Goal: Information Seeking & Learning: Learn about a topic

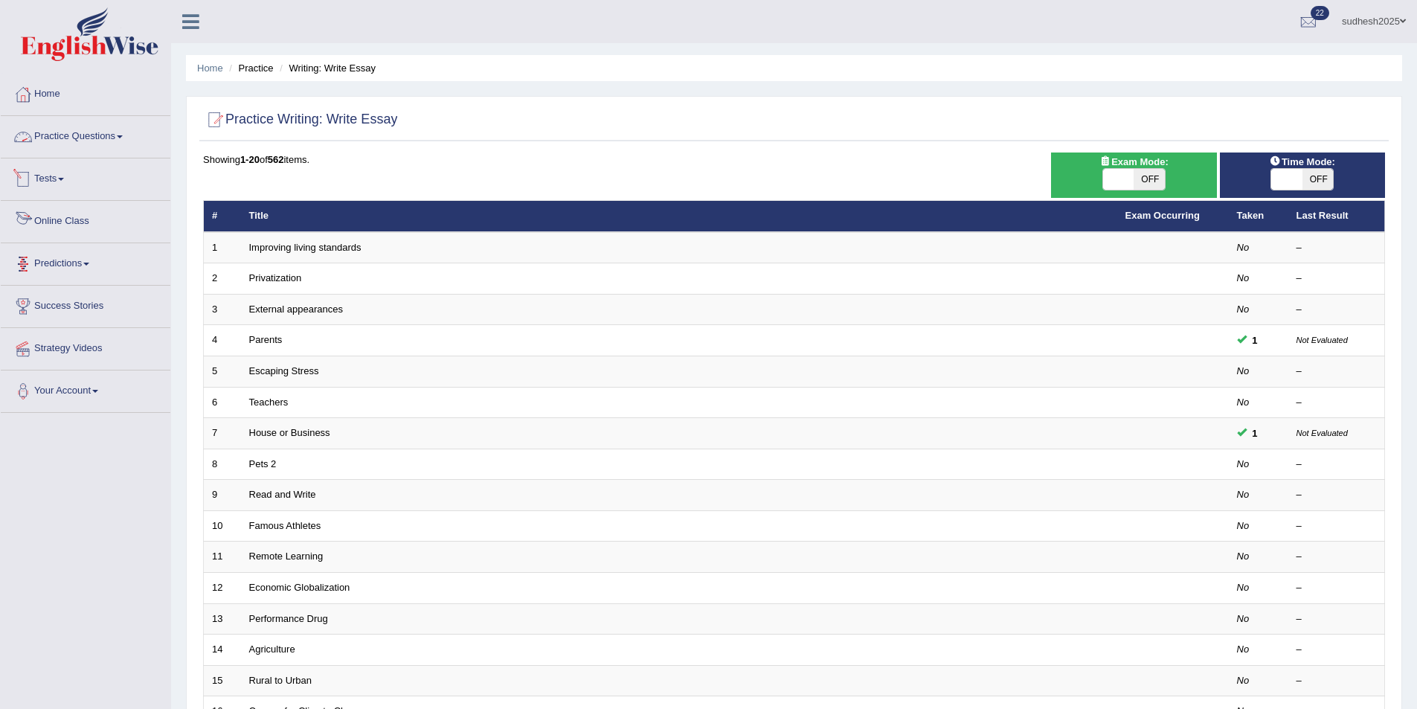
click at [66, 134] on link "Practice Questions" at bounding box center [86, 134] width 170 height 37
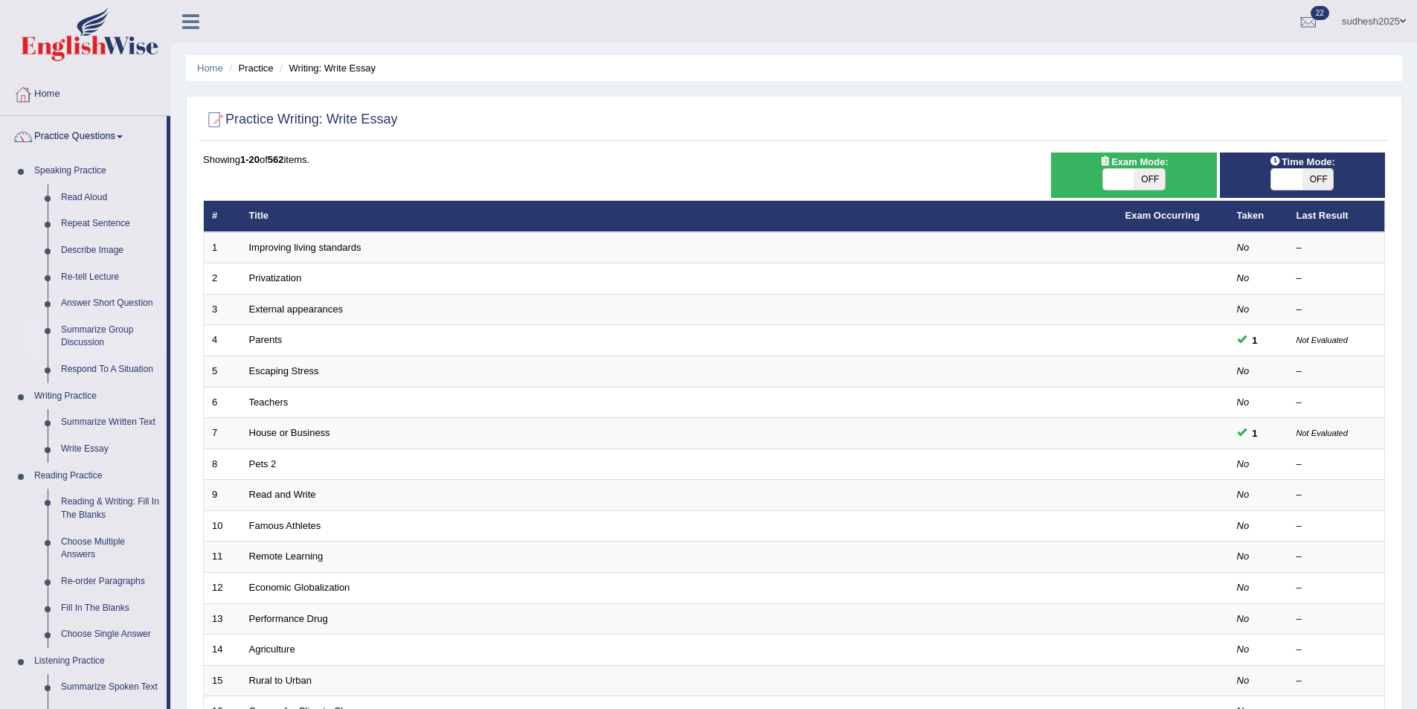
click at [100, 327] on link "Summarize Group Discussion" at bounding box center [110, 336] width 112 height 39
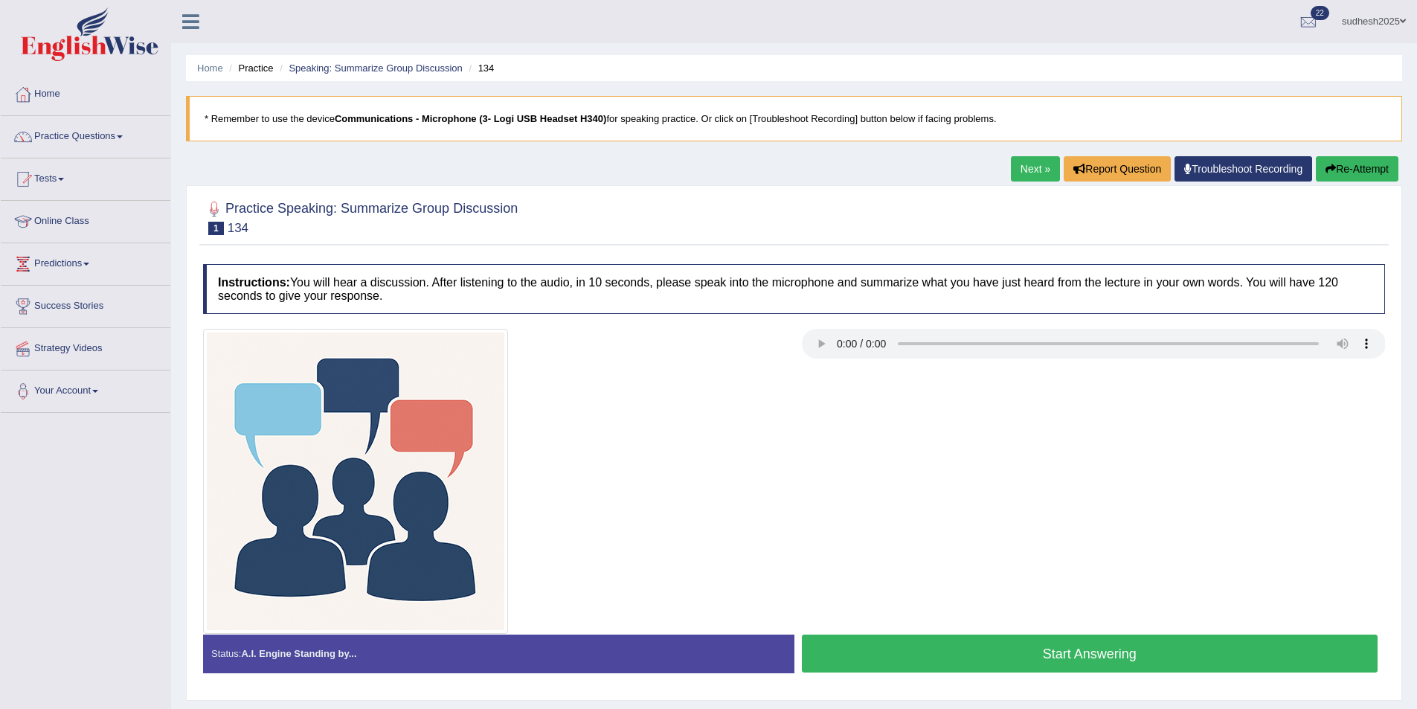
click at [1114, 649] on button "Start Answering" at bounding box center [1090, 654] width 577 height 38
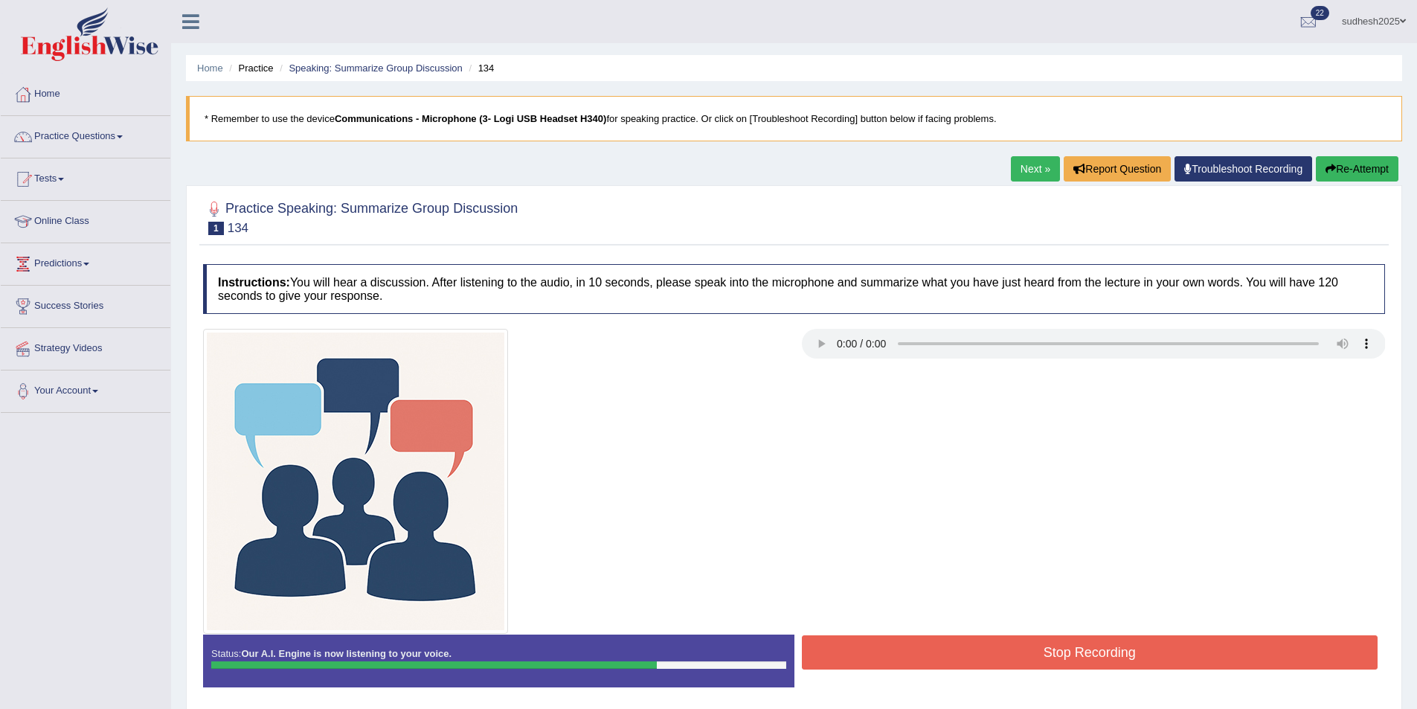
click at [1093, 653] on button "Stop Recording" at bounding box center [1090, 652] width 577 height 34
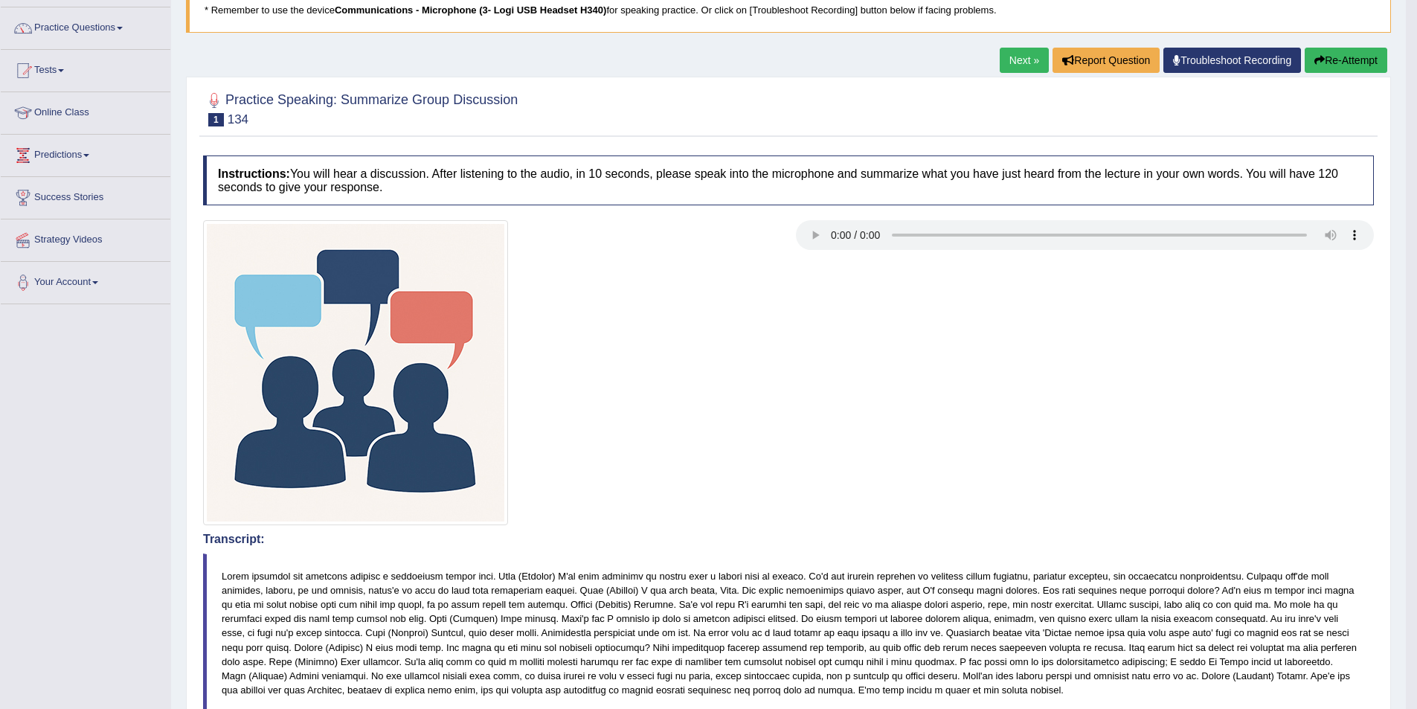
scroll to position [149, 0]
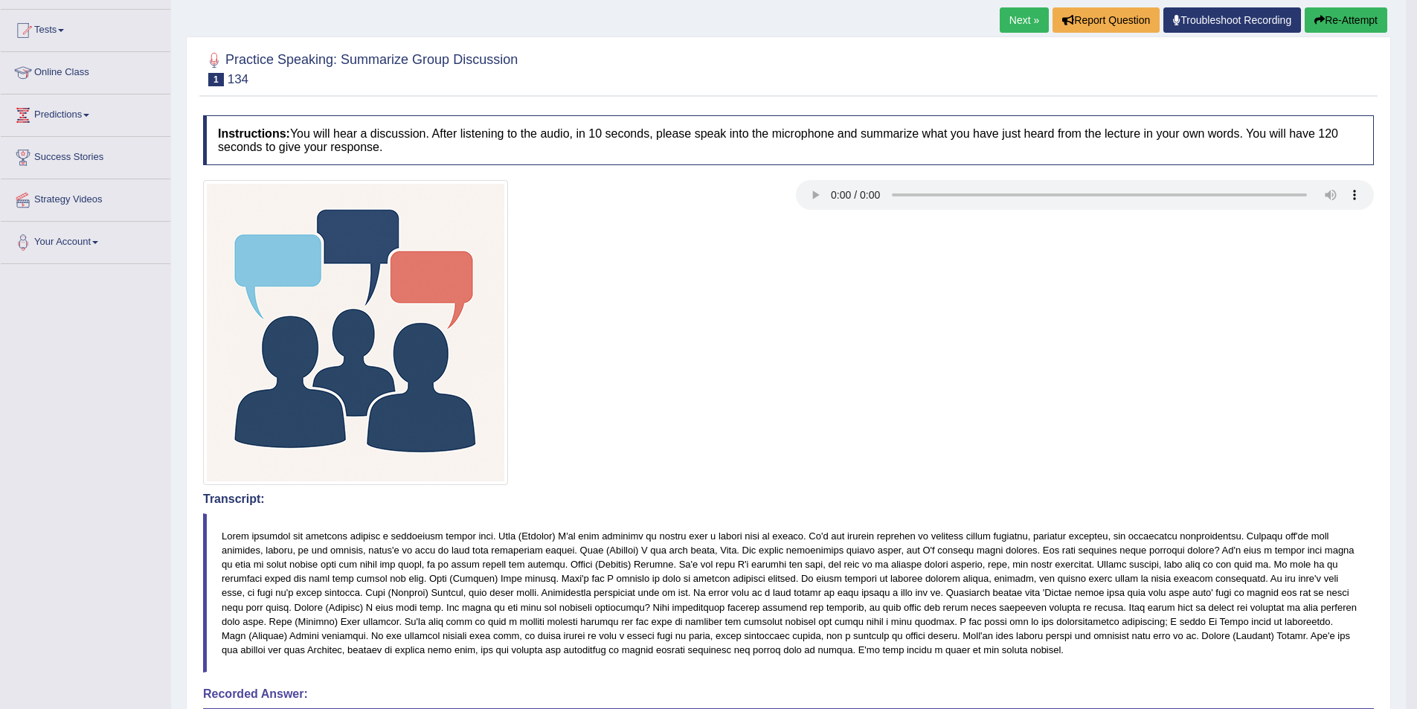
click at [1329, 10] on button "Re-Attempt" at bounding box center [1346, 19] width 83 height 25
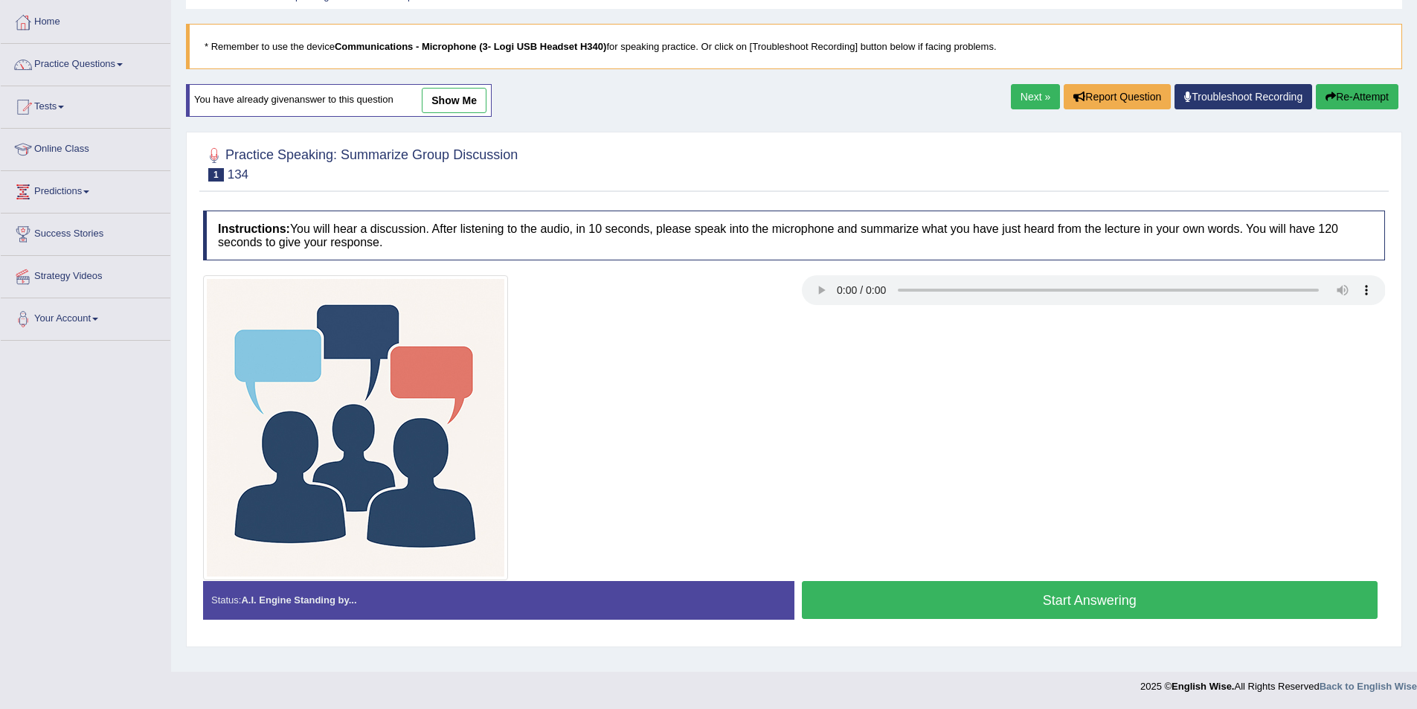
click at [1010, 610] on button "Start Answering" at bounding box center [1090, 600] width 577 height 38
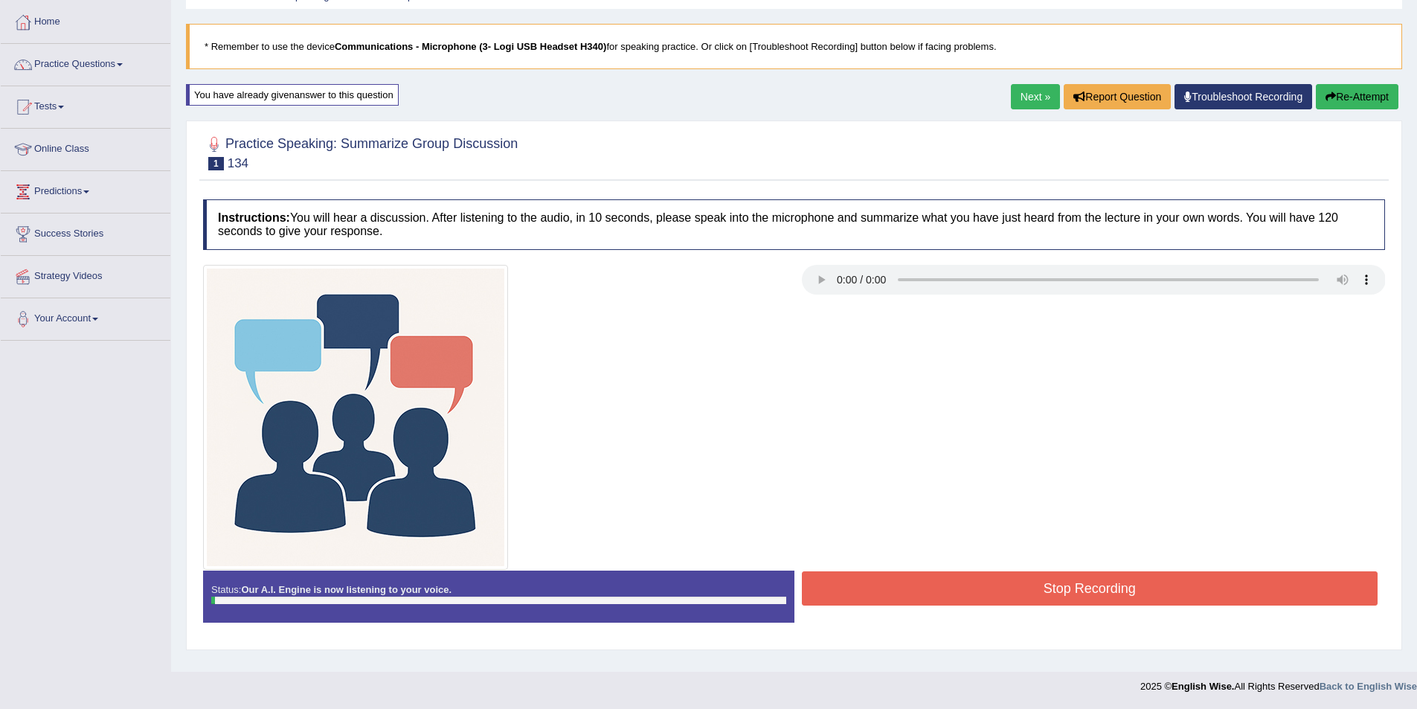
drag, startPoint x: 1027, startPoint y: 717, endPoint x: 1036, endPoint y: 738, distance: 22.7
click at [1036, 637] on html "Toggle navigation Home Practice Questions Speaking Practice Read Aloud Repeat S…" at bounding box center [708, 282] width 1417 height 709
click at [1061, 589] on button "Stop Recording" at bounding box center [1090, 588] width 577 height 34
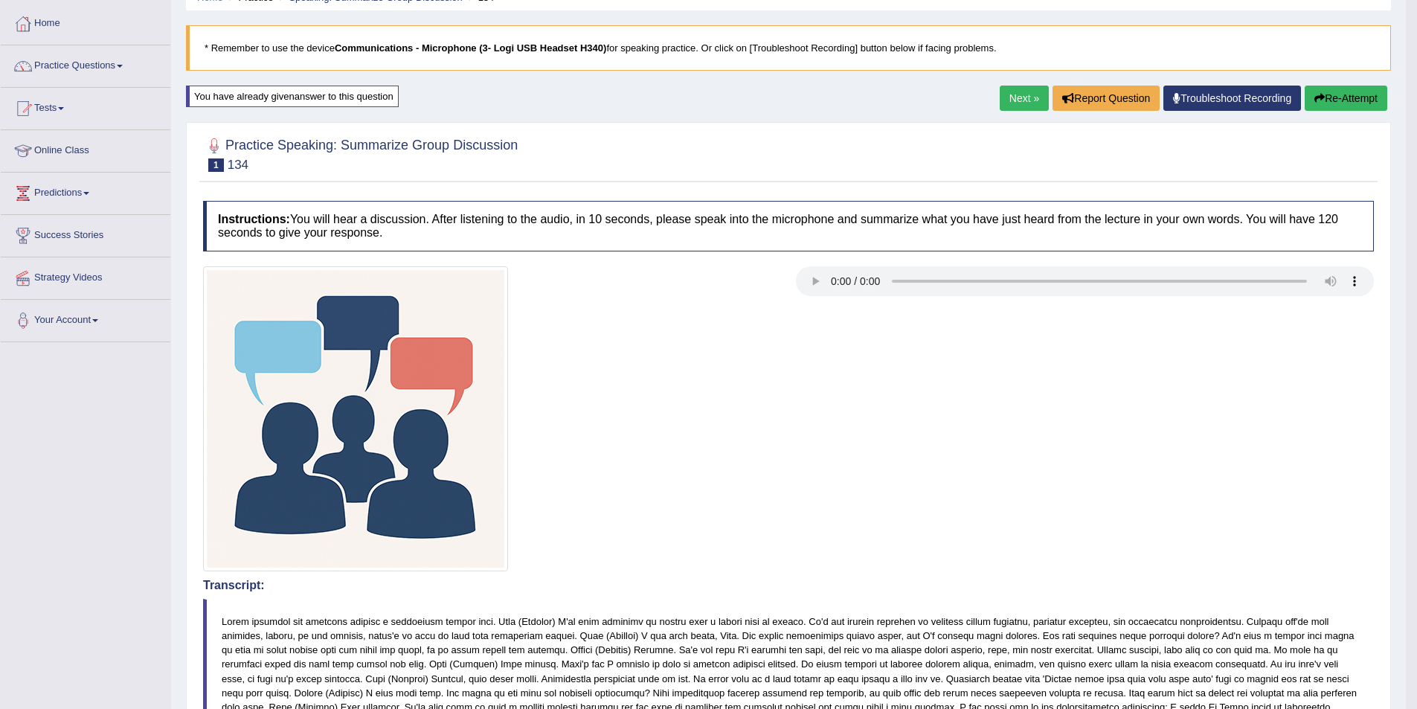
scroll to position [19, 0]
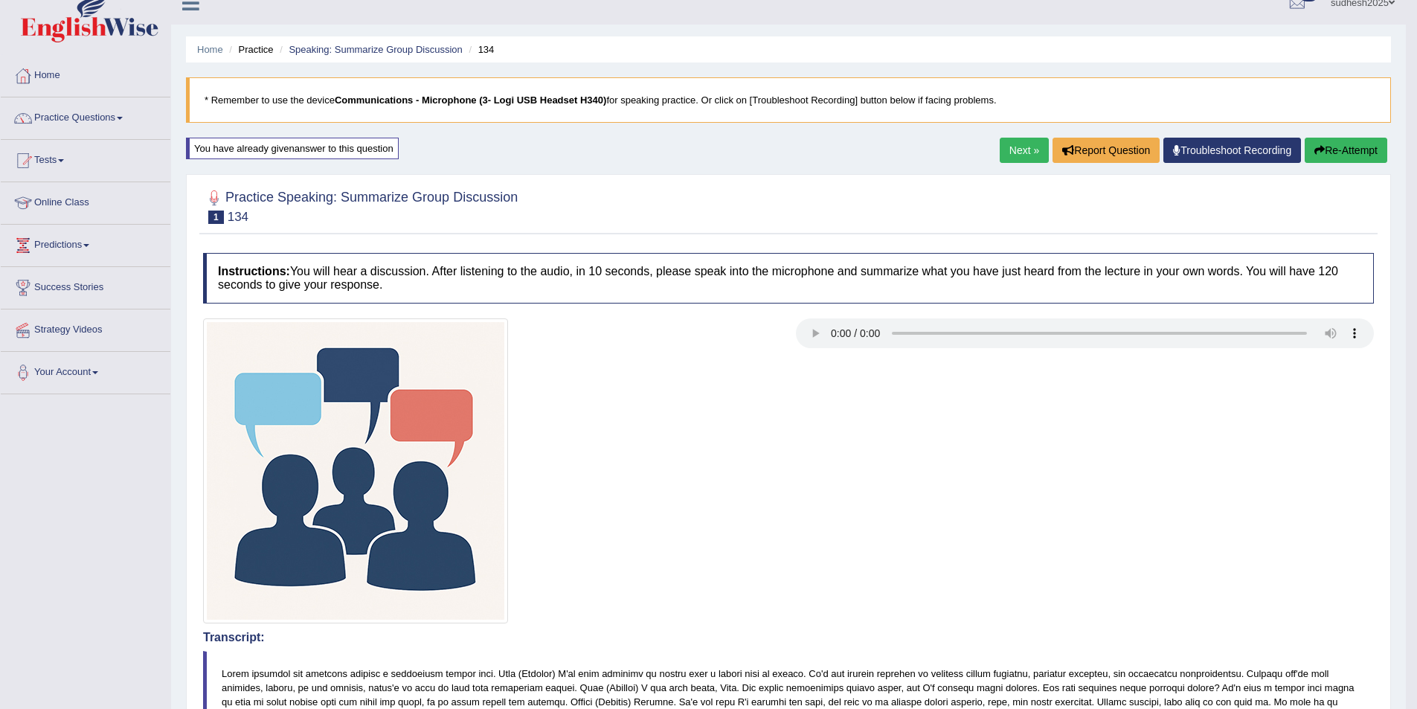
click at [1010, 148] on link "Next »" at bounding box center [1024, 150] width 49 height 25
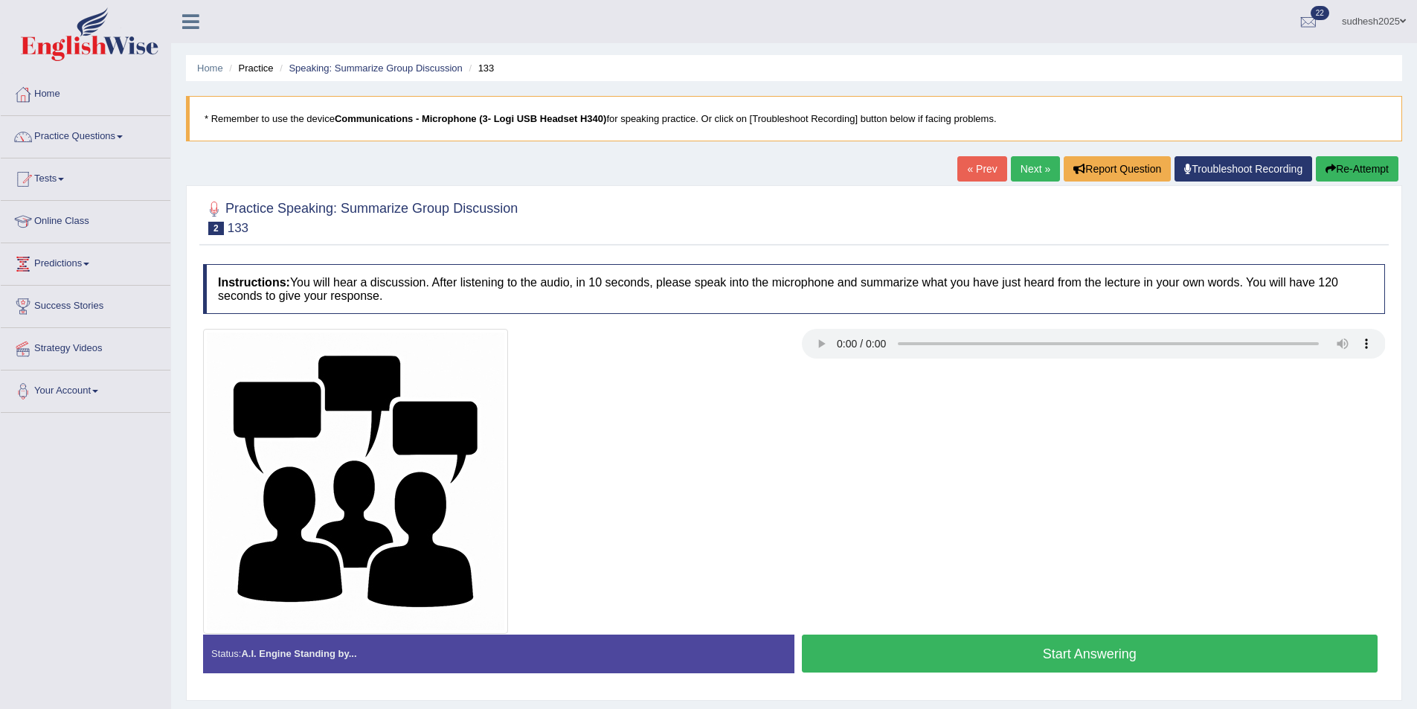
click at [1029, 650] on button "Start Answering" at bounding box center [1090, 654] width 577 height 38
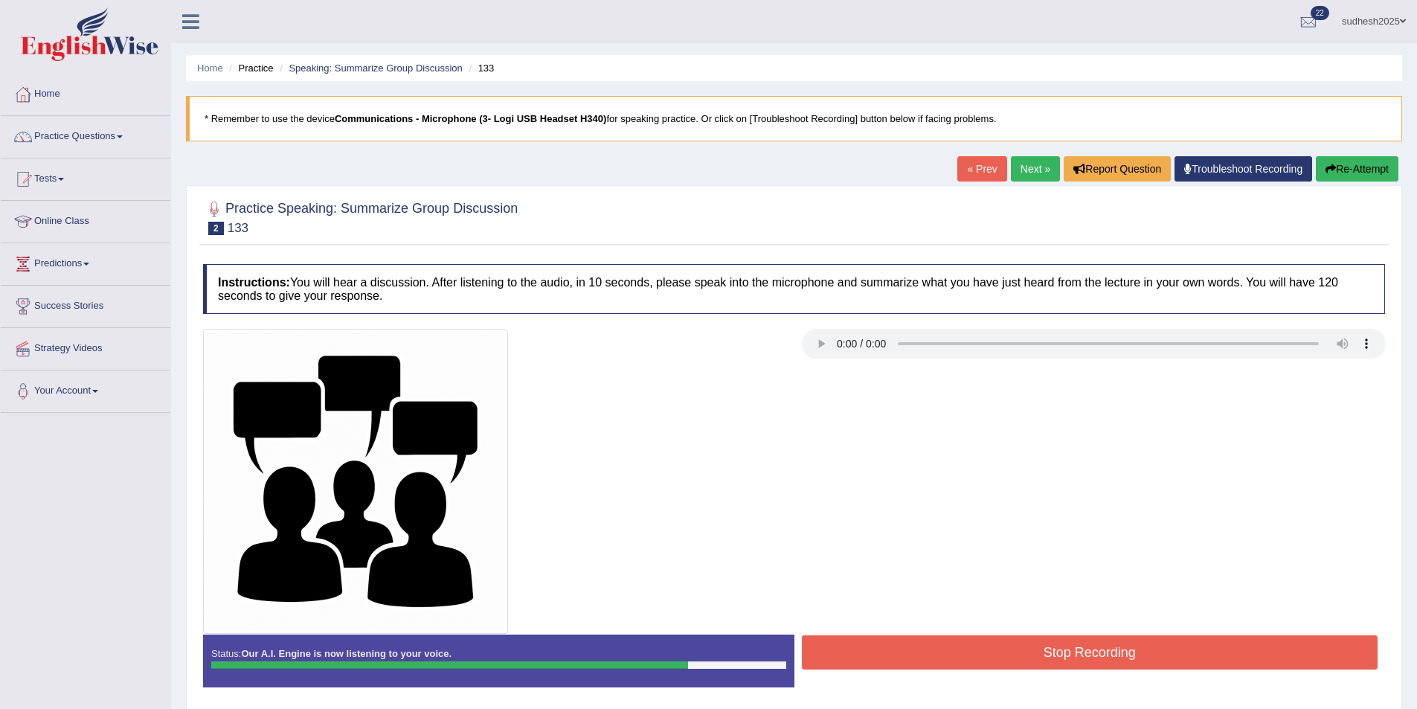
click at [1016, 654] on button "Stop Recording" at bounding box center [1090, 652] width 577 height 34
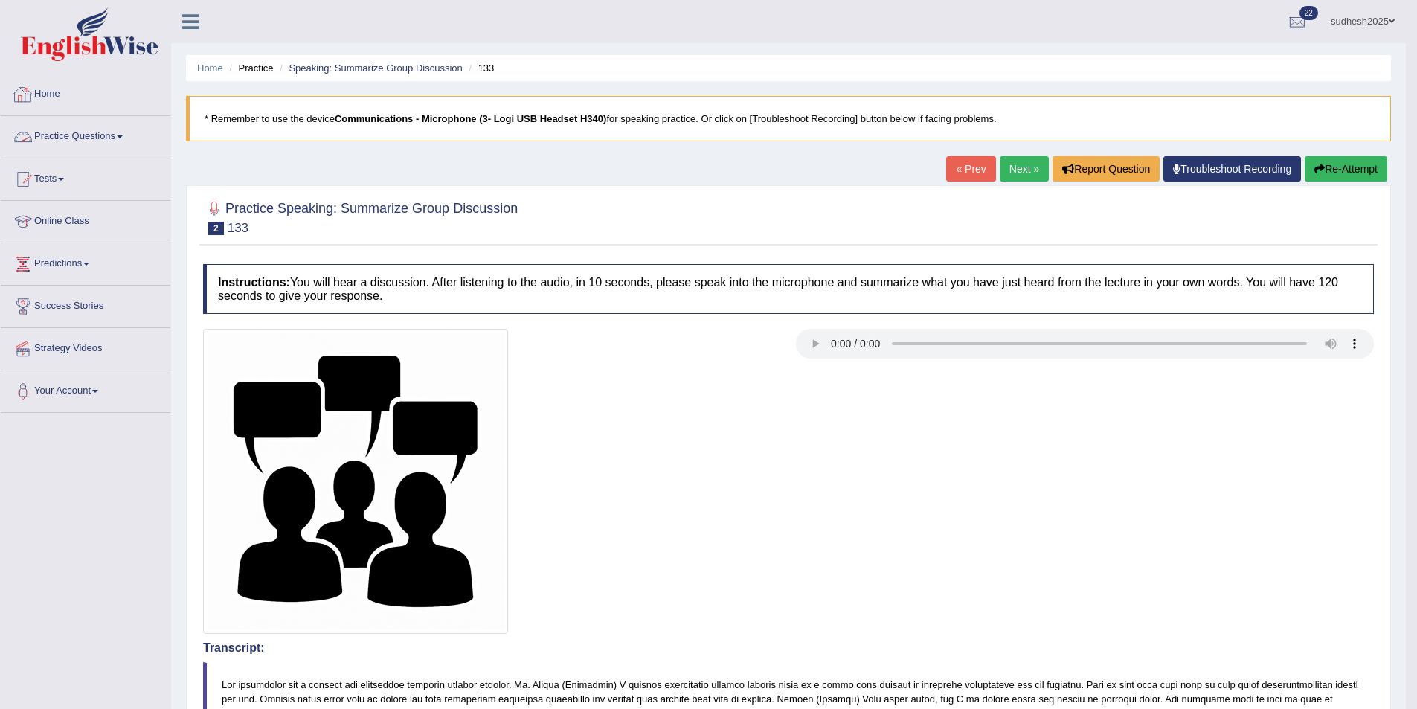
click at [48, 92] on link "Home" at bounding box center [86, 92] width 170 height 37
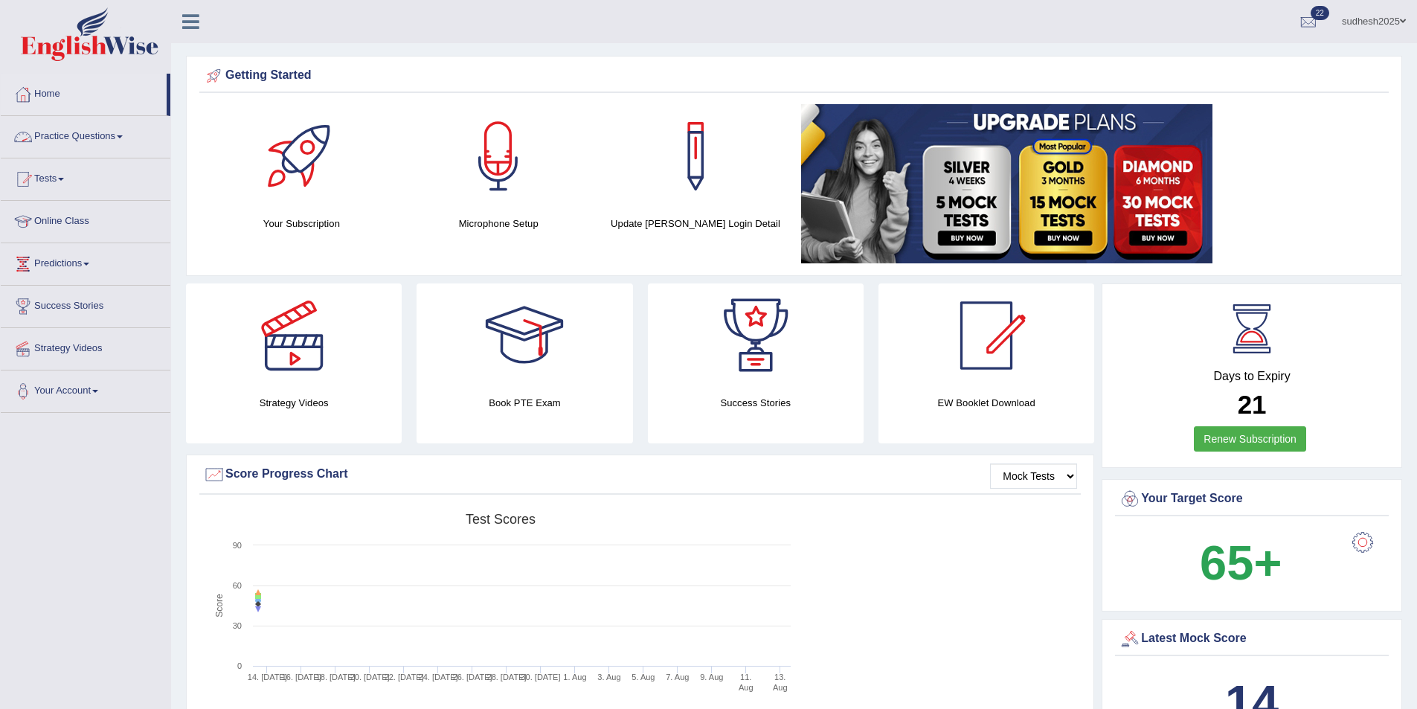
click at [85, 133] on link "Practice Questions" at bounding box center [86, 134] width 170 height 37
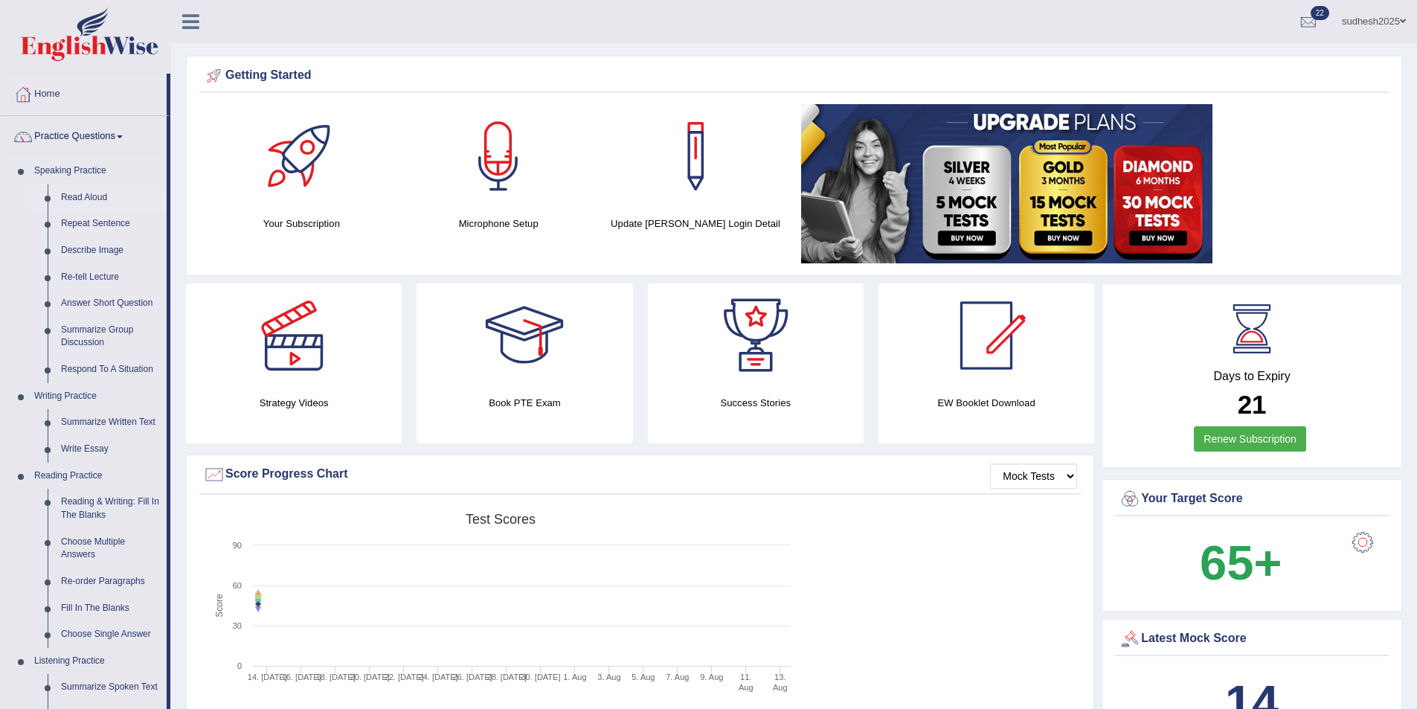
click at [100, 195] on link "Read Aloud" at bounding box center [110, 198] width 112 height 27
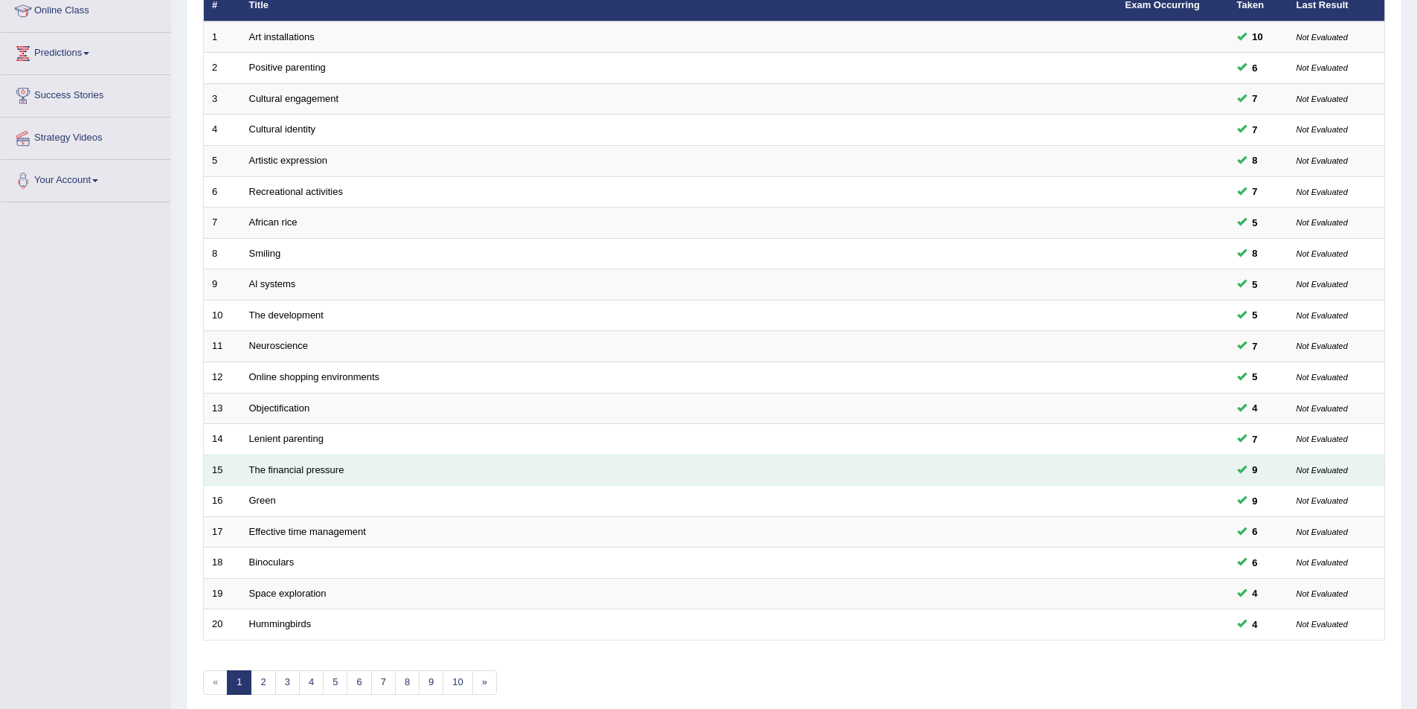
scroll to position [276, 0]
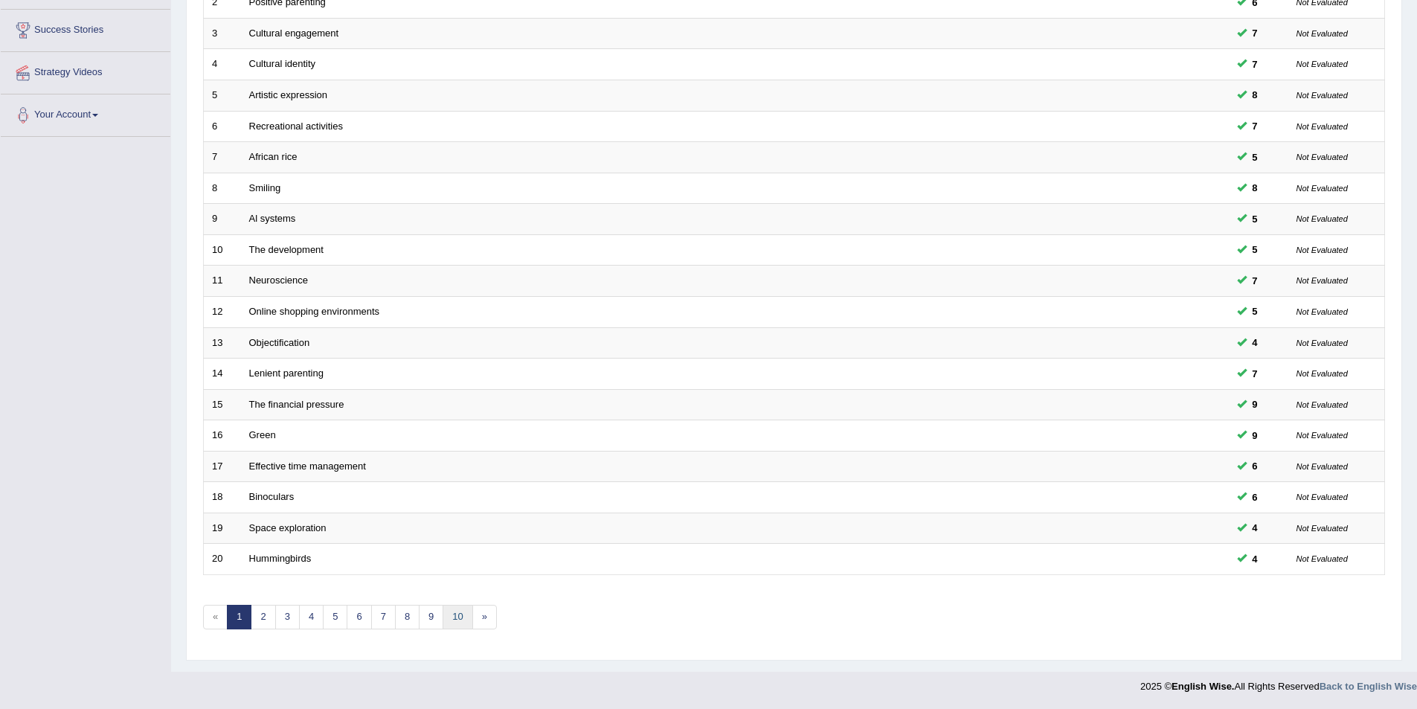
click at [461, 624] on link "10" at bounding box center [458, 617] width 30 height 25
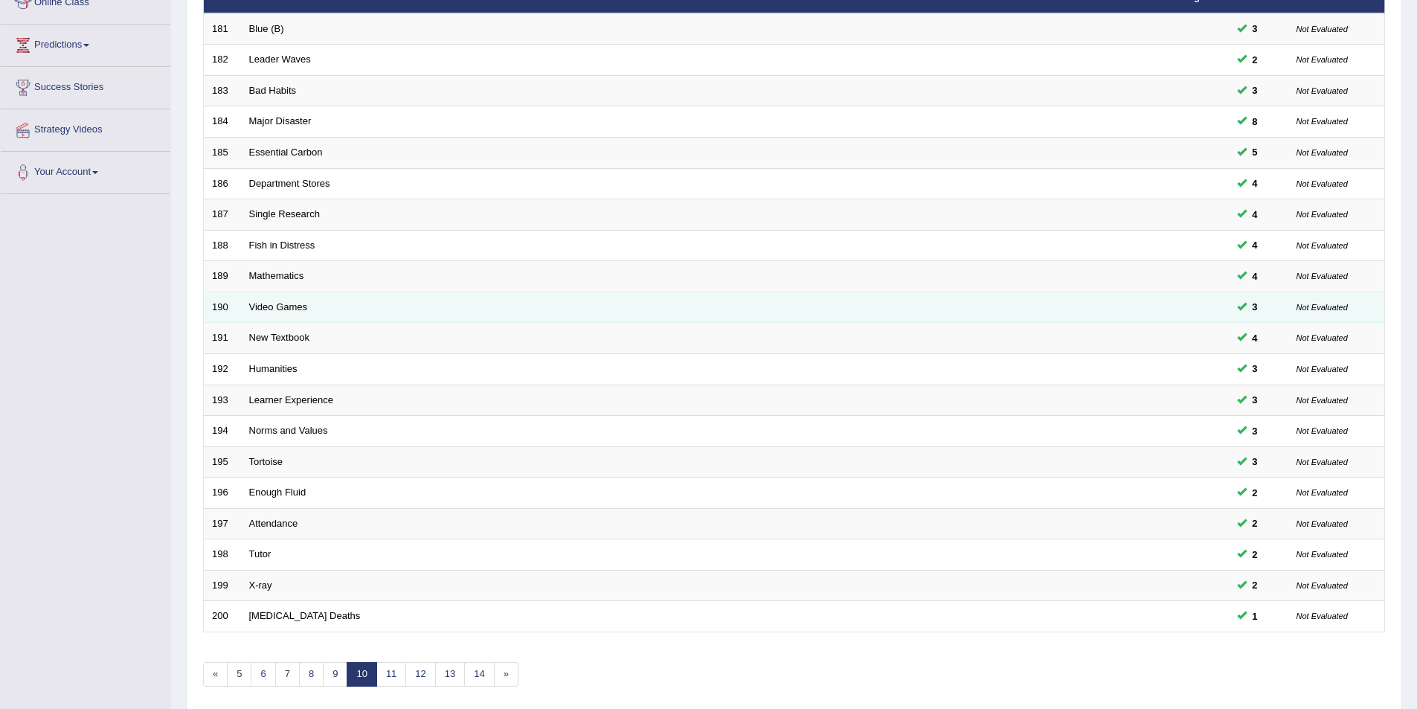
scroll to position [223, 0]
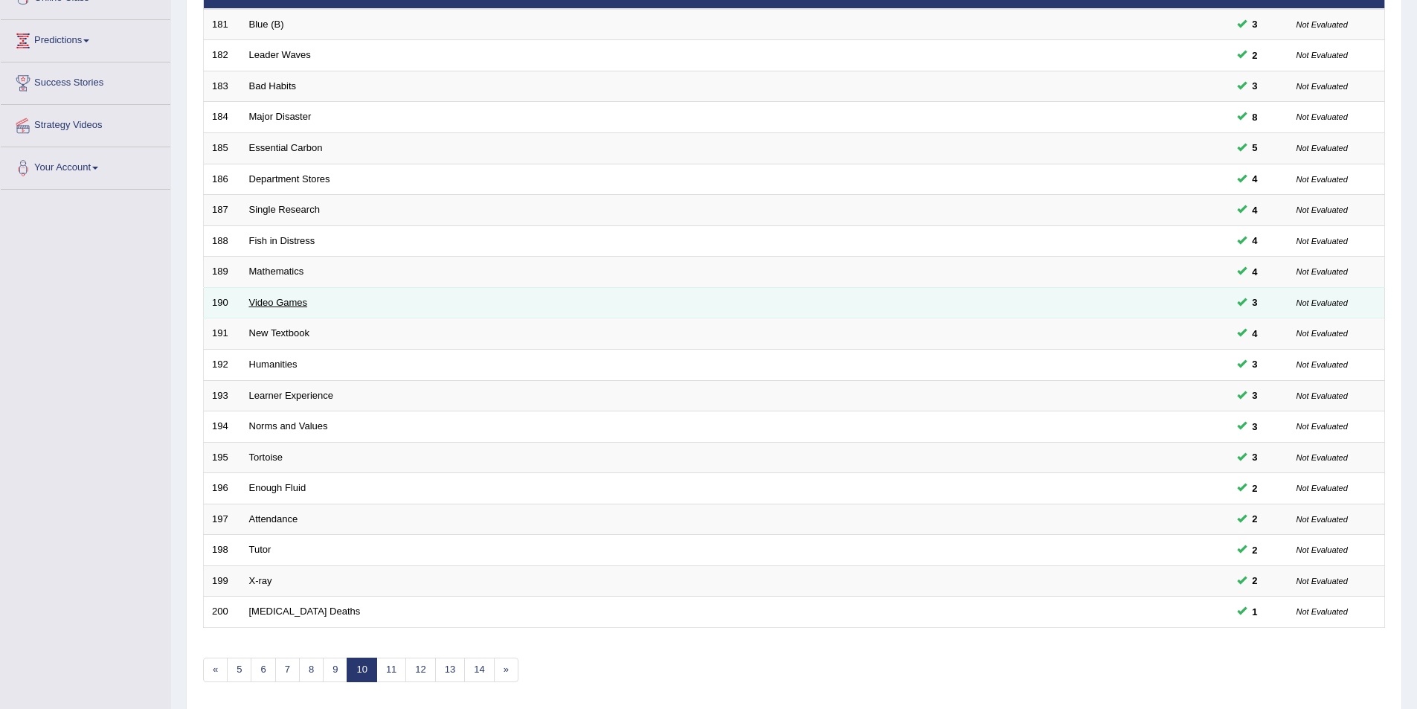
click at [272, 304] on link "Video Games" at bounding box center [278, 302] width 59 height 11
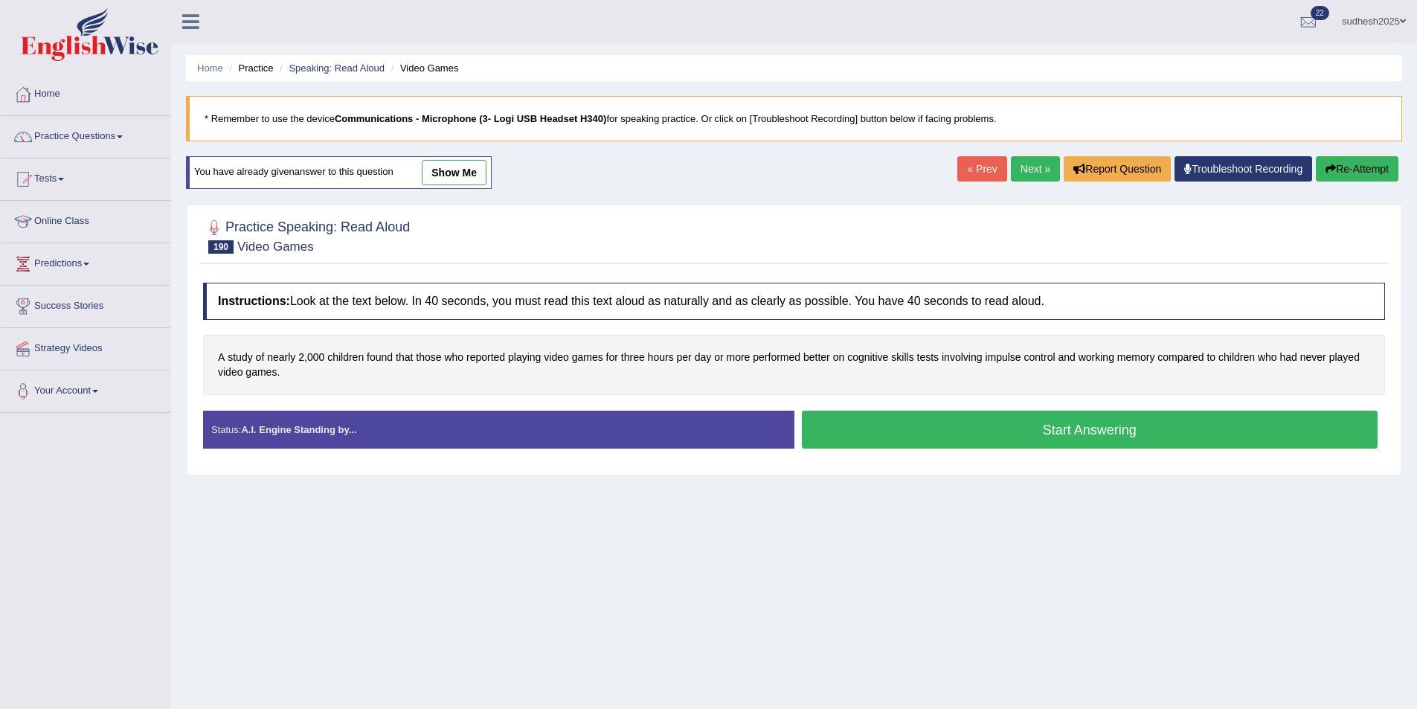
click at [998, 430] on button "Start Answering" at bounding box center [1090, 430] width 577 height 38
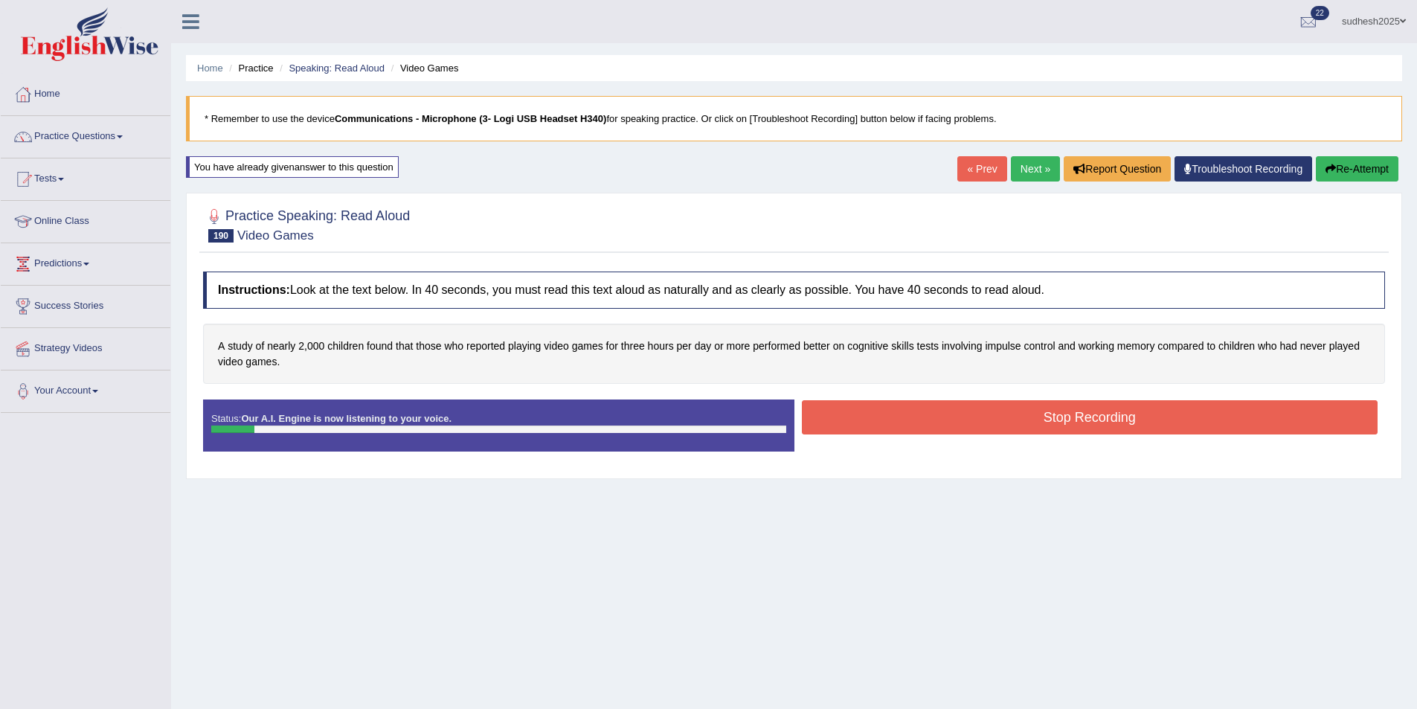
click at [1345, 167] on button "Re-Attempt" at bounding box center [1357, 168] width 83 height 25
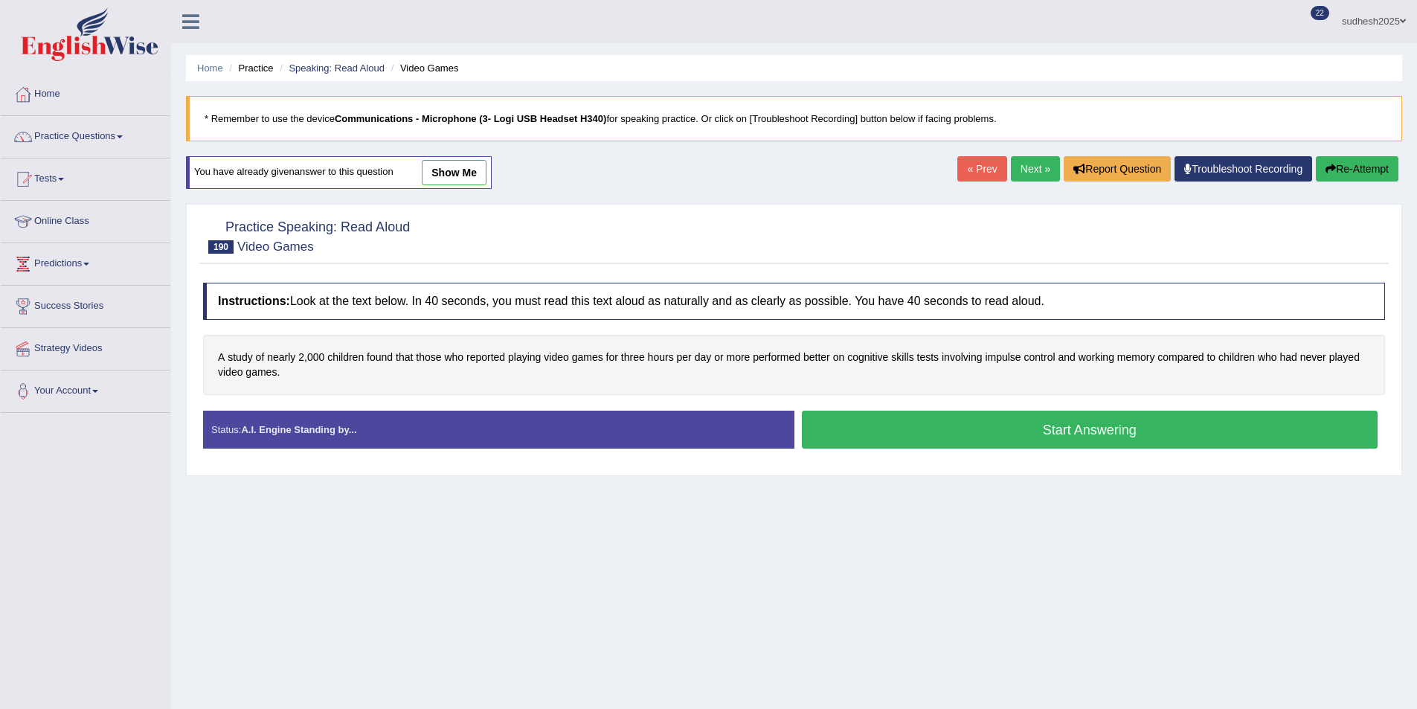
click at [1060, 427] on button "Start Answering" at bounding box center [1090, 430] width 577 height 38
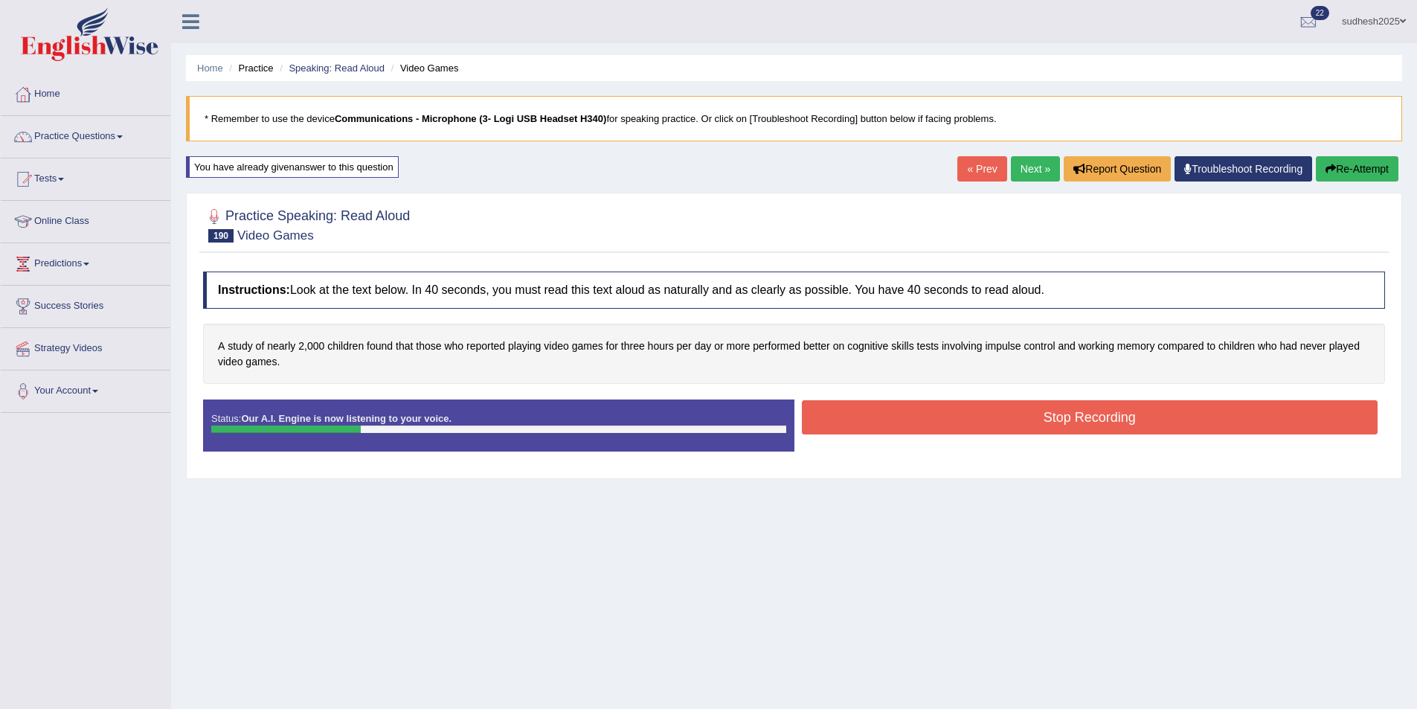
click at [1053, 427] on button "Stop Recording" at bounding box center [1090, 417] width 577 height 34
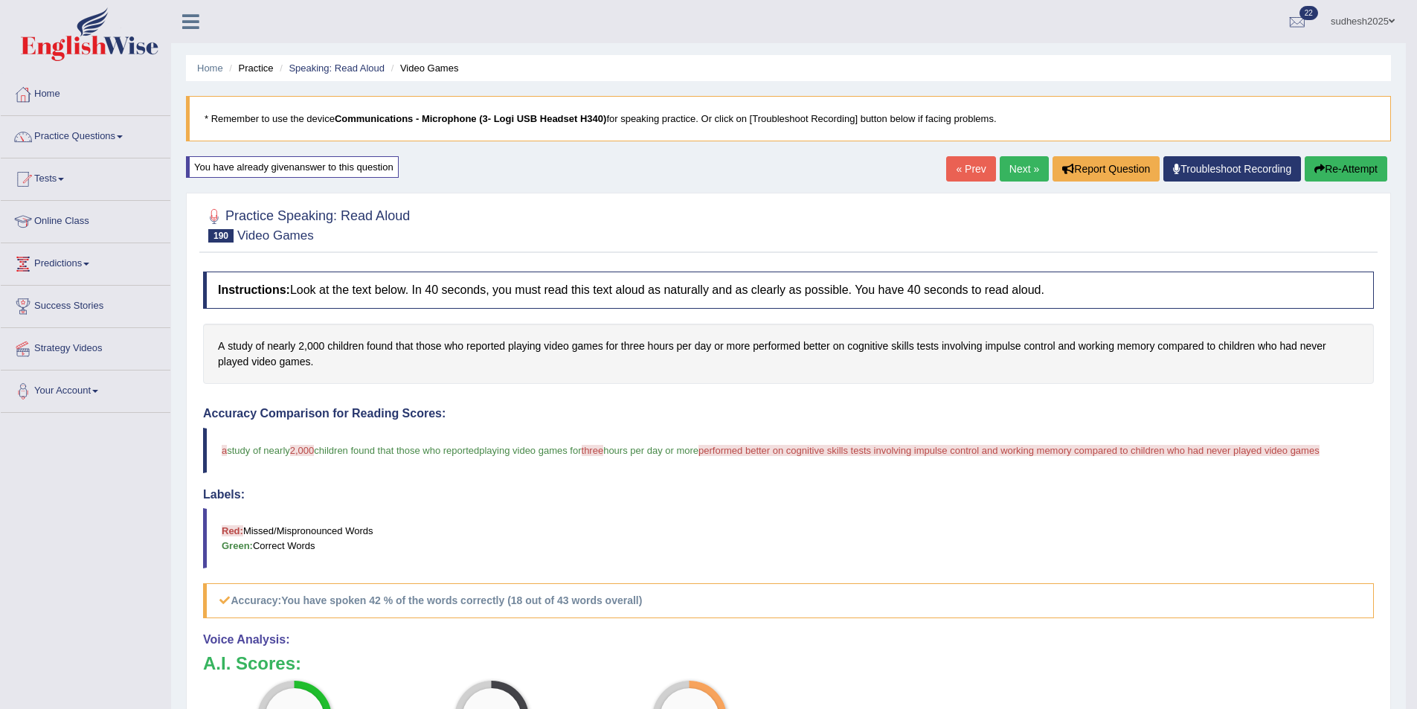
click at [1359, 170] on button "Re-Attempt" at bounding box center [1346, 168] width 83 height 25
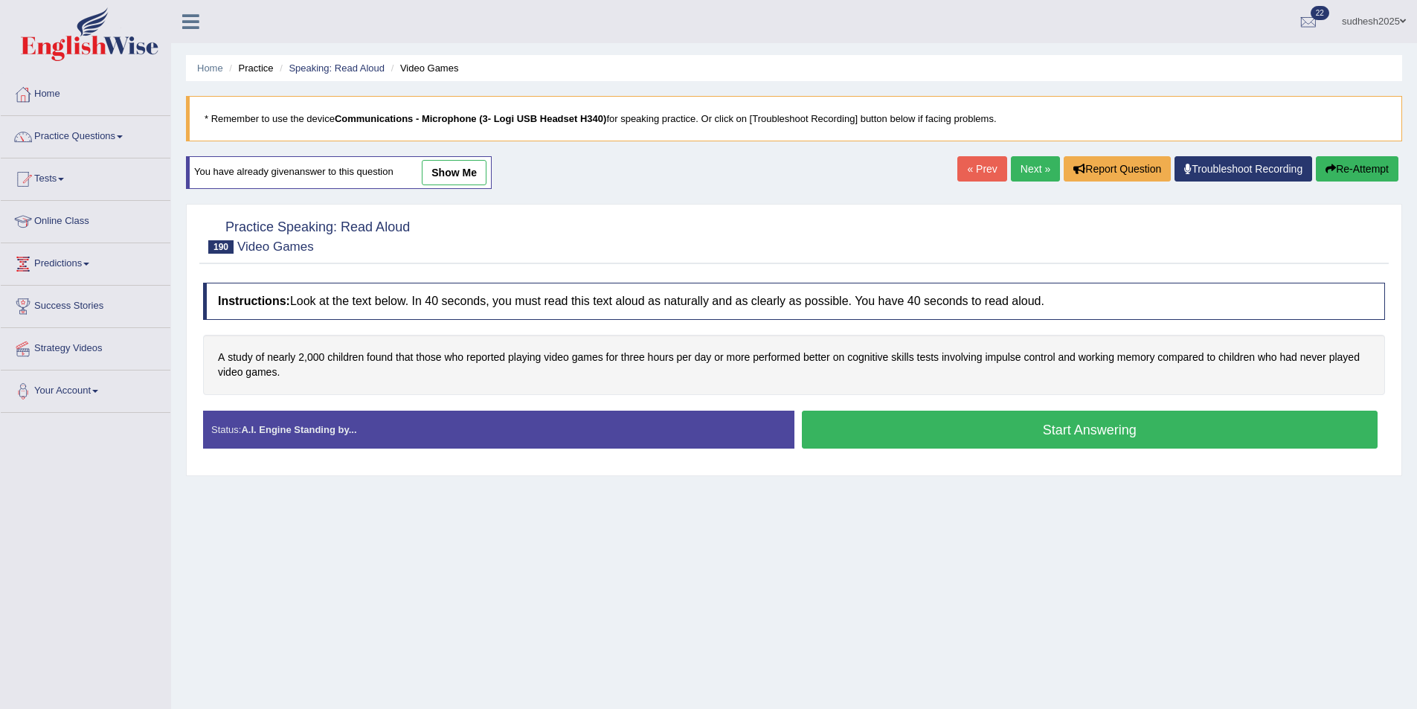
click at [974, 429] on button "Start Answering" at bounding box center [1090, 430] width 577 height 38
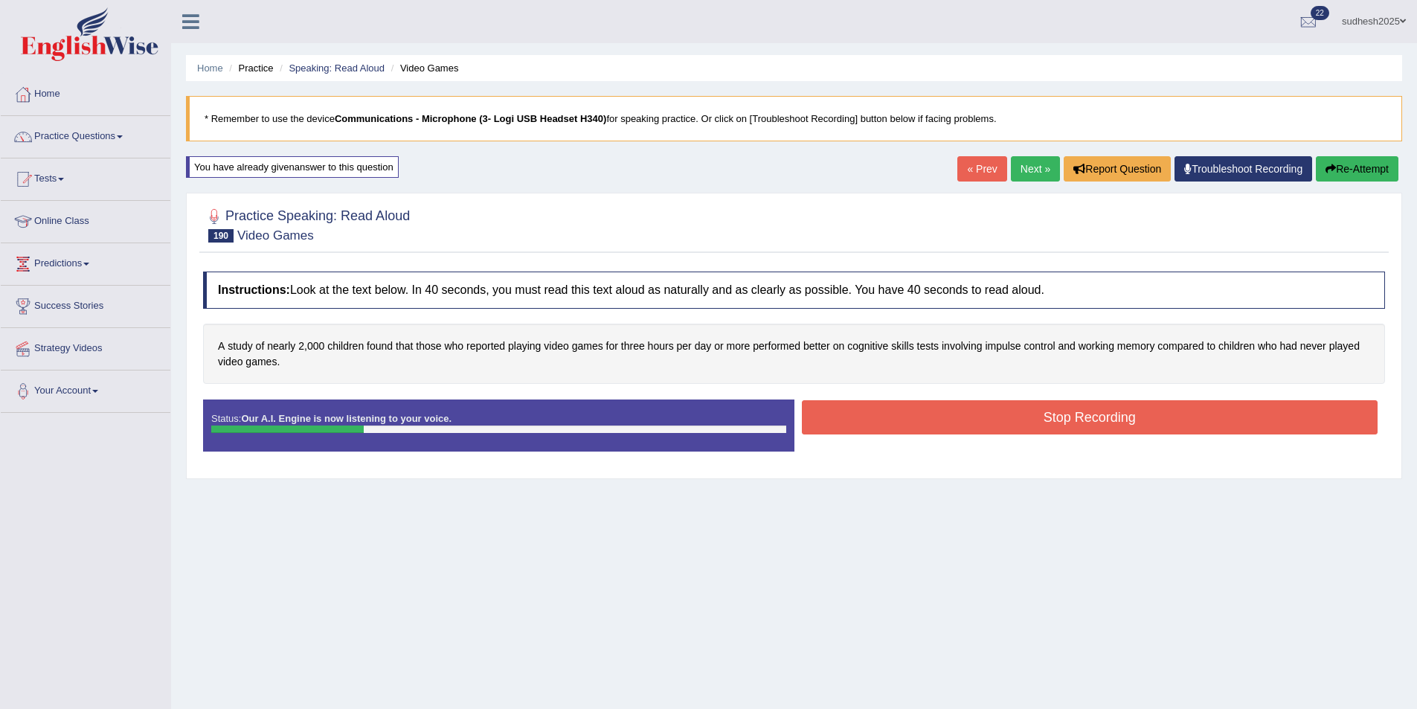
click at [1057, 415] on button "Stop Recording" at bounding box center [1090, 417] width 577 height 34
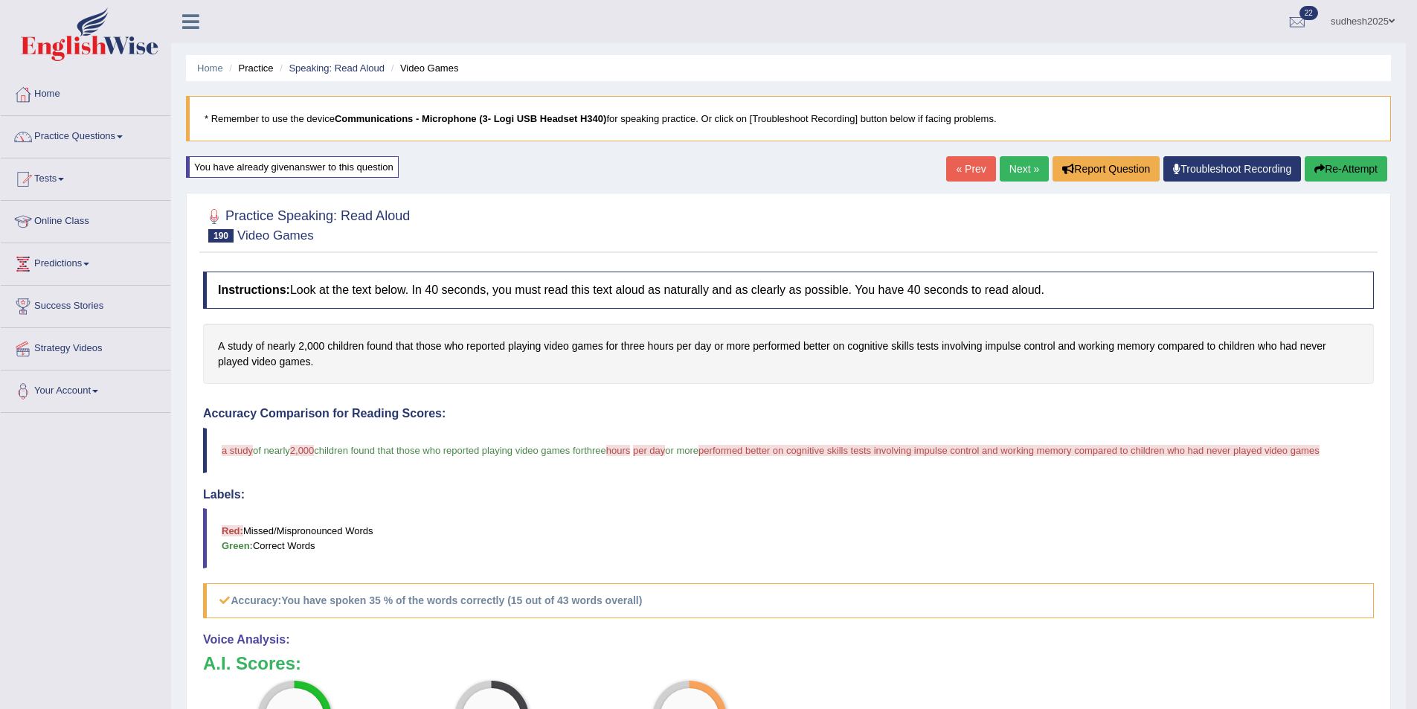
click at [1336, 163] on button "Re-Attempt" at bounding box center [1346, 168] width 83 height 25
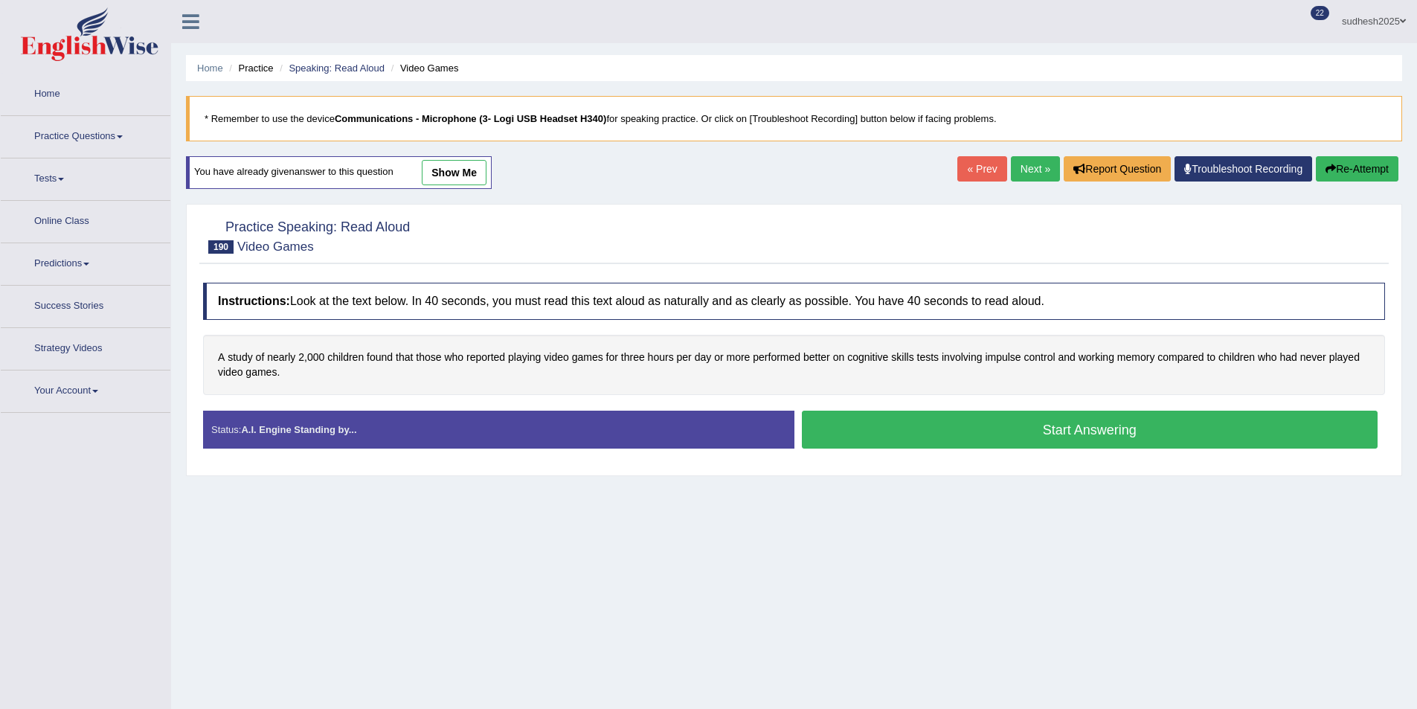
click at [871, 456] on div "Status: A.I. Engine Standing by... Start Answering Stop Recording" at bounding box center [794, 437] width 1182 height 53
click at [885, 435] on button "Start Answering" at bounding box center [1090, 430] width 577 height 38
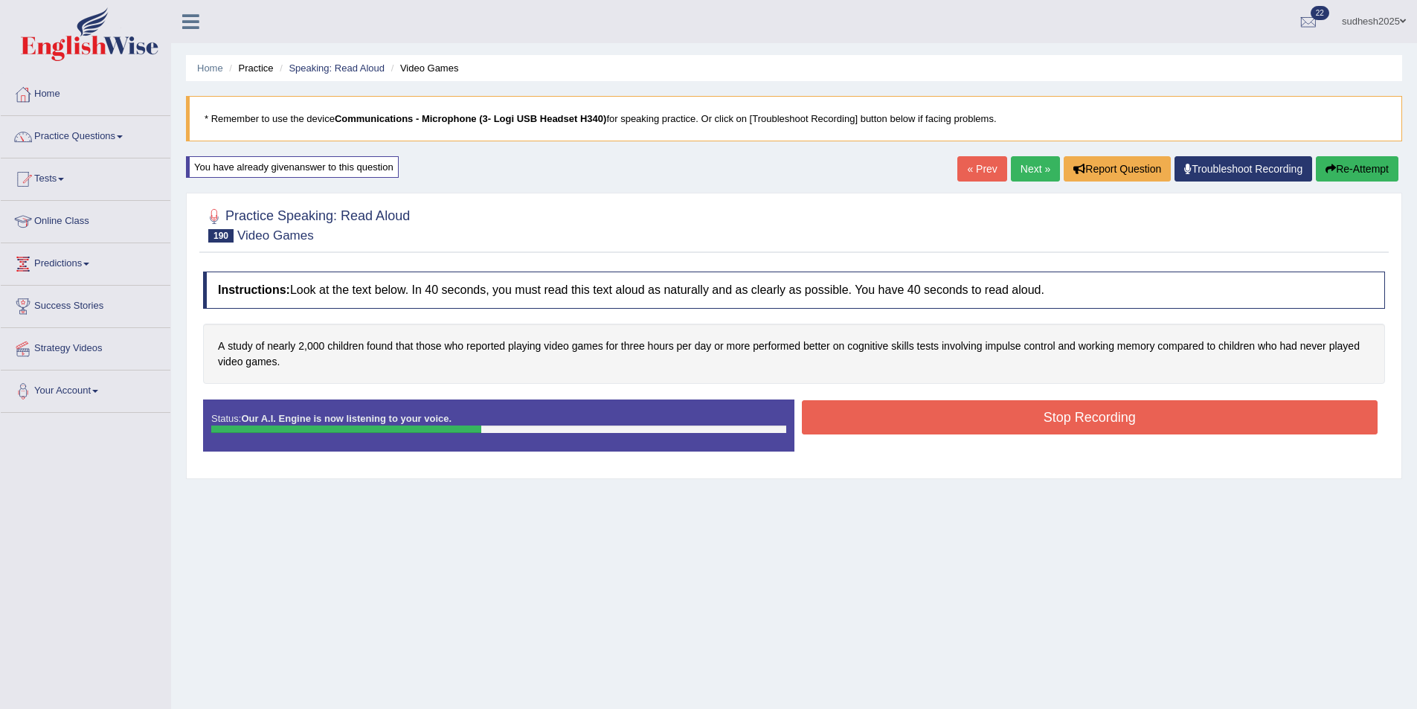
click at [1040, 411] on button "Stop Recording" at bounding box center [1090, 417] width 577 height 34
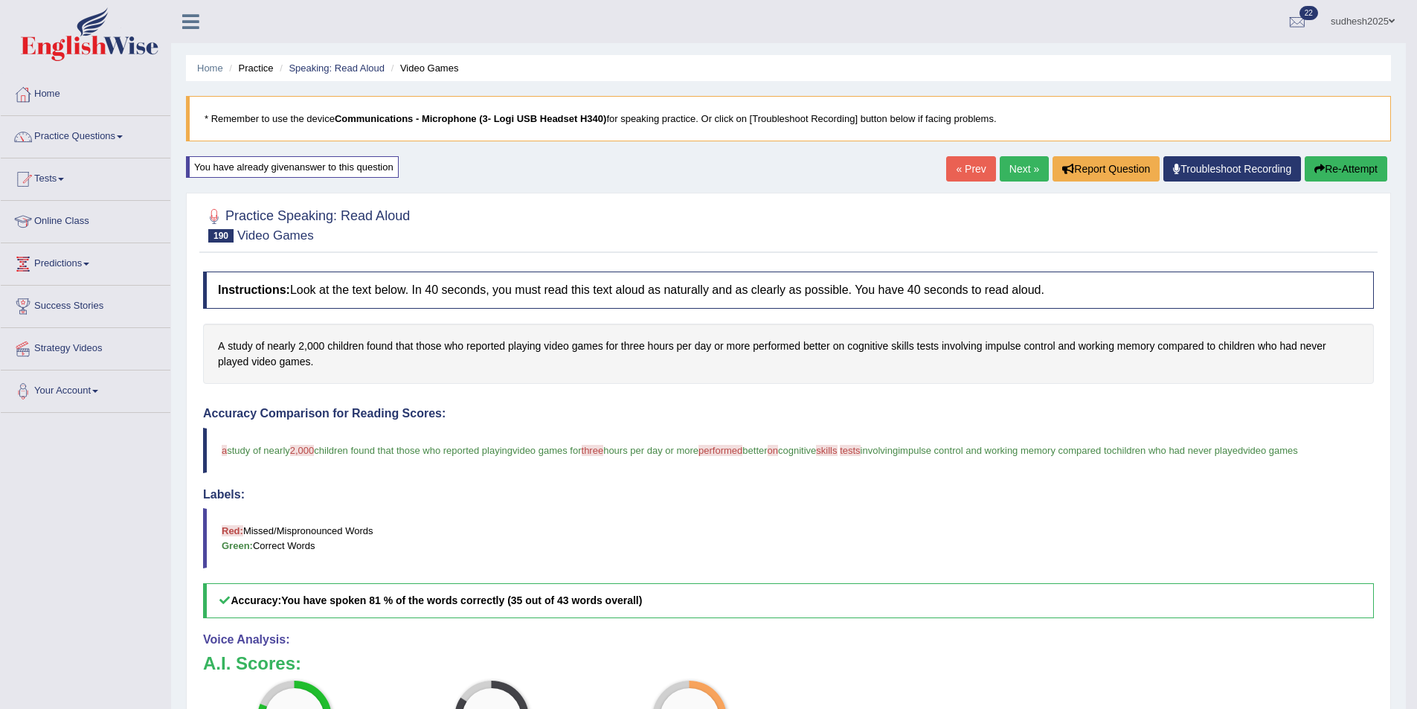
click at [1022, 166] on link "Next »" at bounding box center [1024, 168] width 49 height 25
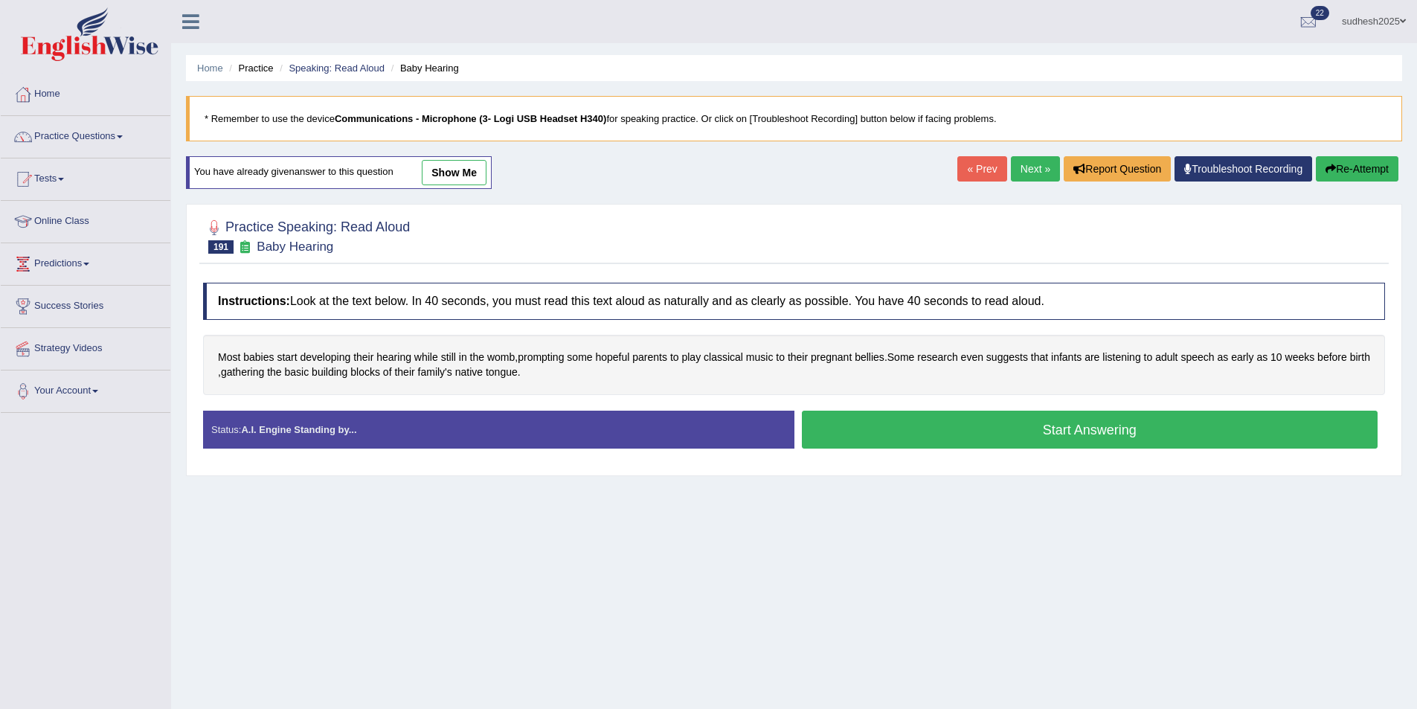
click at [931, 424] on button "Start Answering" at bounding box center [1090, 430] width 577 height 38
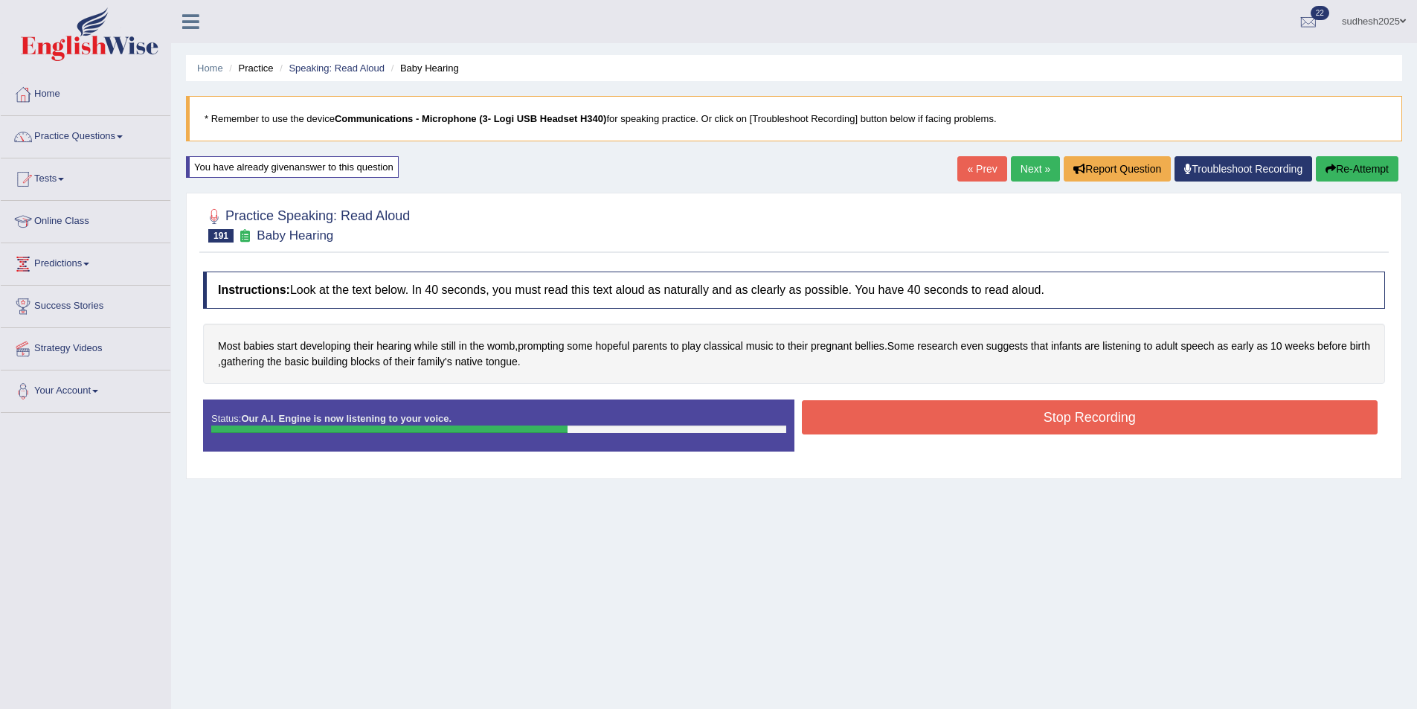
click at [975, 413] on button "Stop Recording" at bounding box center [1090, 417] width 577 height 34
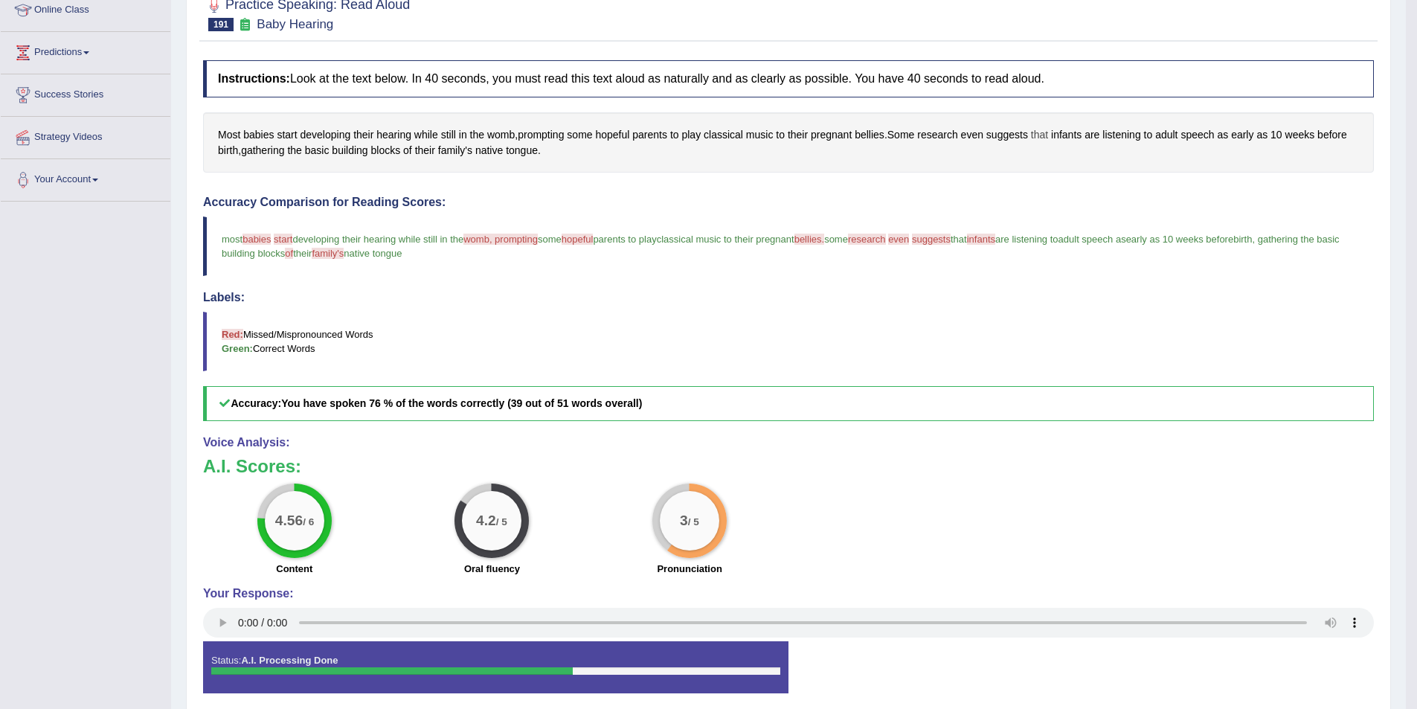
scroll to position [48, 0]
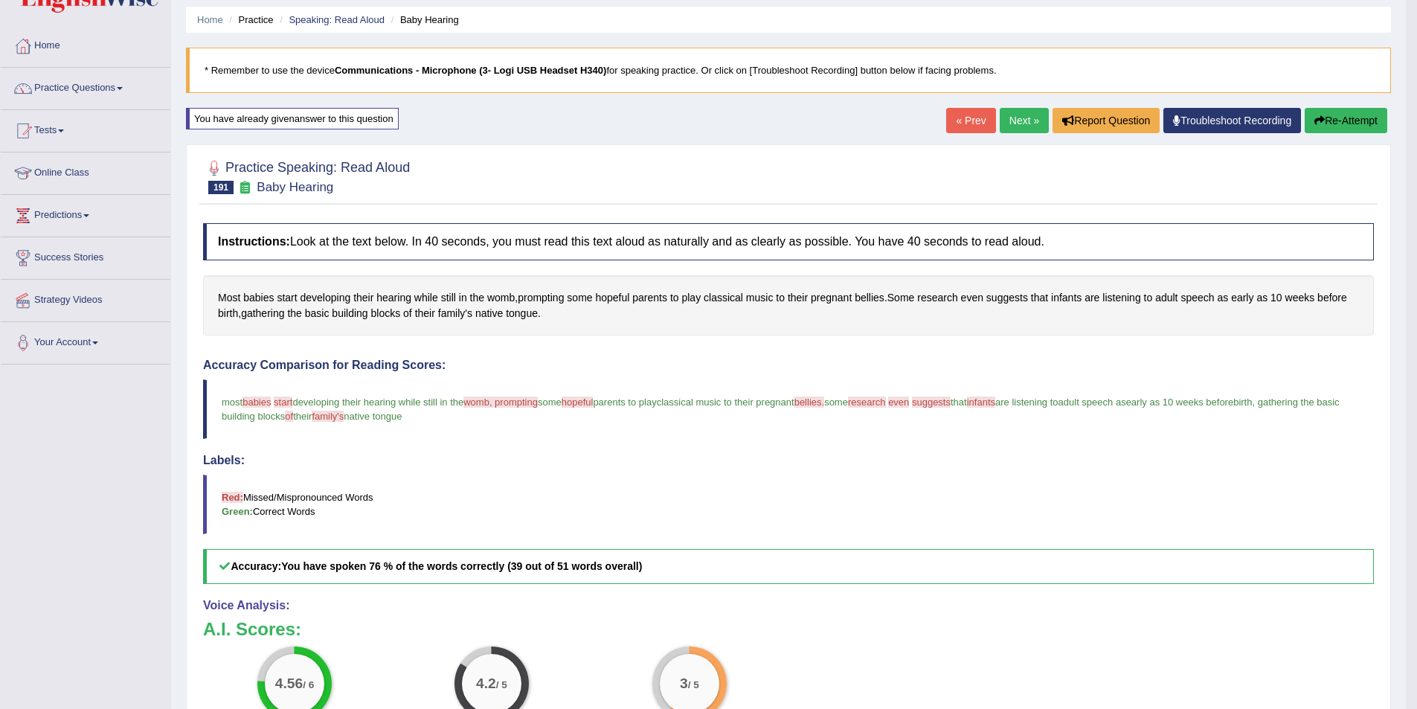
click at [1331, 118] on button "Re-Attempt" at bounding box center [1346, 120] width 83 height 25
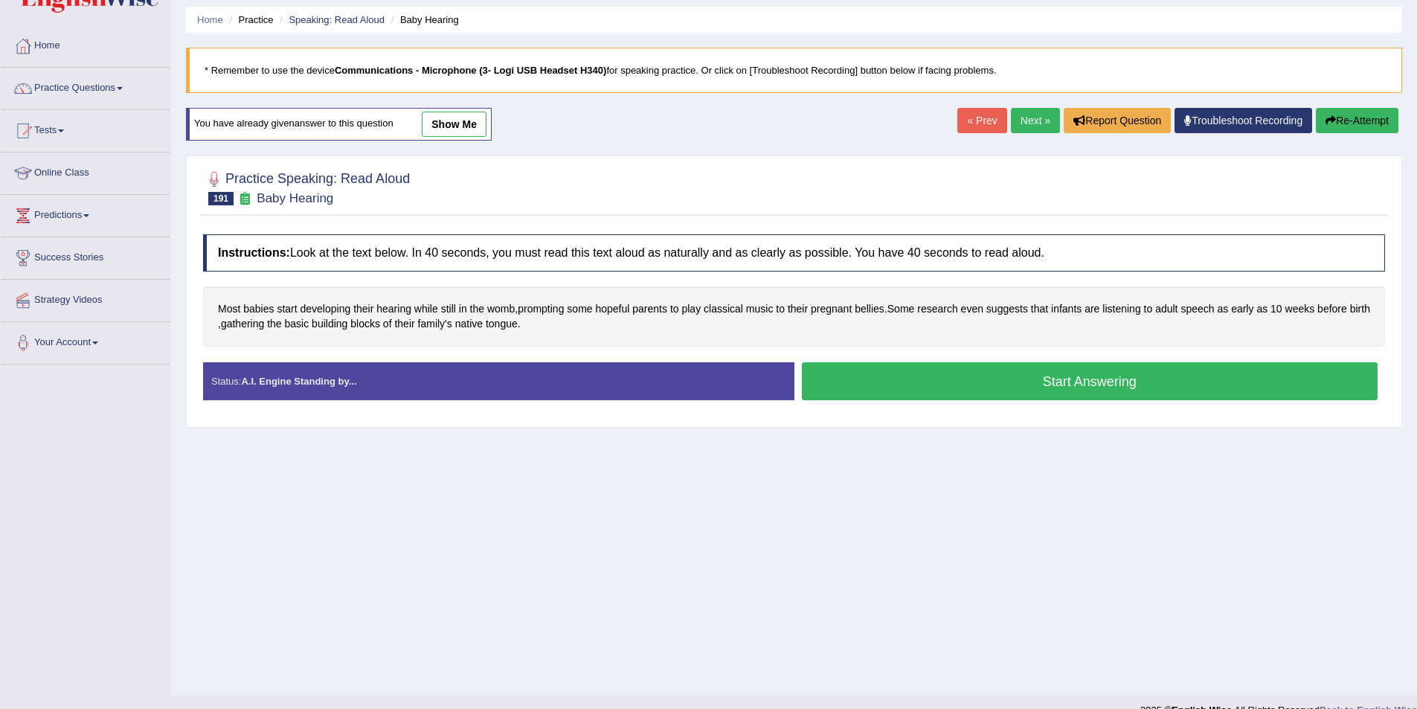
click at [974, 375] on button "Start Answering" at bounding box center [1090, 381] width 577 height 38
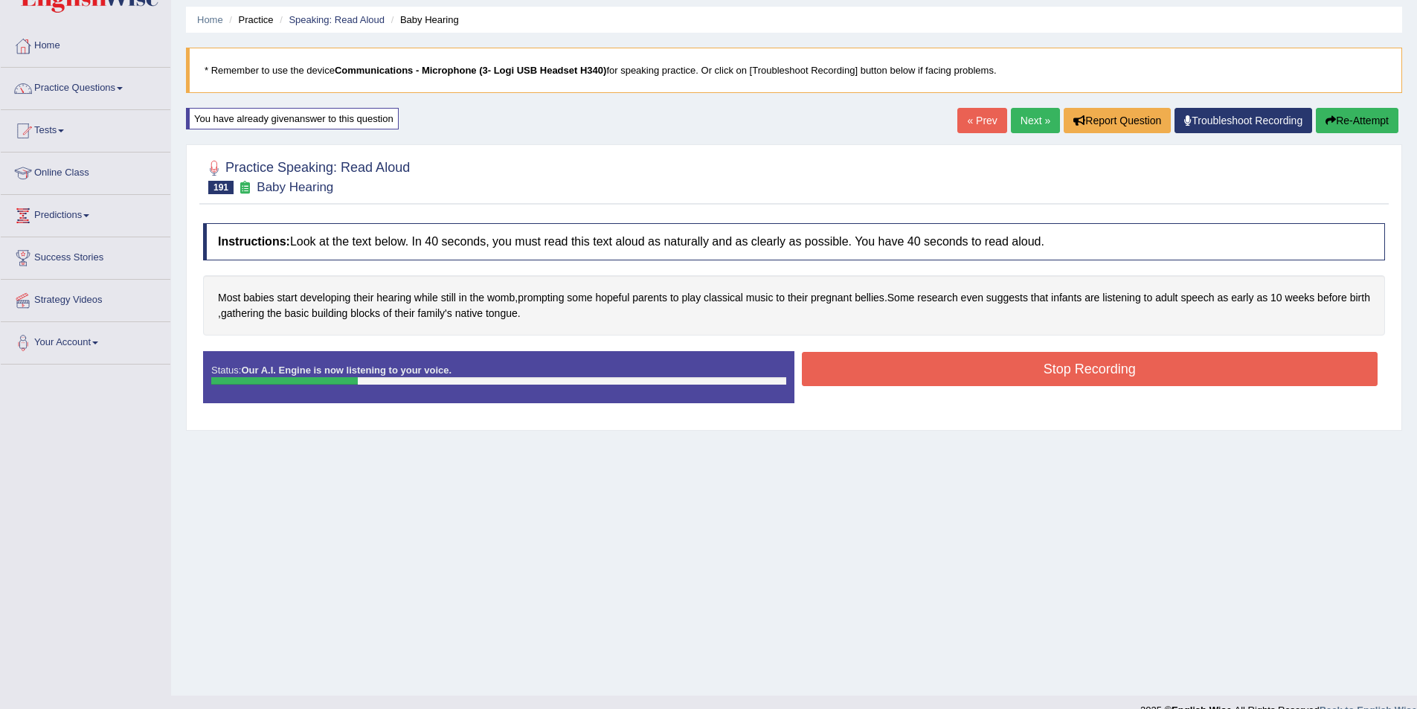
click at [975, 373] on button "Stop Recording" at bounding box center [1090, 369] width 577 height 34
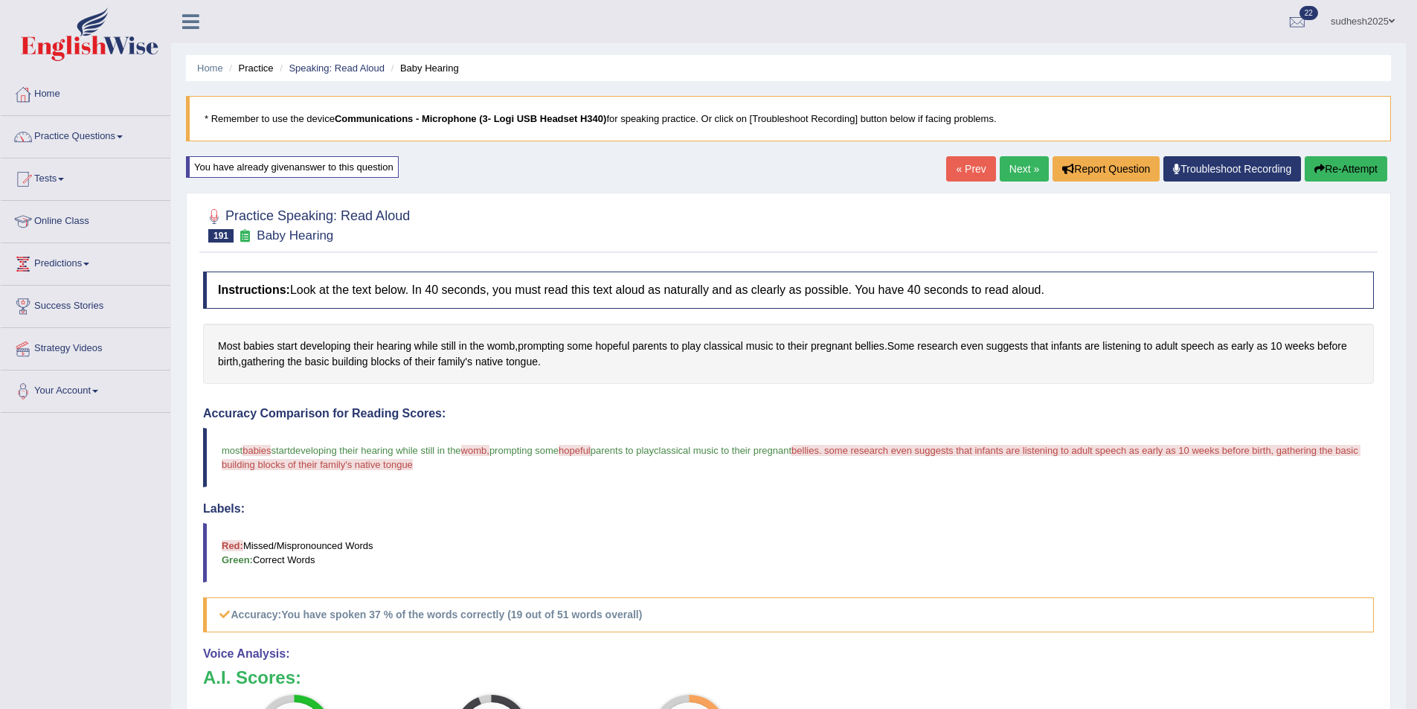
click at [1320, 170] on icon "button" at bounding box center [1320, 169] width 10 height 10
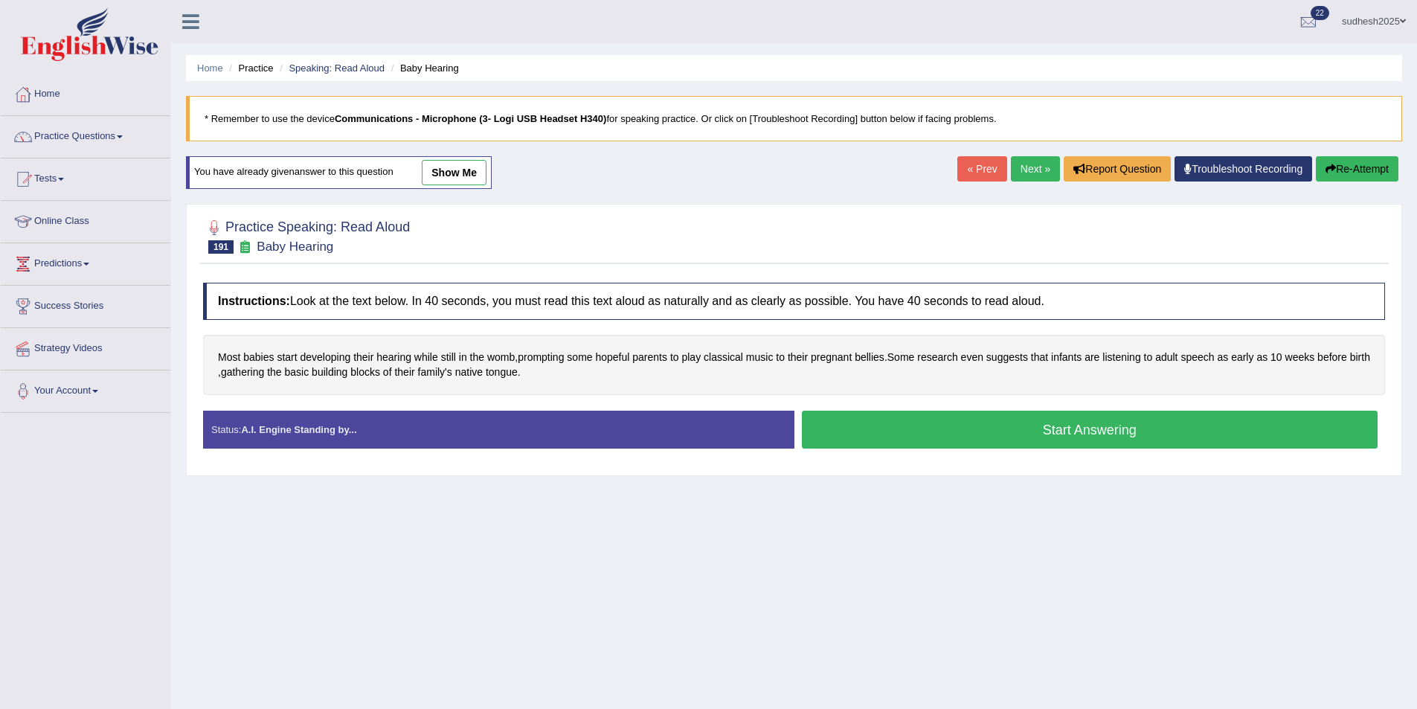
click at [925, 424] on button "Start Answering" at bounding box center [1090, 430] width 577 height 38
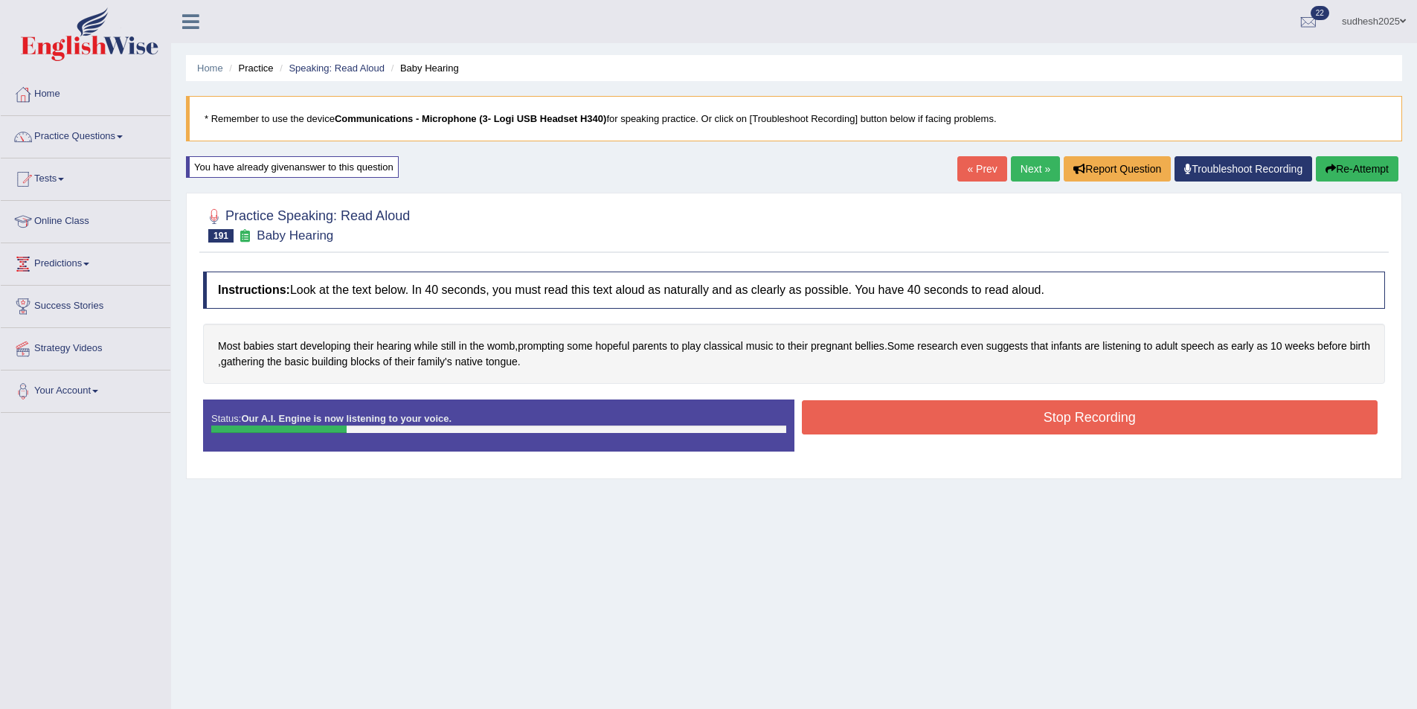
click at [955, 414] on button "Stop Recording" at bounding box center [1090, 417] width 577 height 34
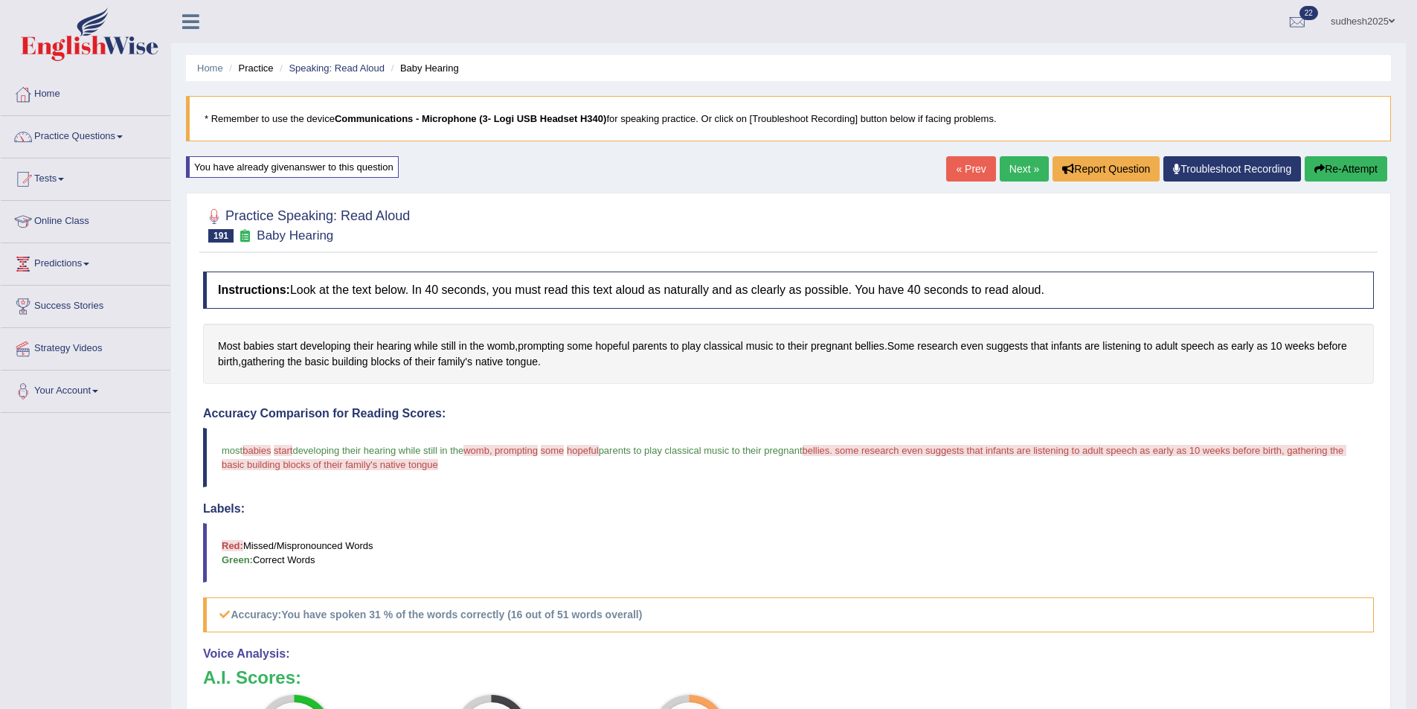
click at [1339, 166] on button "Re-Attempt" at bounding box center [1346, 168] width 83 height 25
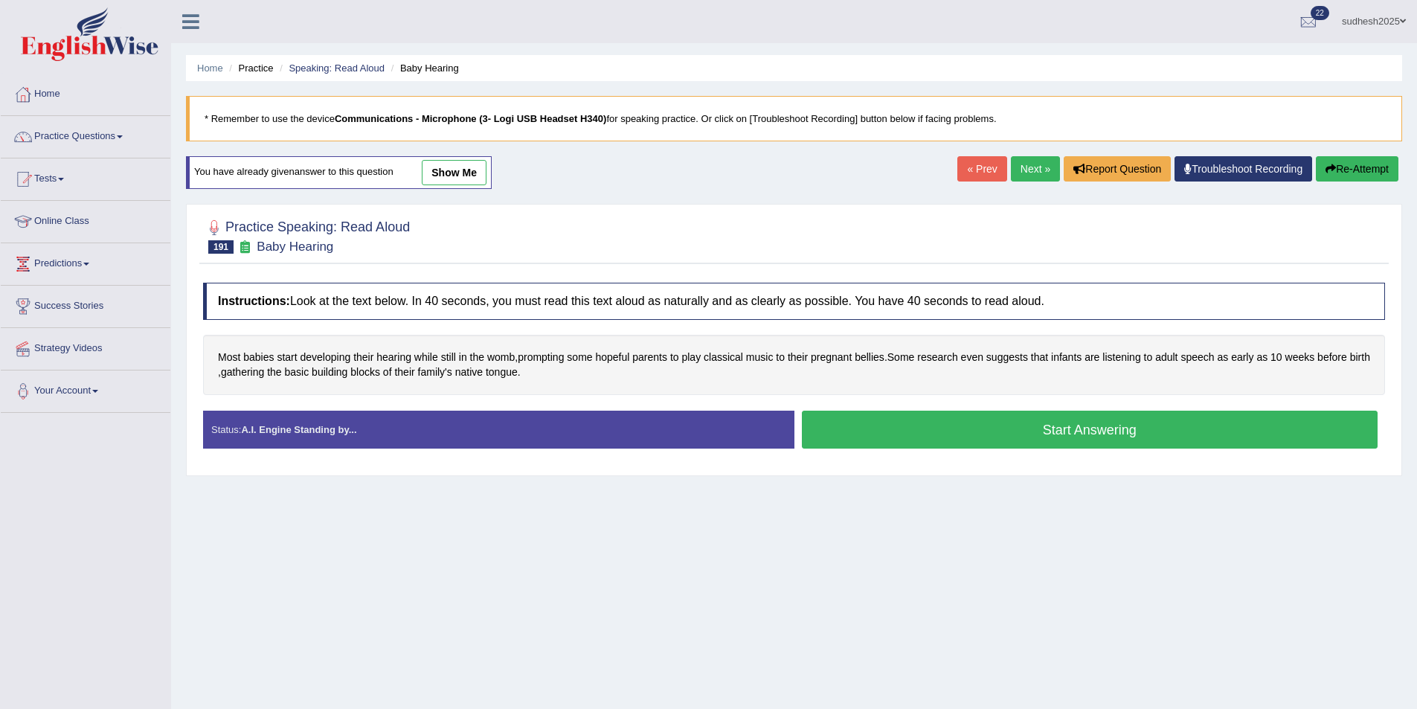
click at [1032, 167] on link "Next »" at bounding box center [1035, 168] width 49 height 25
click at [946, 427] on button "Start Answering" at bounding box center [1090, 430] width 577 height 38
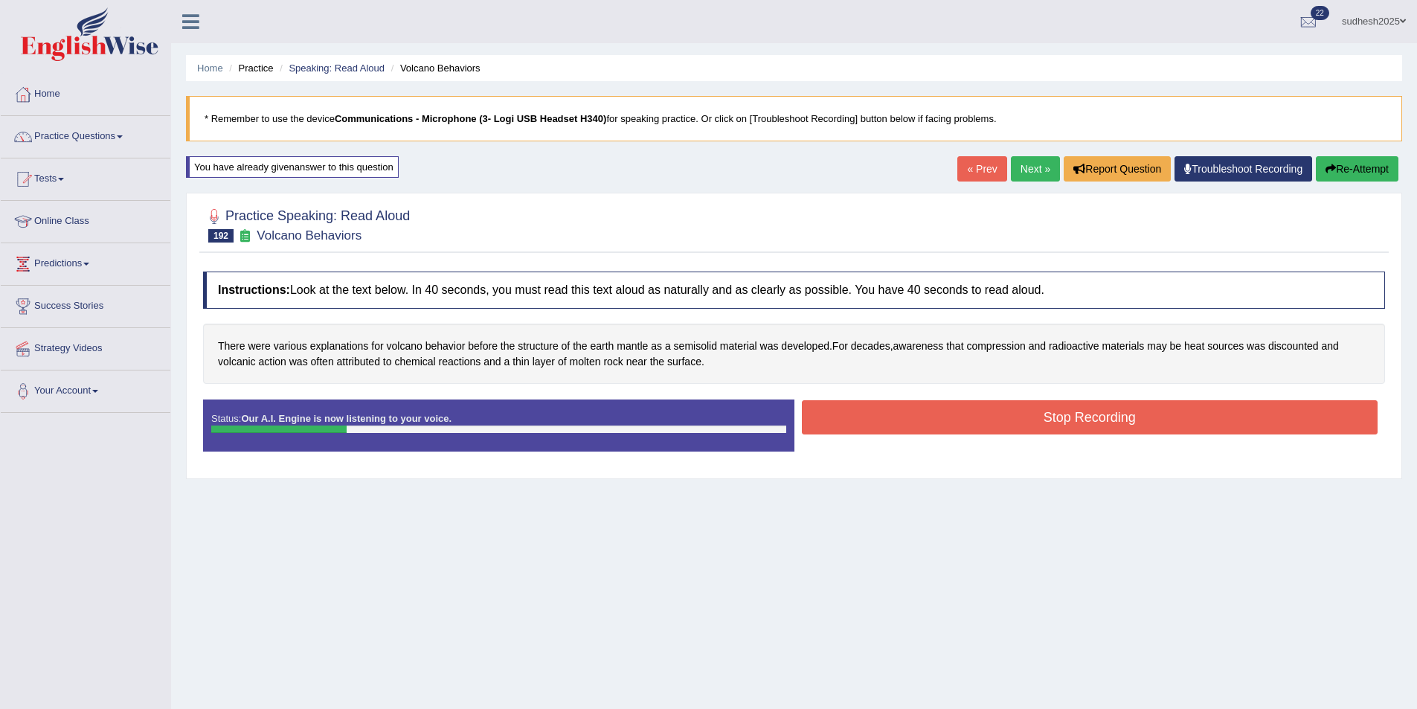
click at [912, 414] on button "Stop Recording" at bounding box center [1090, 417] width 577 height 34
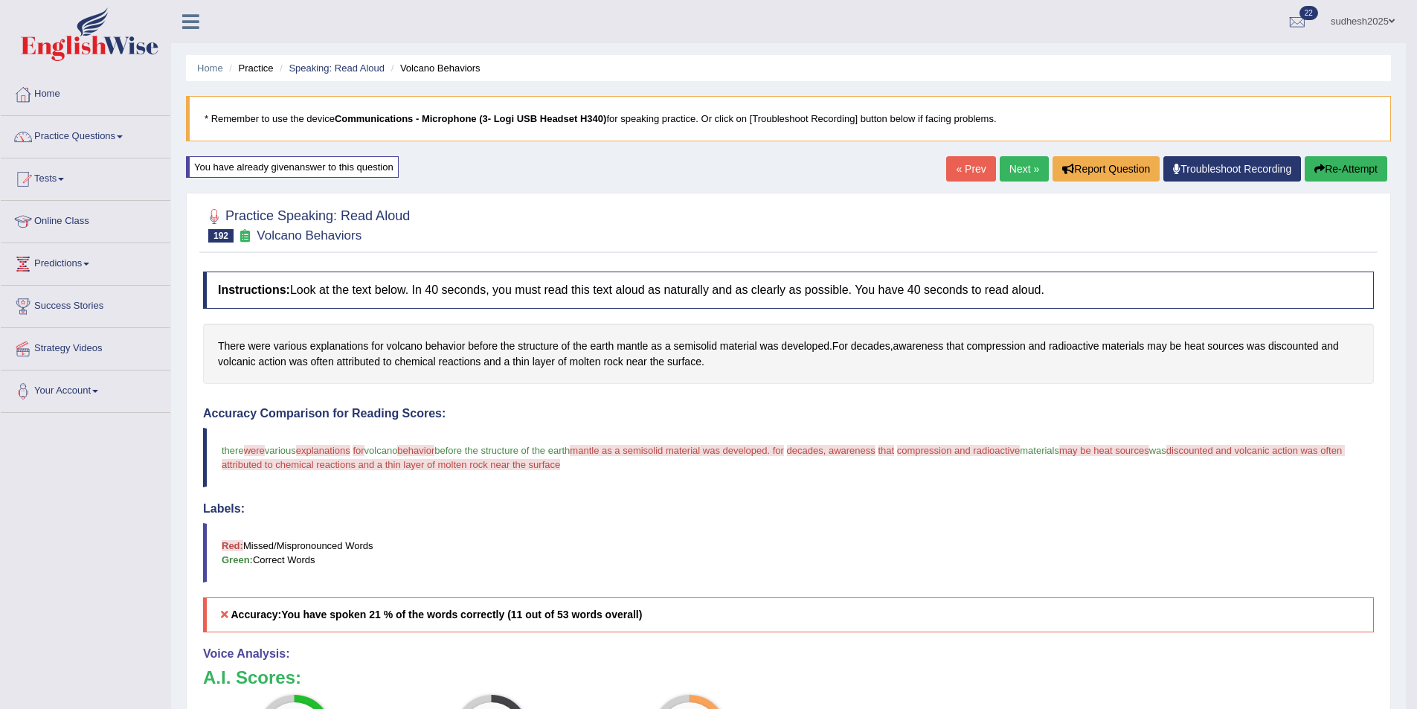
click at [1342, 167] on button "Re-Attempt" at bounding box center [1346, 168] width 83 height 25
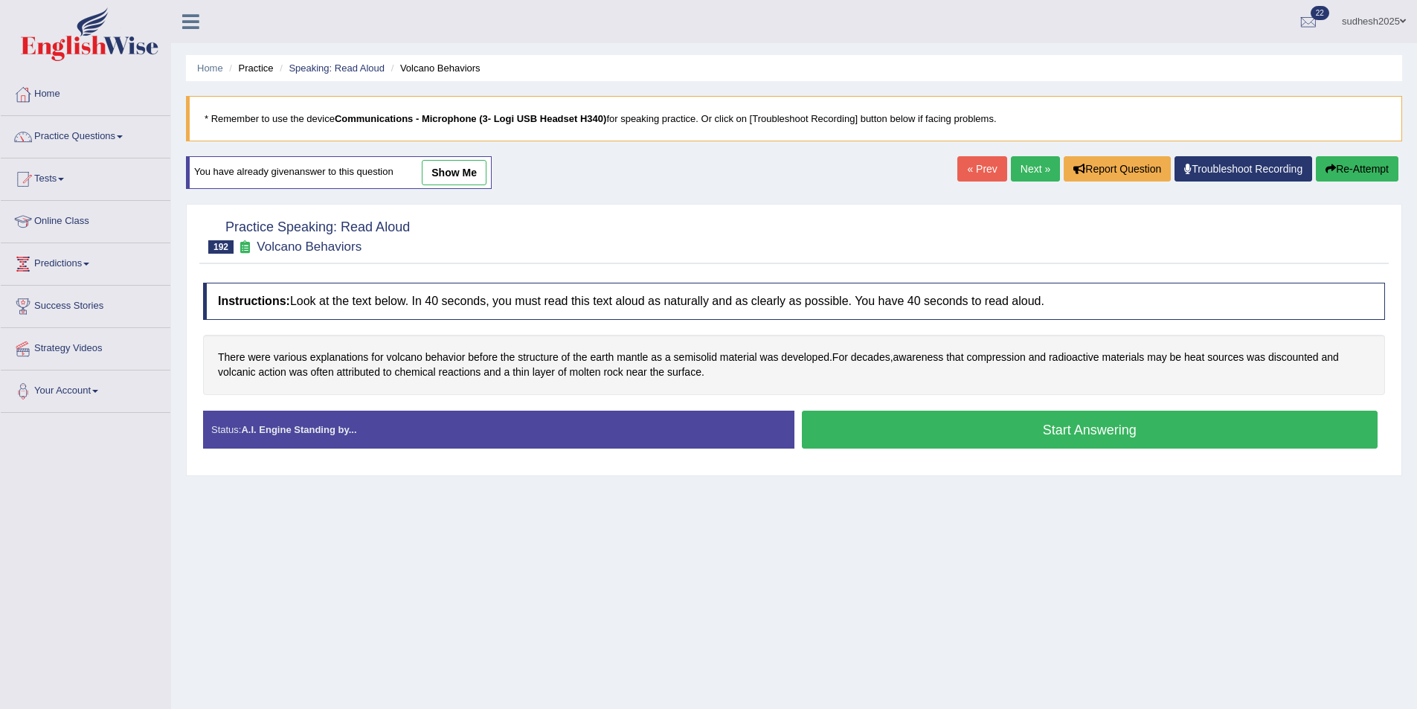
click at [917, 425] on button "Start Answering" at bounding box center [1090, 430] width 577 height 38
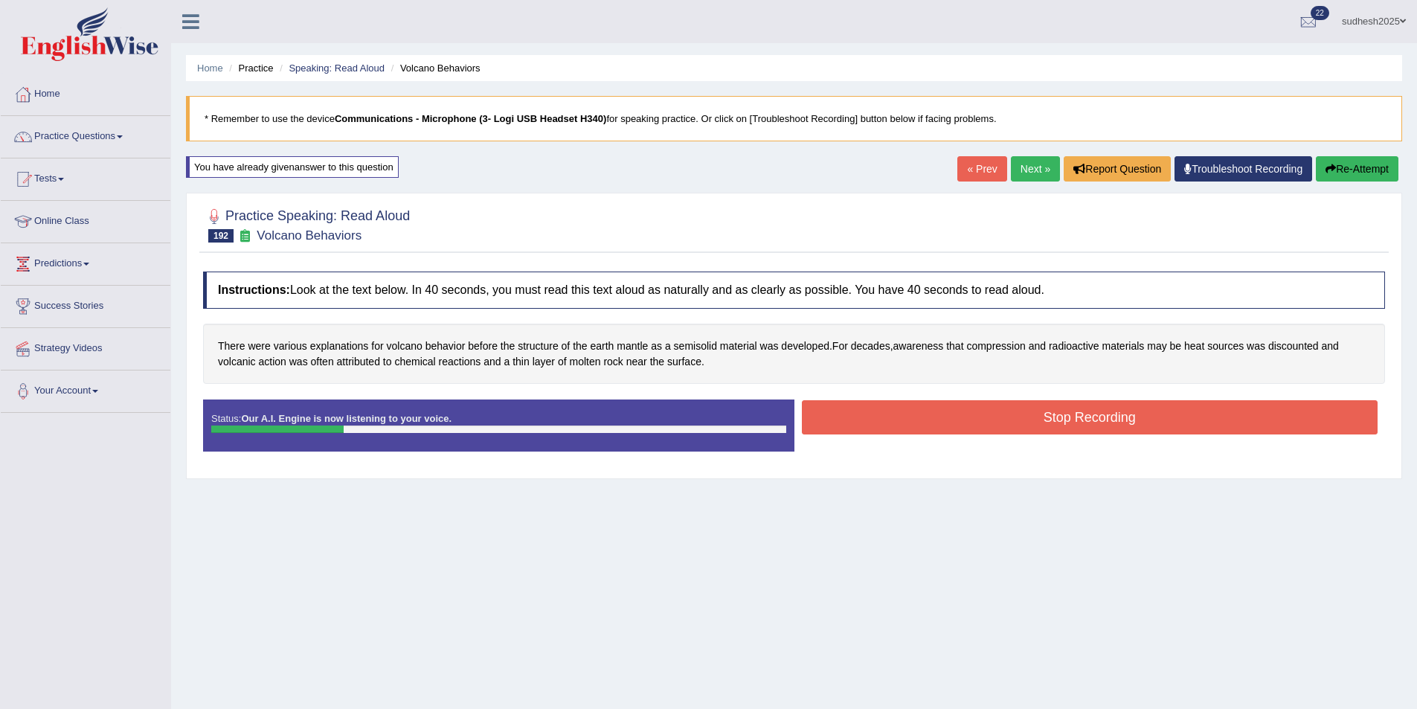
click at [922, 420] on button "Stop Recording" at bounding box center [1090, 417] width 577 height 34
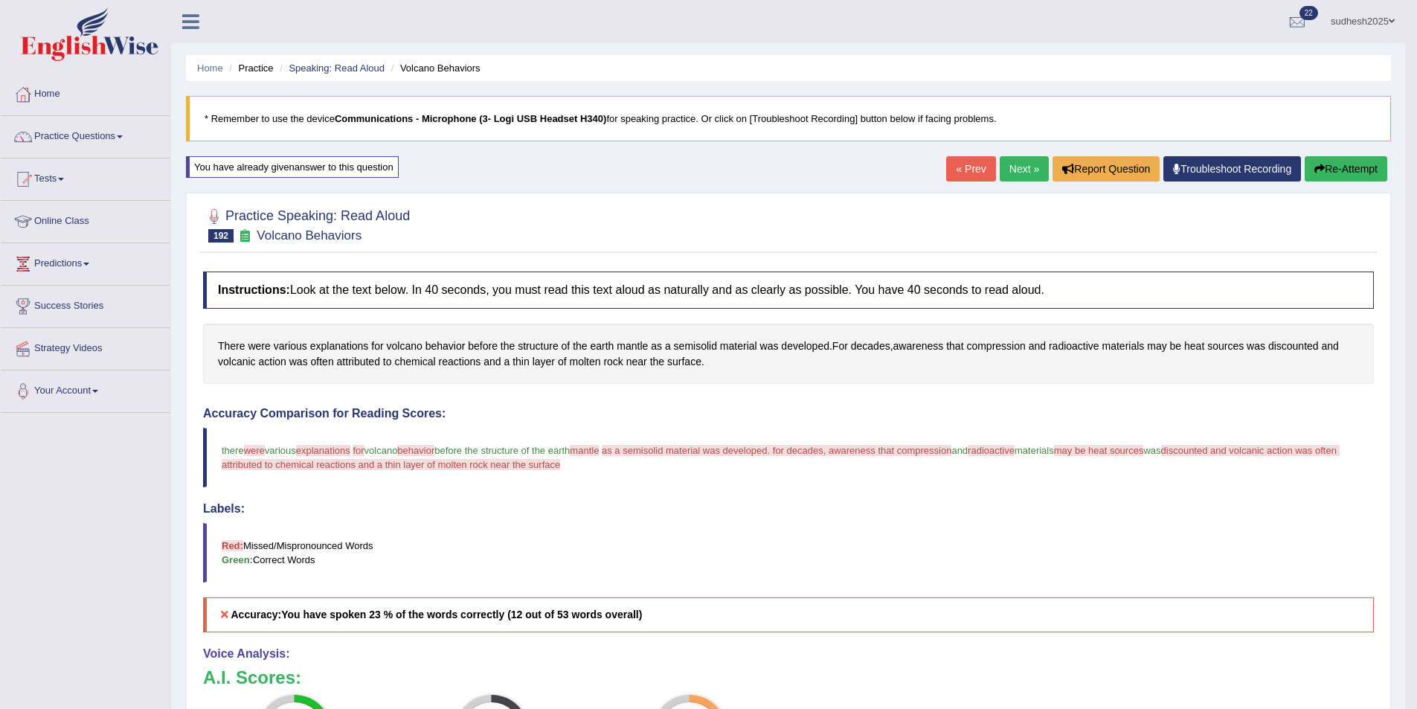
click at [1326, 162] on button "Re-Attempt" at bounding box center [1346, 168] width 83 height 25
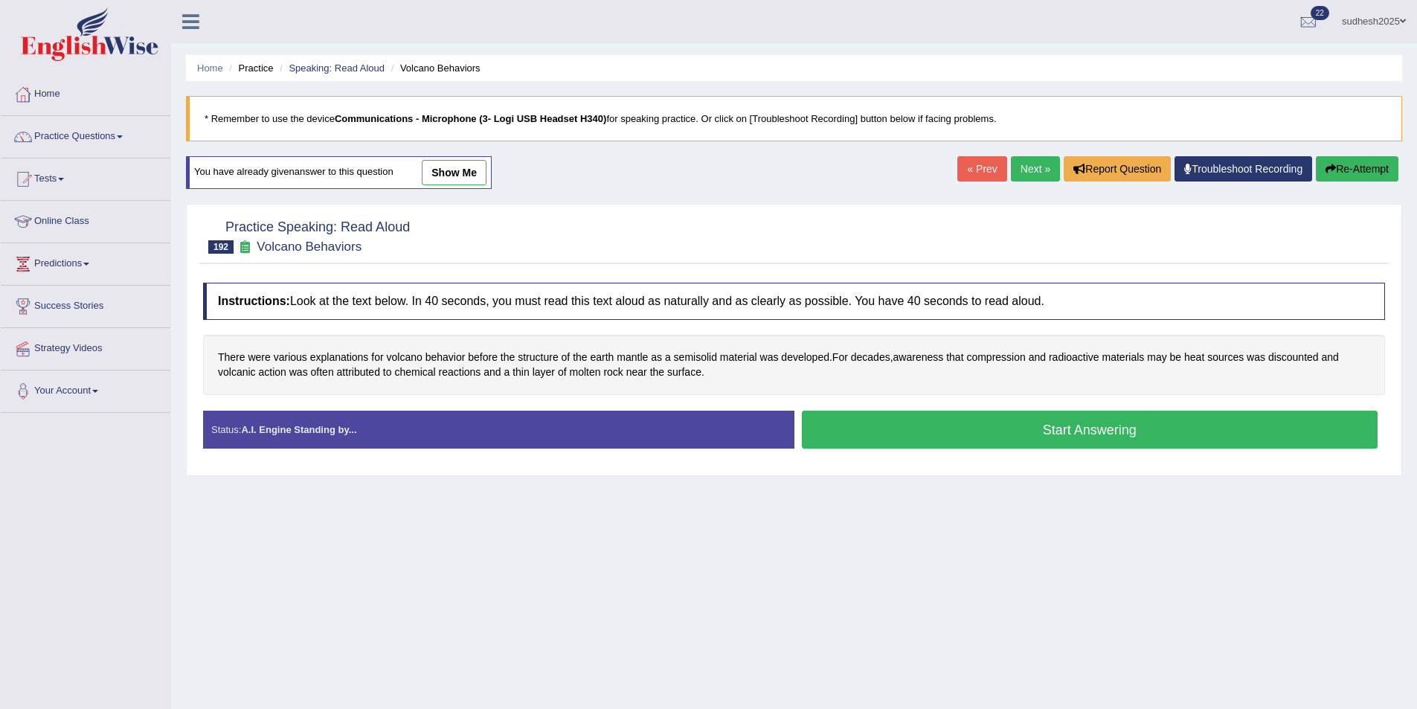
click at [908, 435] on button "Start Answering" at bounding box center [1090, 430] width 577 height 38
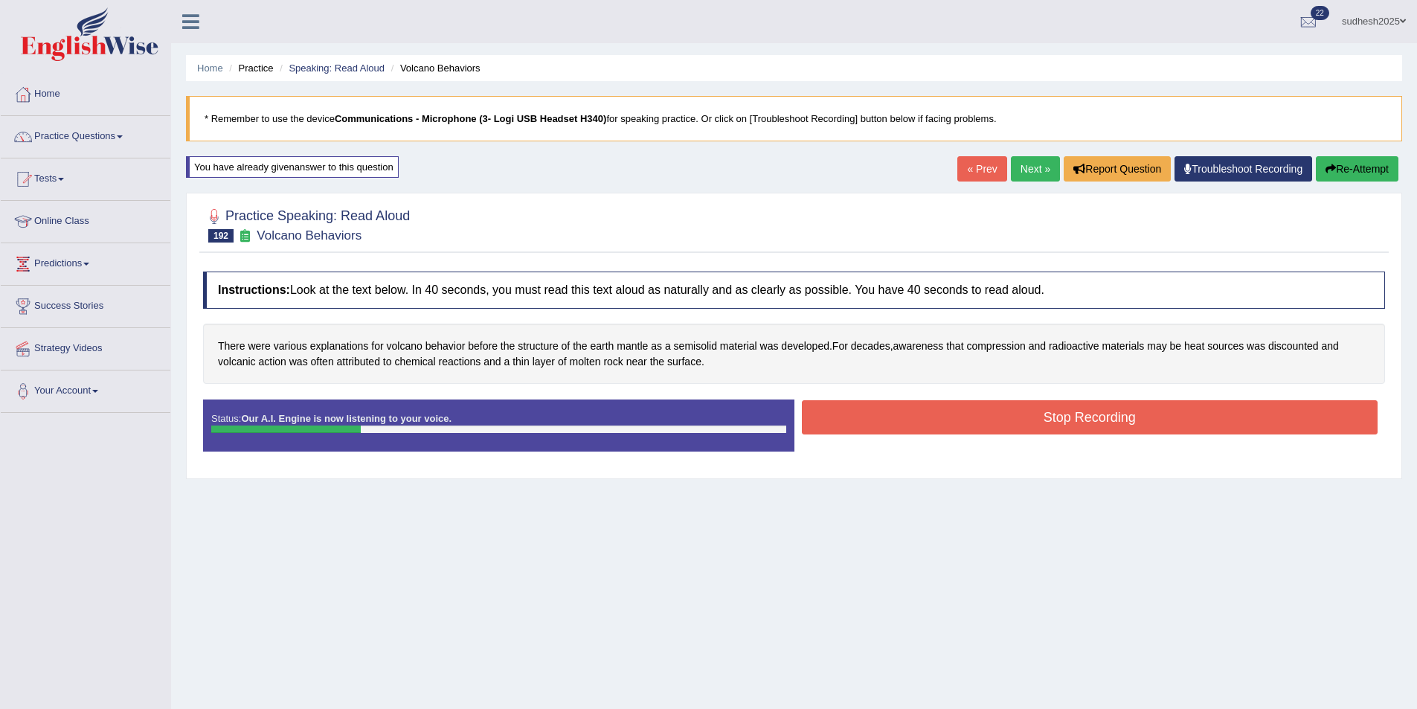
click at [1049, 415] on button "Stop Recording" at bounding box center [1090, 417] width 577 height 34
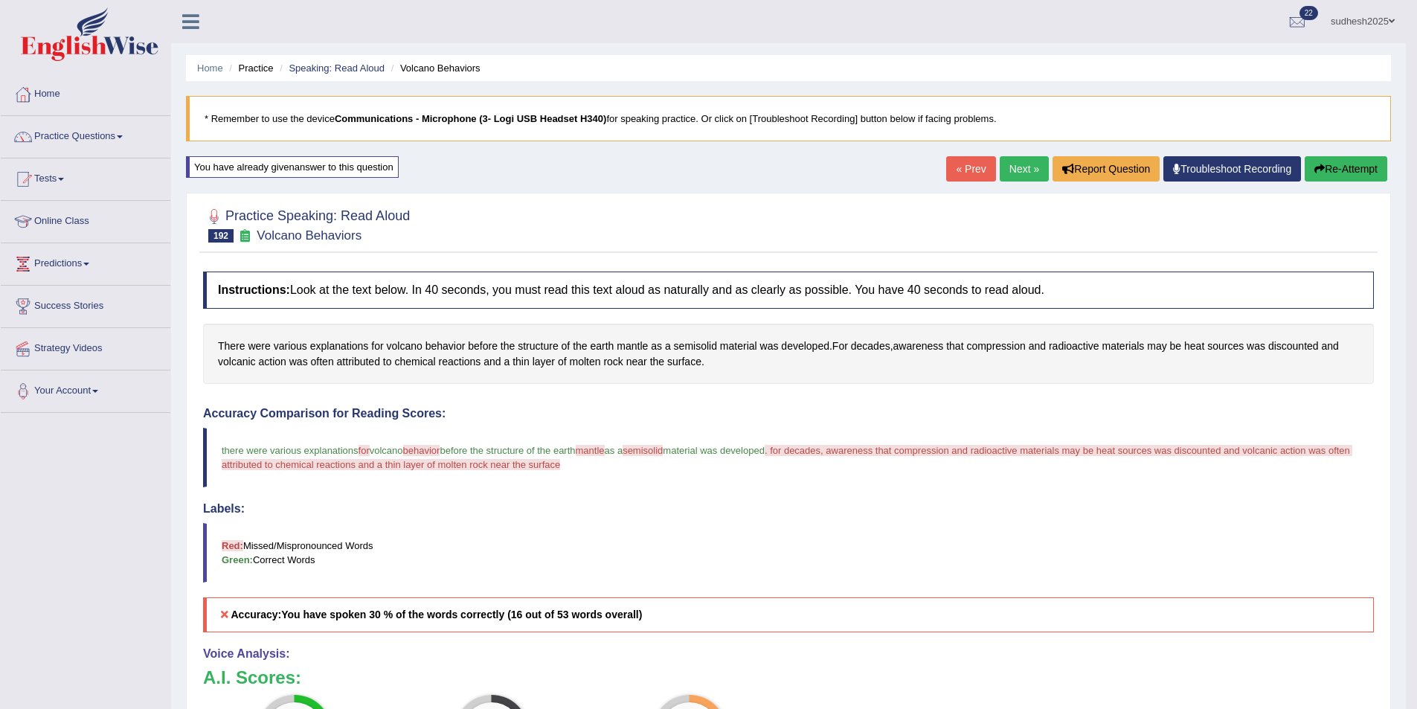
click at [1335, 165] on button "Re-Attempt" at bounding box center [1346, 168] width 83 height 25
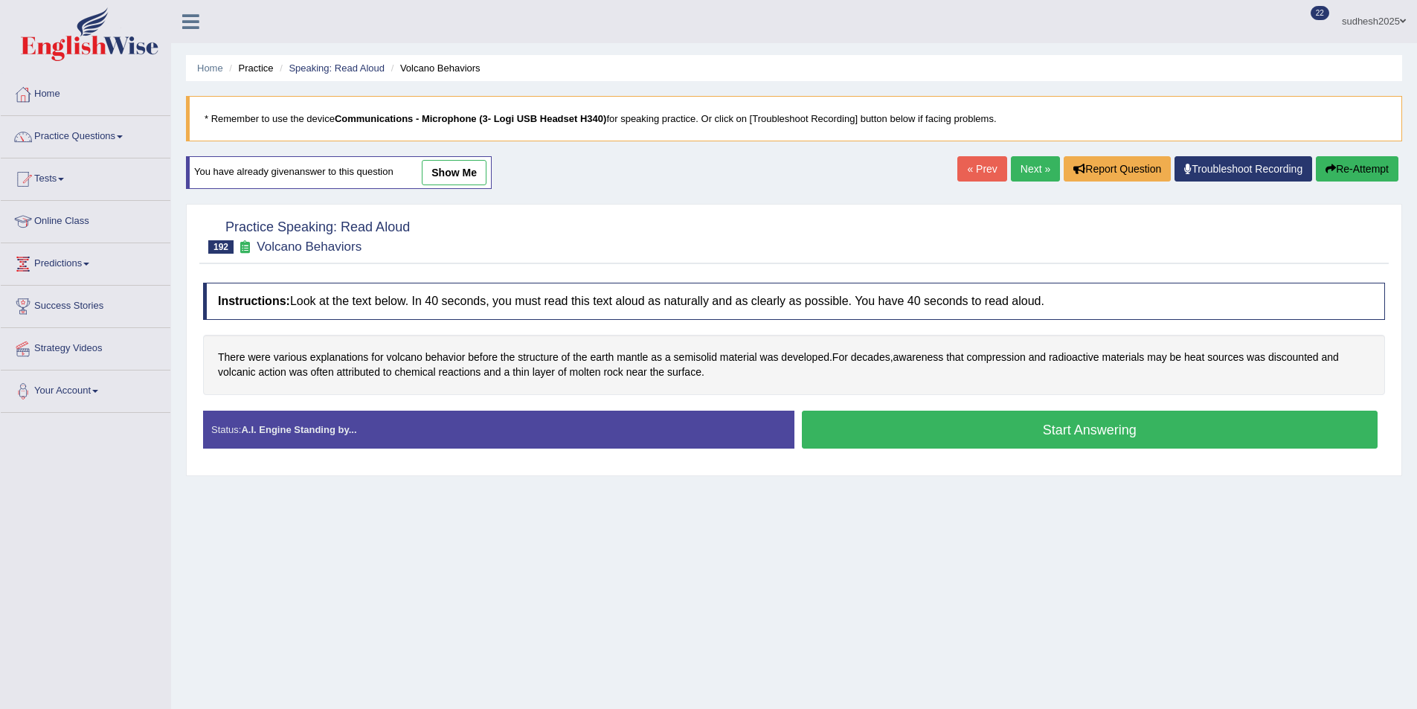
click at [947, 427] on button "Start Answering" at bounding box center [1090, 430] width 577 height 38
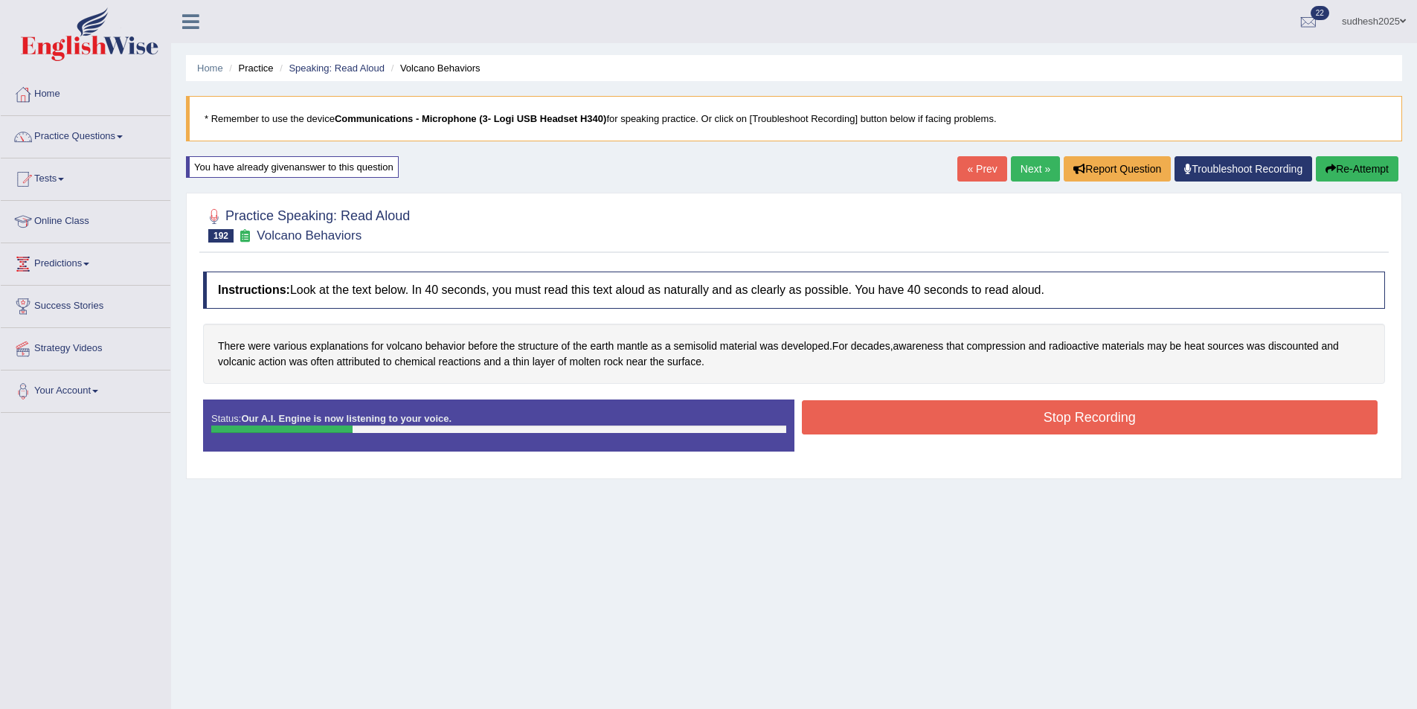
click at [1095, 422] on button "Stop Recording" at bounding box center [1090, 417] width 577 height 34
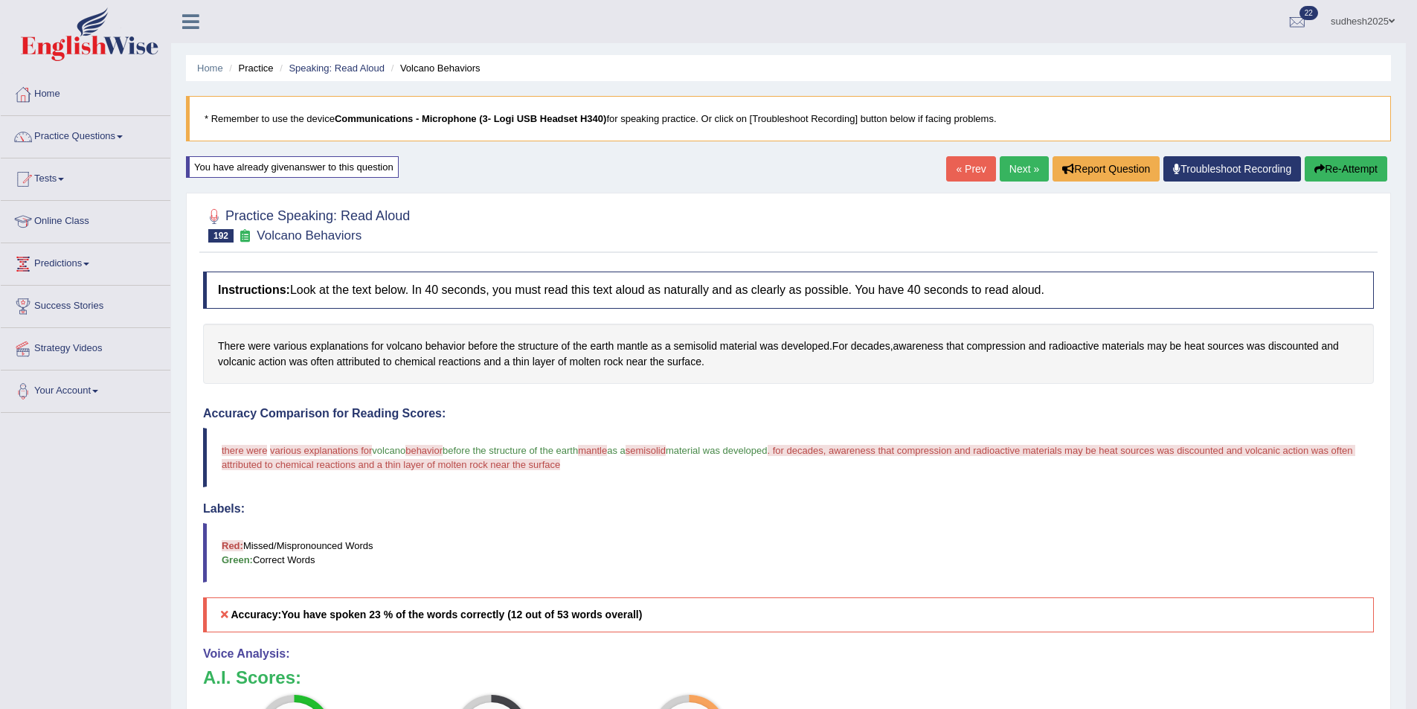
click at [1353, 164] on button "Re-Attempt" at bounding box center [1346, 168] width 83 height 25
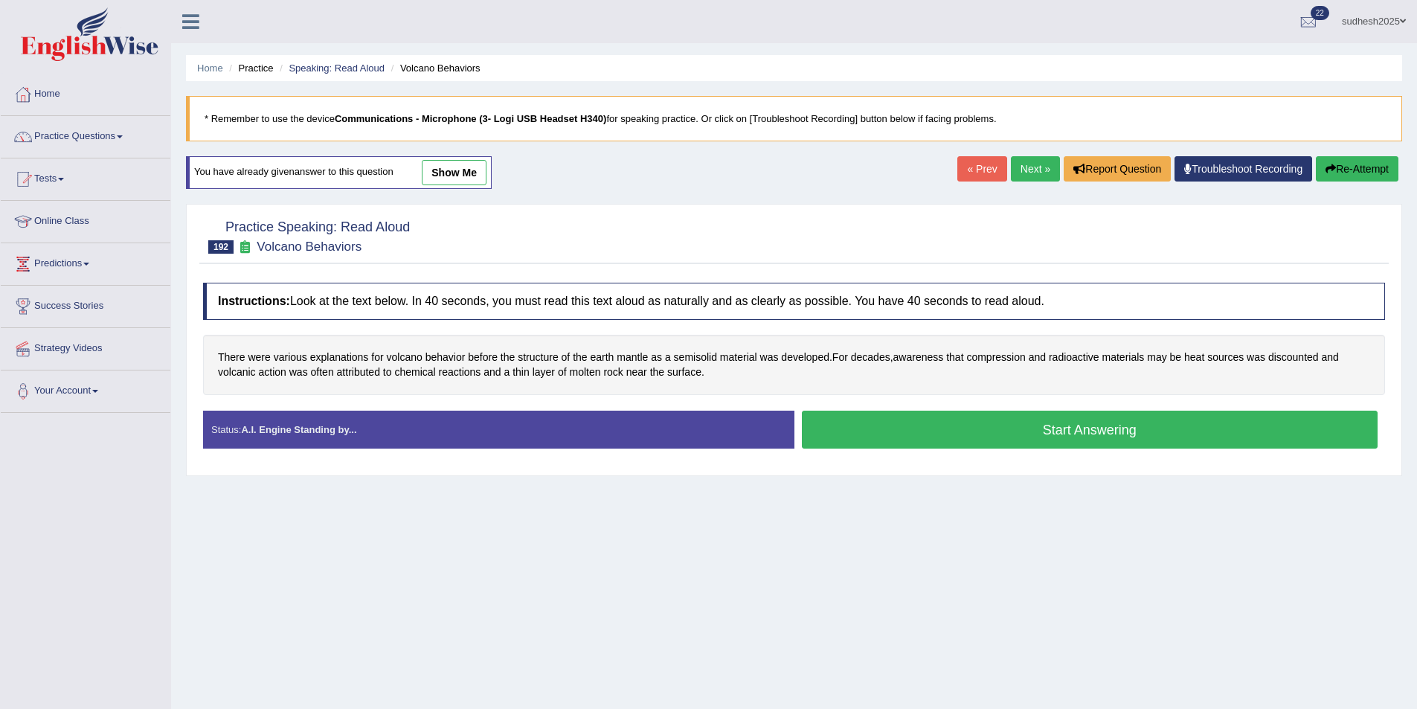
click at [950, 421] on button "Start Answering" at bounding box center [1090, 430] width 577 height 38
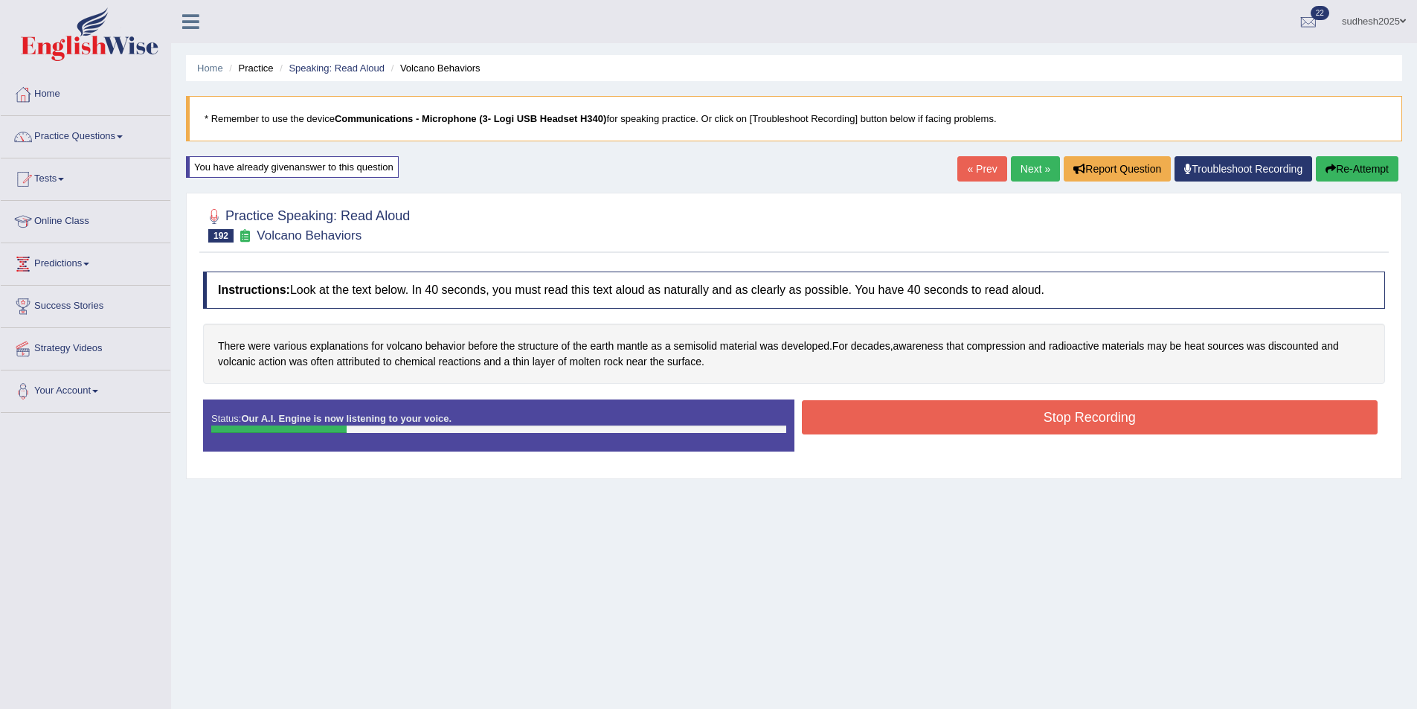
click at [936, 421] on button "Stop Recording" at bounding box center [1090, 417] width 577 height 34
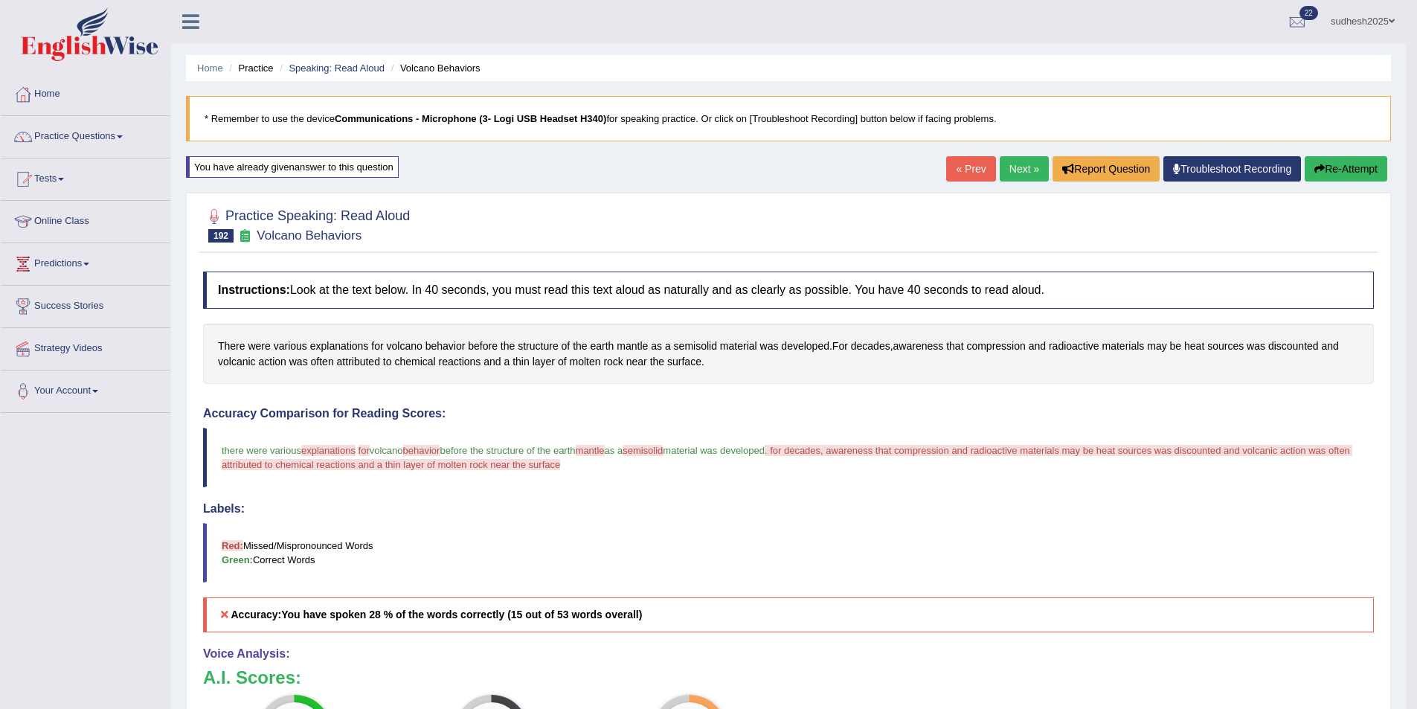
click at [1020, 168] on link "Next »" at bounding box center [1024, 168] width 49 height 25
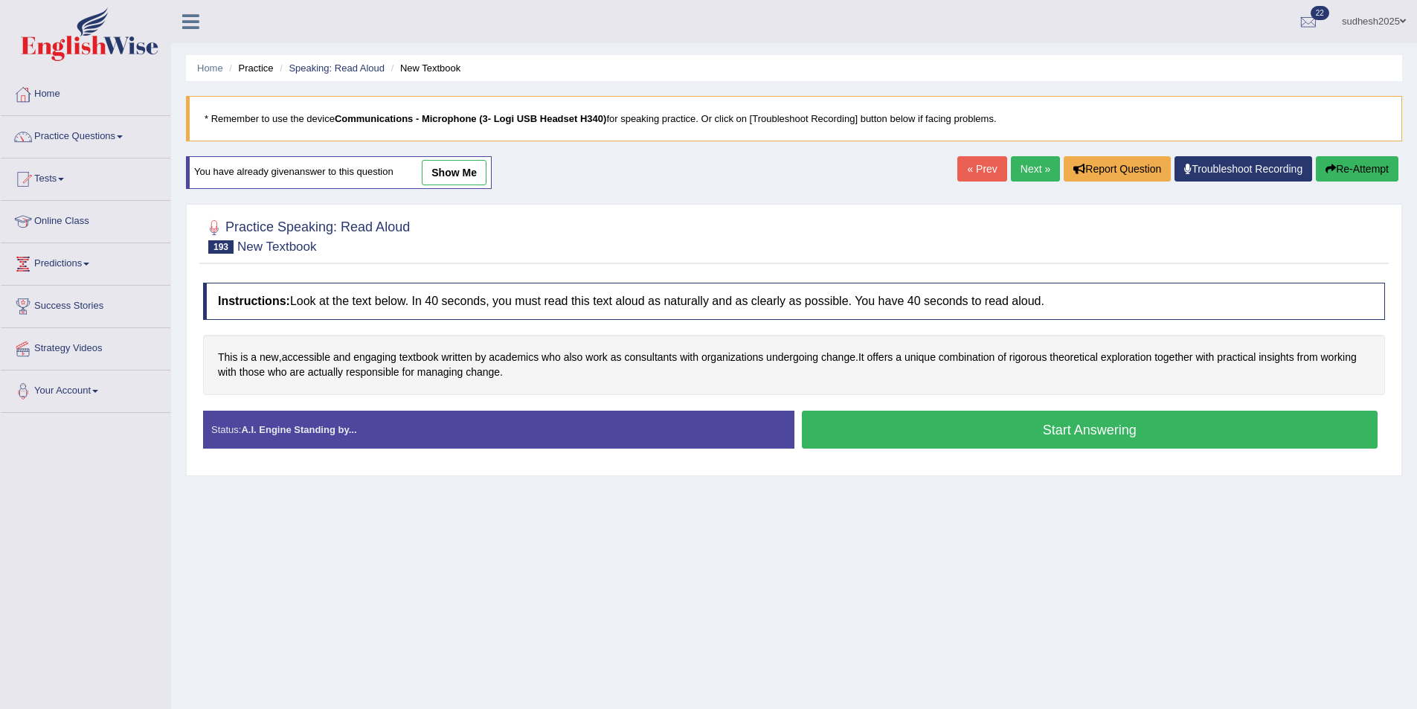
click at [978, 430] on button "Start Answering" at bounding box center [1090, 430] width 577 height 38
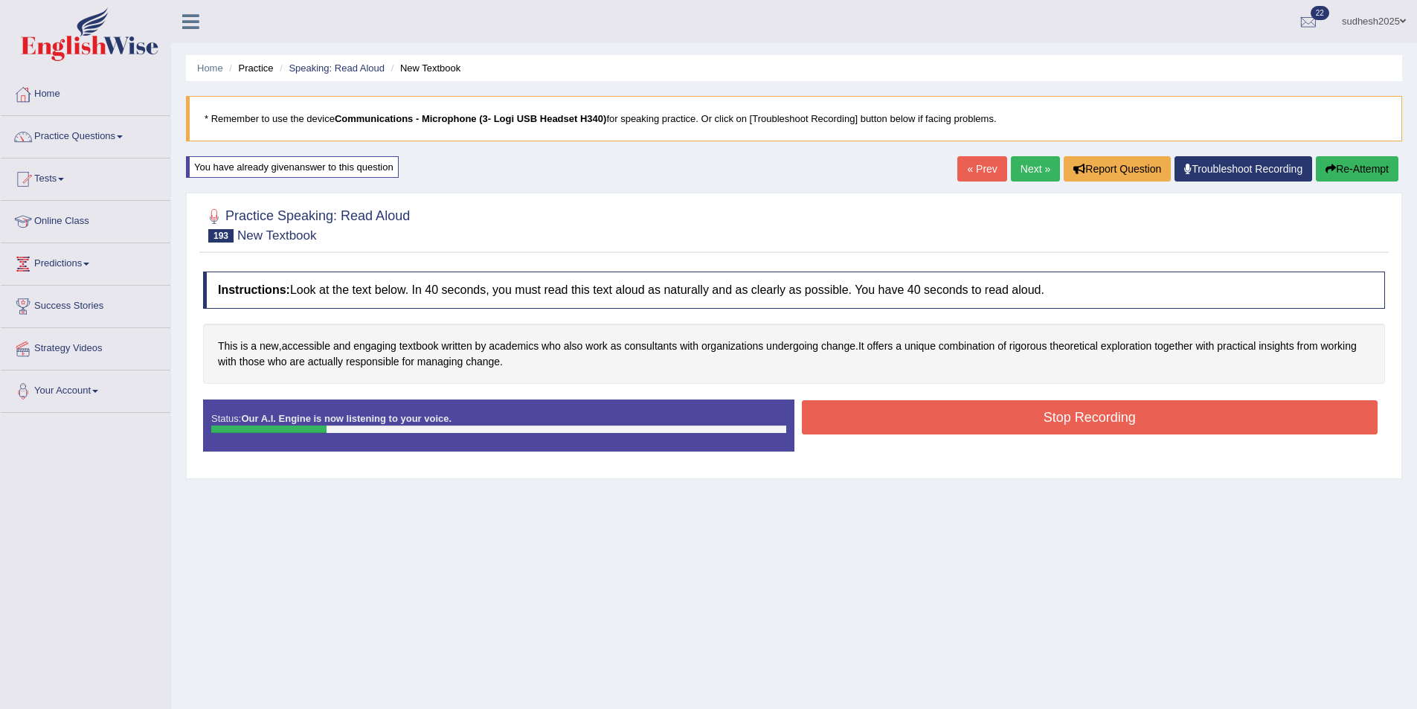
click at [1363, 170] on button "Re-Attempt" at bounding box center [1357, 168] width 83 height 25
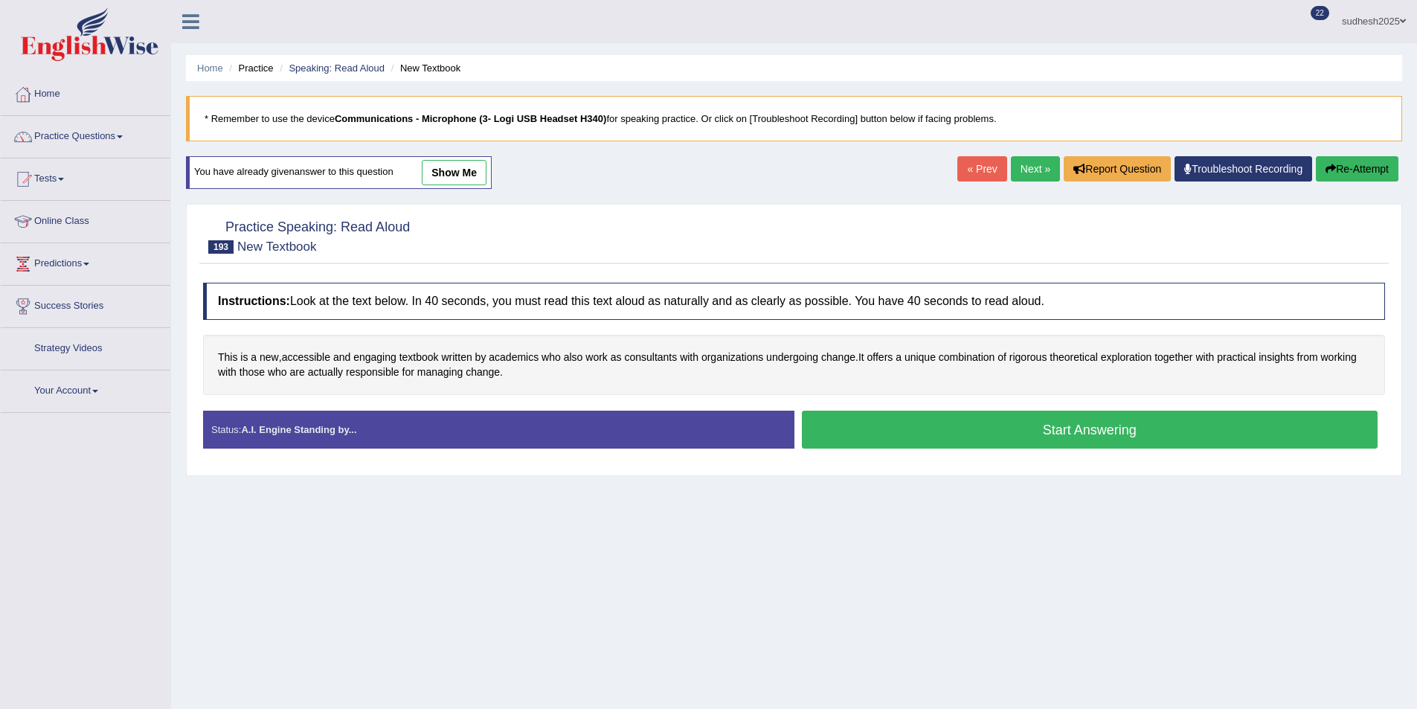
click at [999, 423] on button "Start Answering" at bounding box center [1090, 430] width 577 height 38
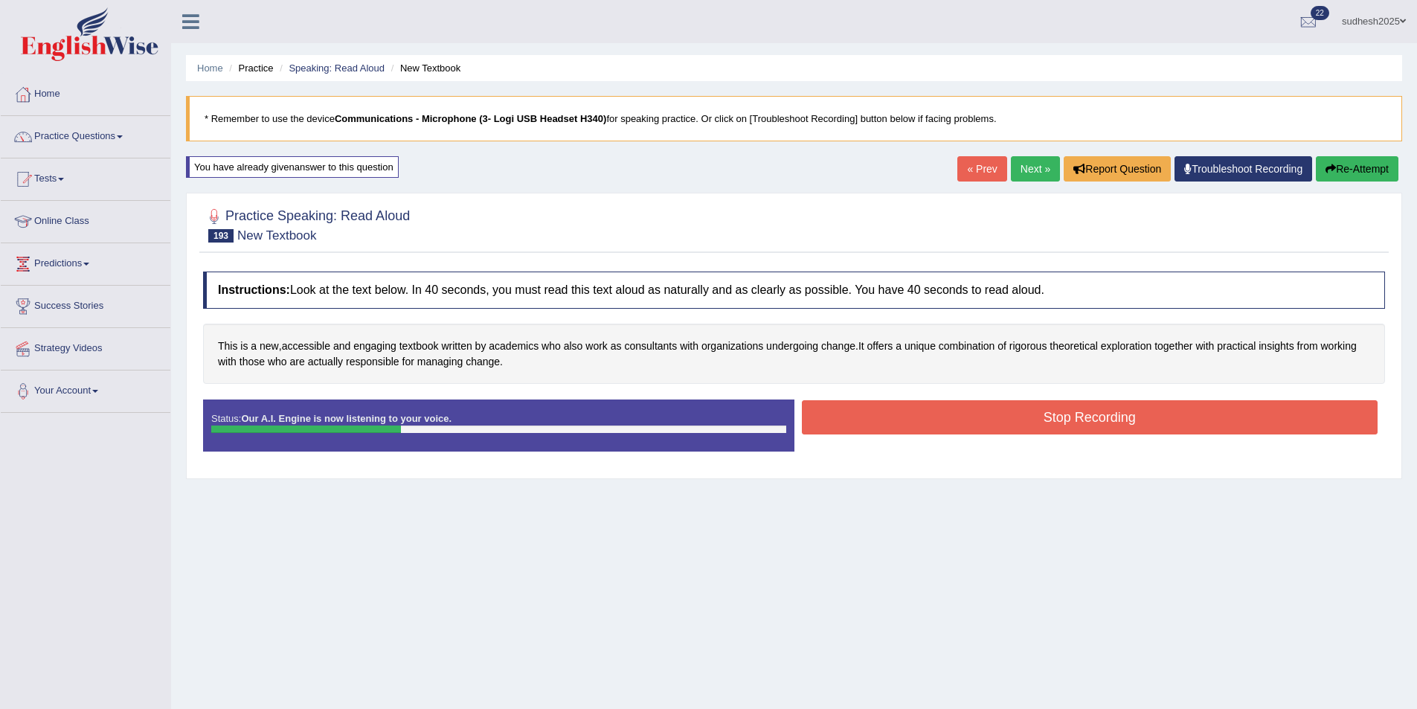
click at [933, 414] on button "Stop Recording" at bounding box center [1090, 417] width 577 height 34
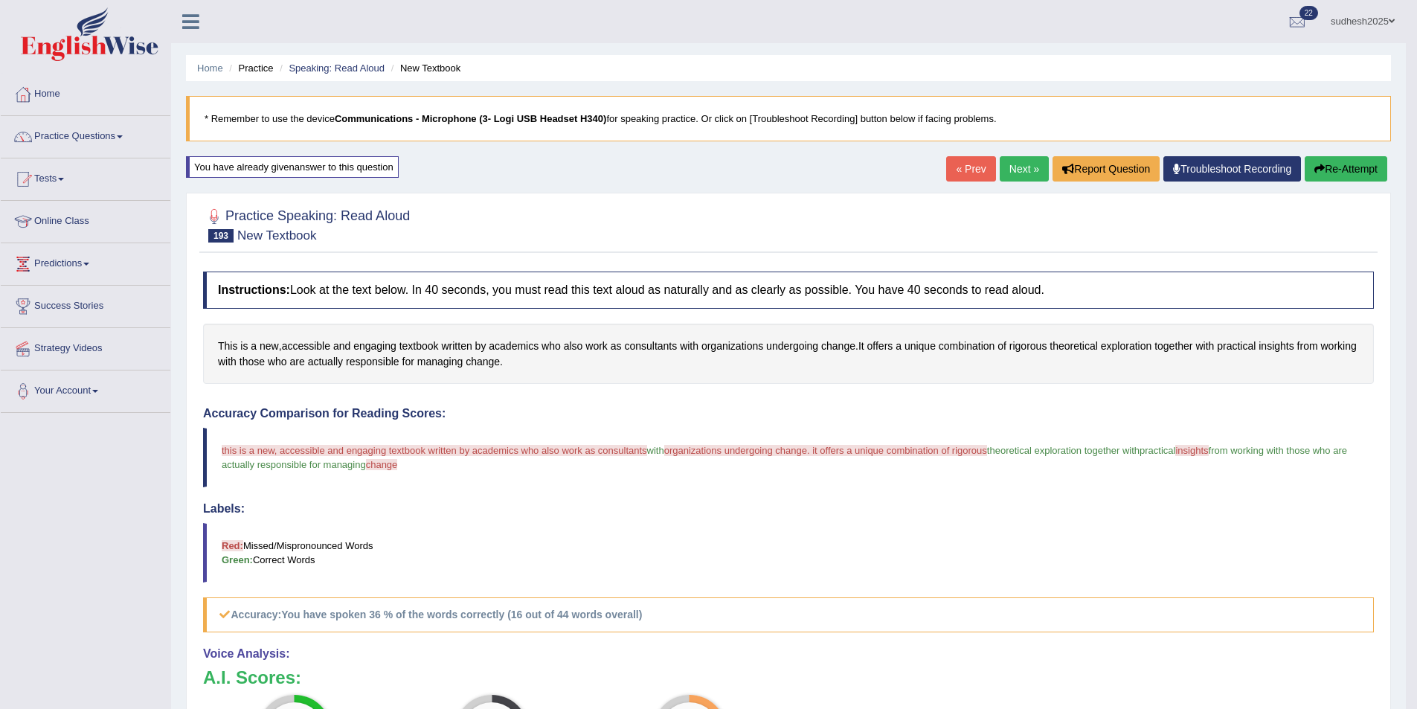
click at [1342, 163] on button "Re-Attempt" at bounding box center [1346, 168] width 83 height 25
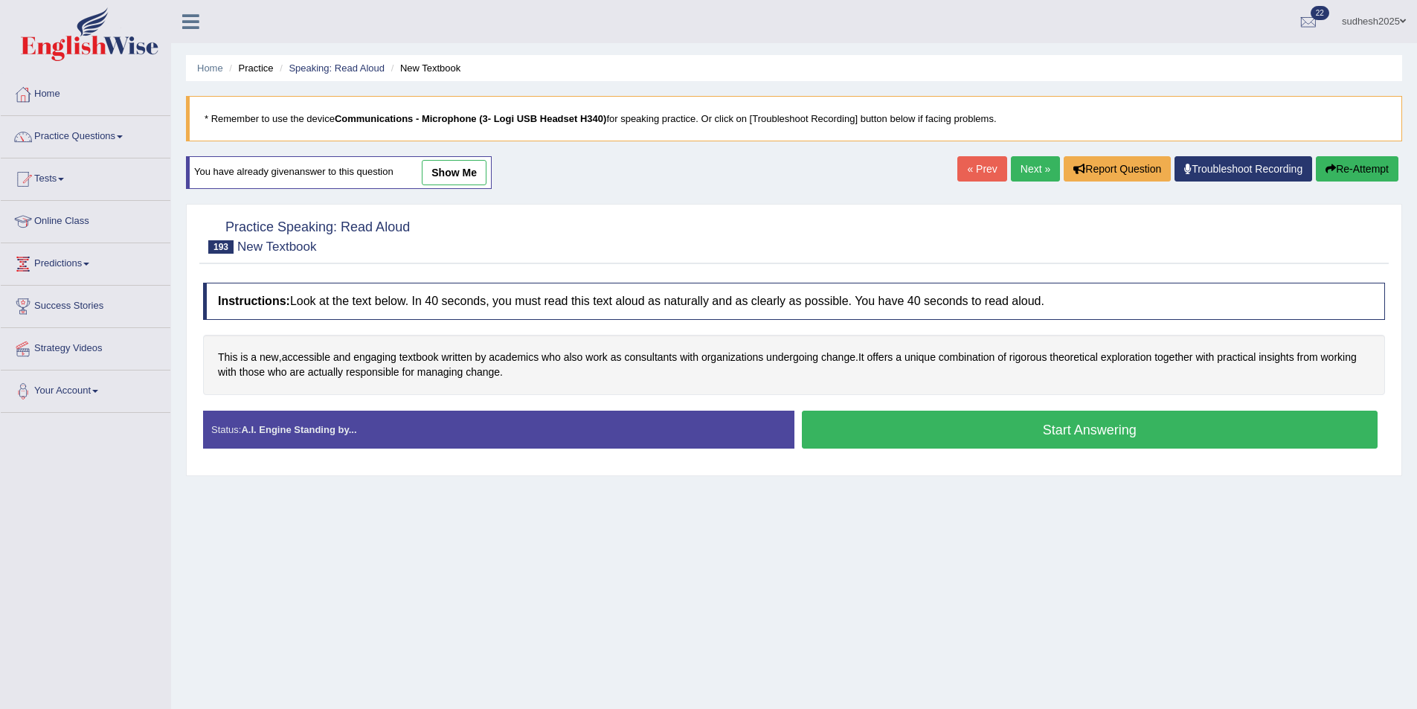
click at [1007, 436] on button "Start Answering" at bounding box center [1090, 430] width 577 height 38
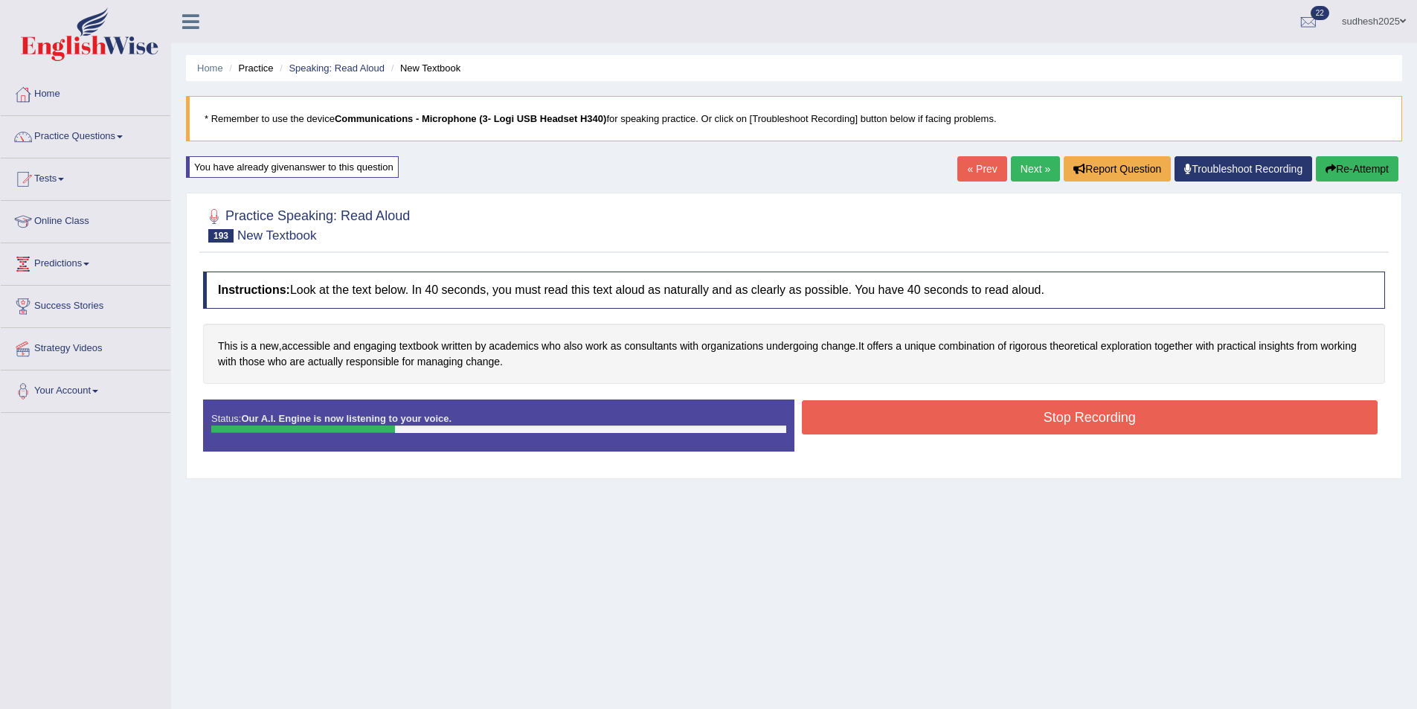
click at [958, 421] on button "Stop Recording" at bounding box center [1090, 417] width 577 height 34
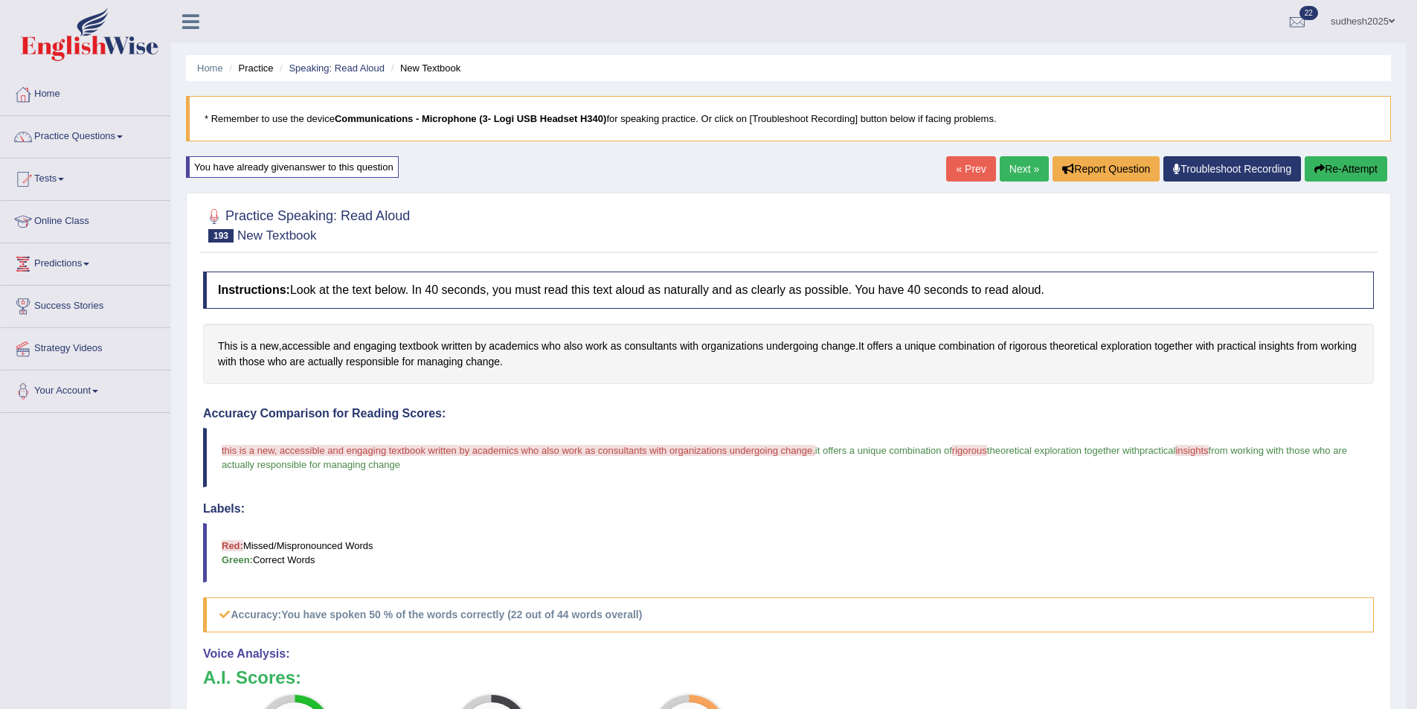
click at [1030, 171] on link "Next »" at bounding box center [1024, 168] width 49 height 25
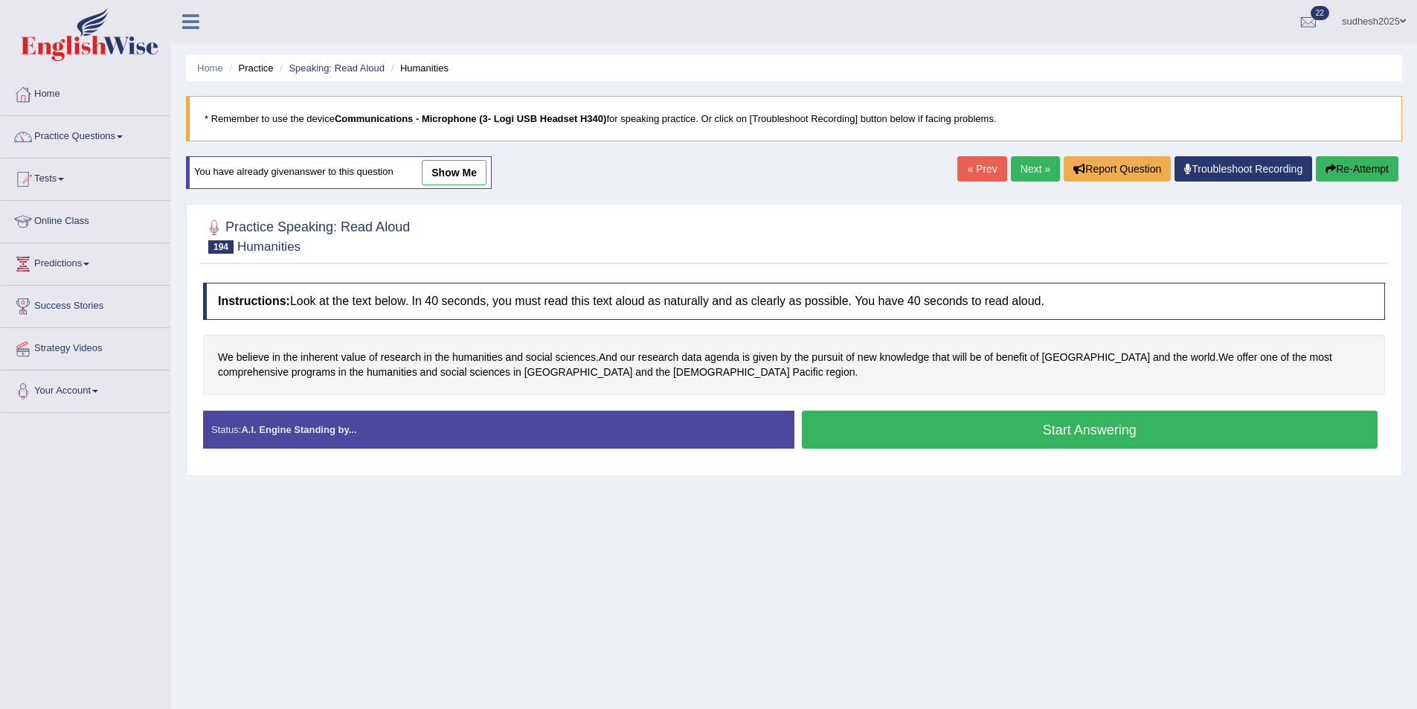
click at [952, 422] on button "Start Answering" at bounding box center [1090, 430] width 577 height 38
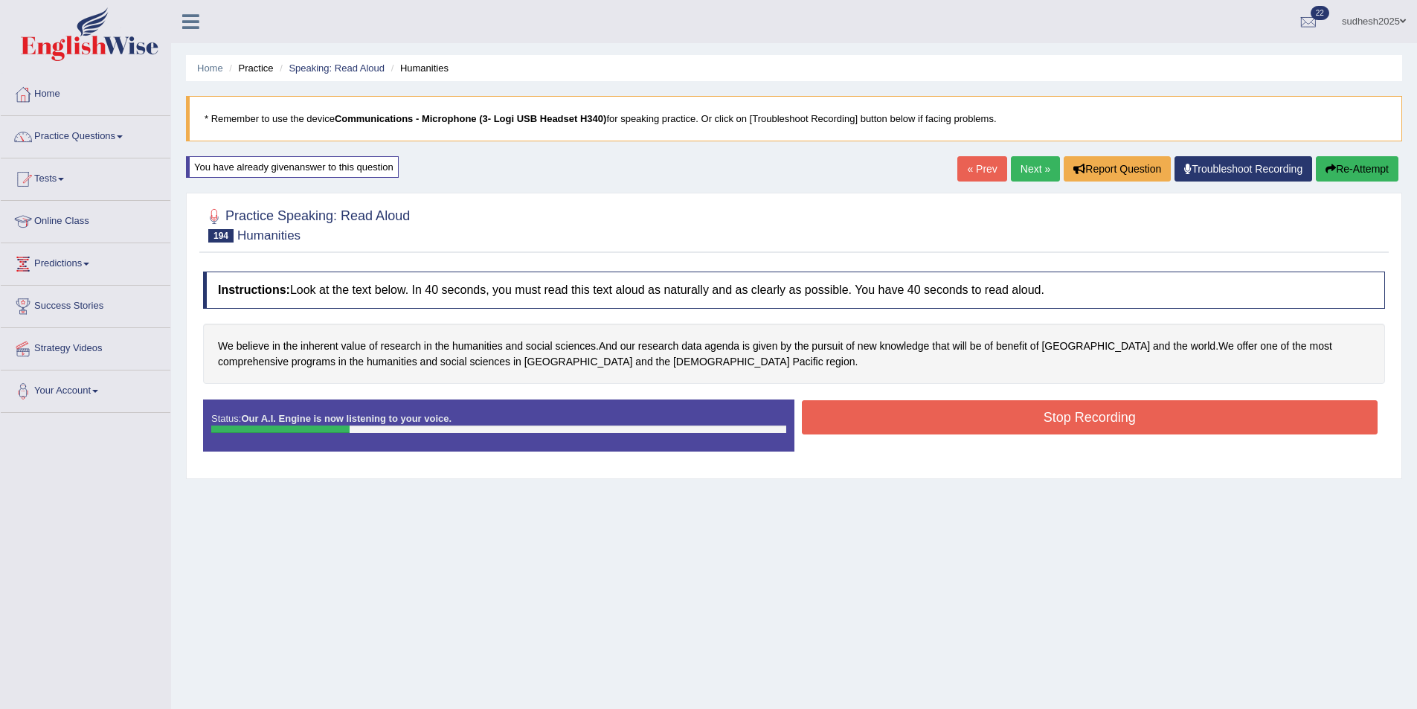
click at [927, 424] on button "Stop Recording" at bounding box center [1090, 417] width 577 height 34
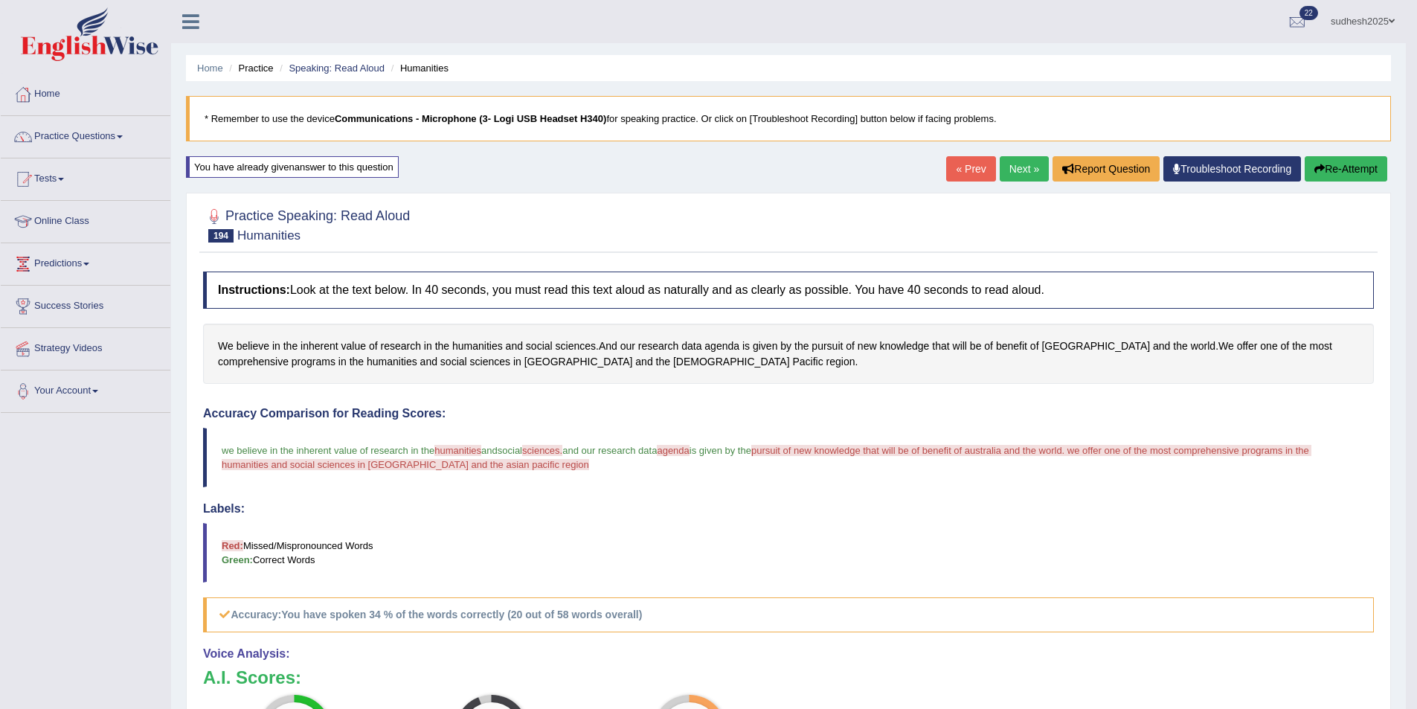
click at [1026, 164] on link "Next »" at bounding box center [1024, 168] width 49 height 25
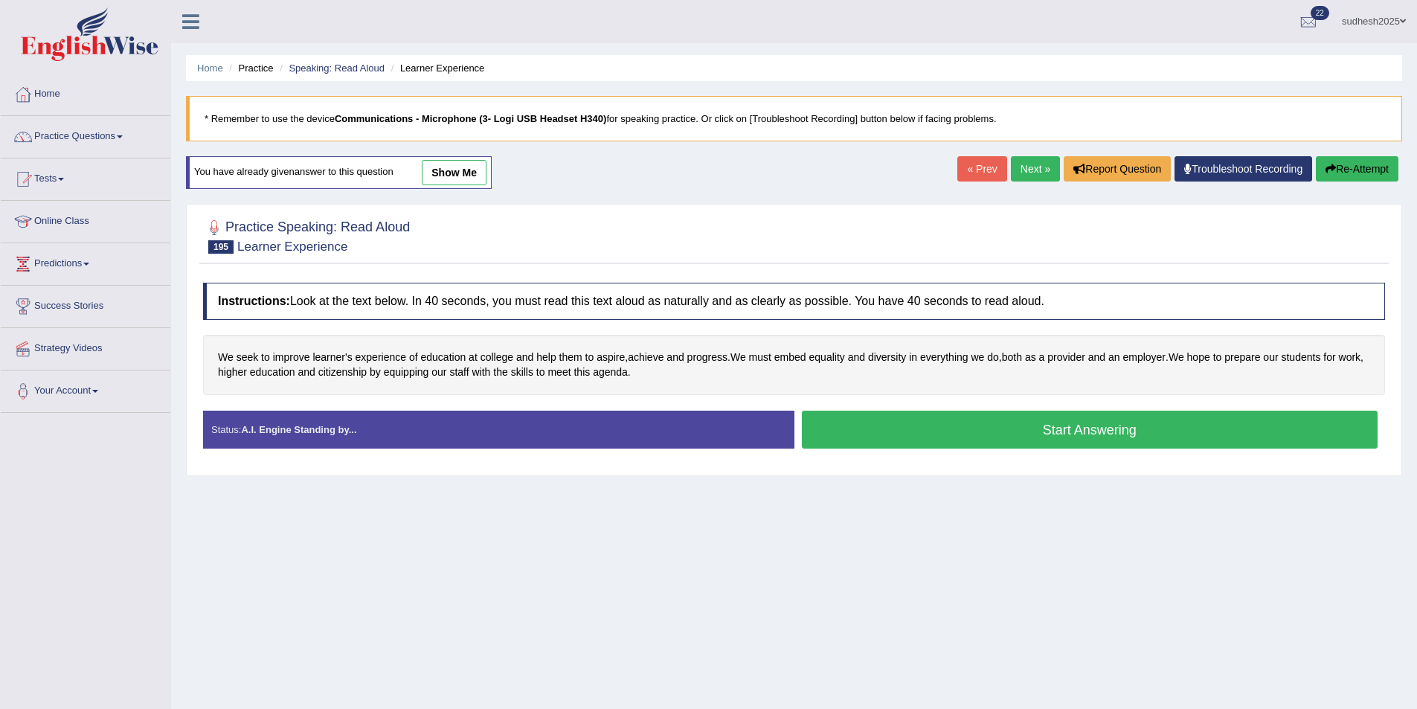
click at [961, 432] on button "Start Answering" at bounding box center [1090, 430] width 577 height 38
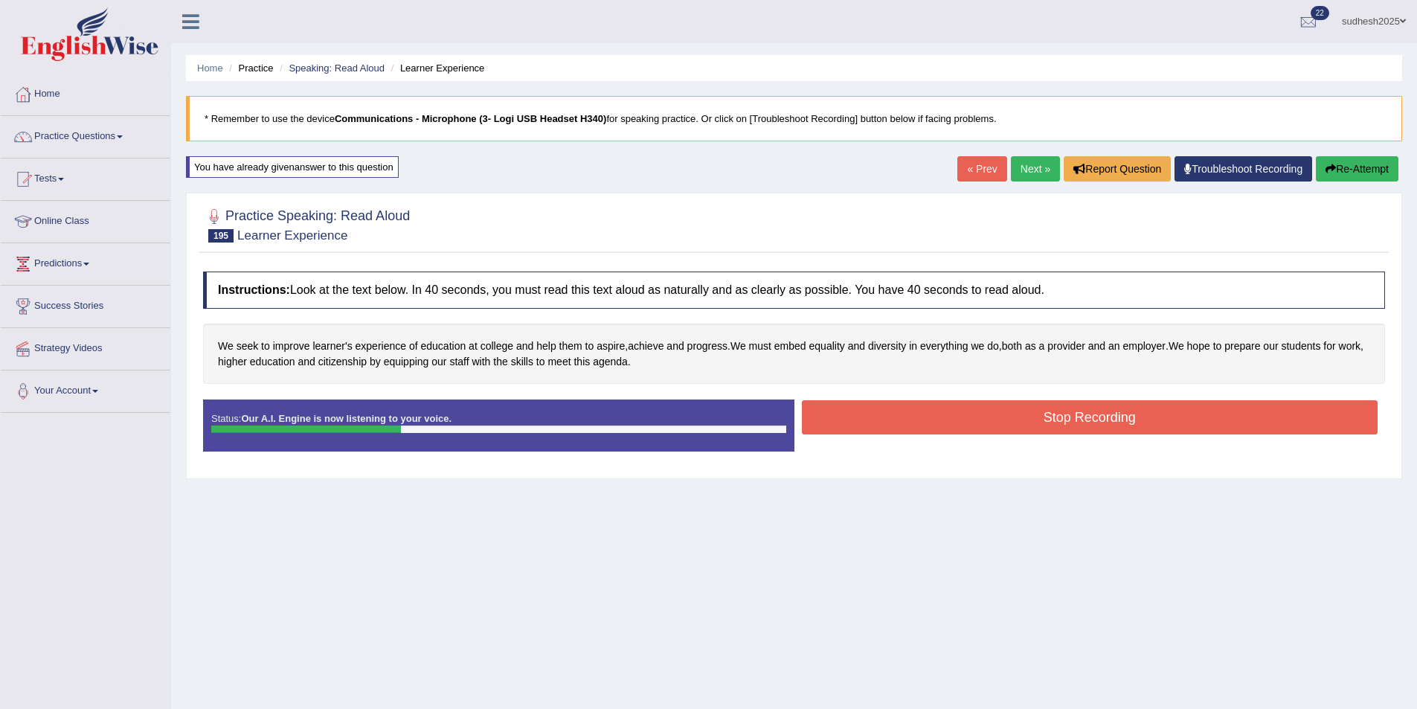
click at [989, 411] on button "Stop Recording" at bounding box center [1090, 417] width 577 height 34
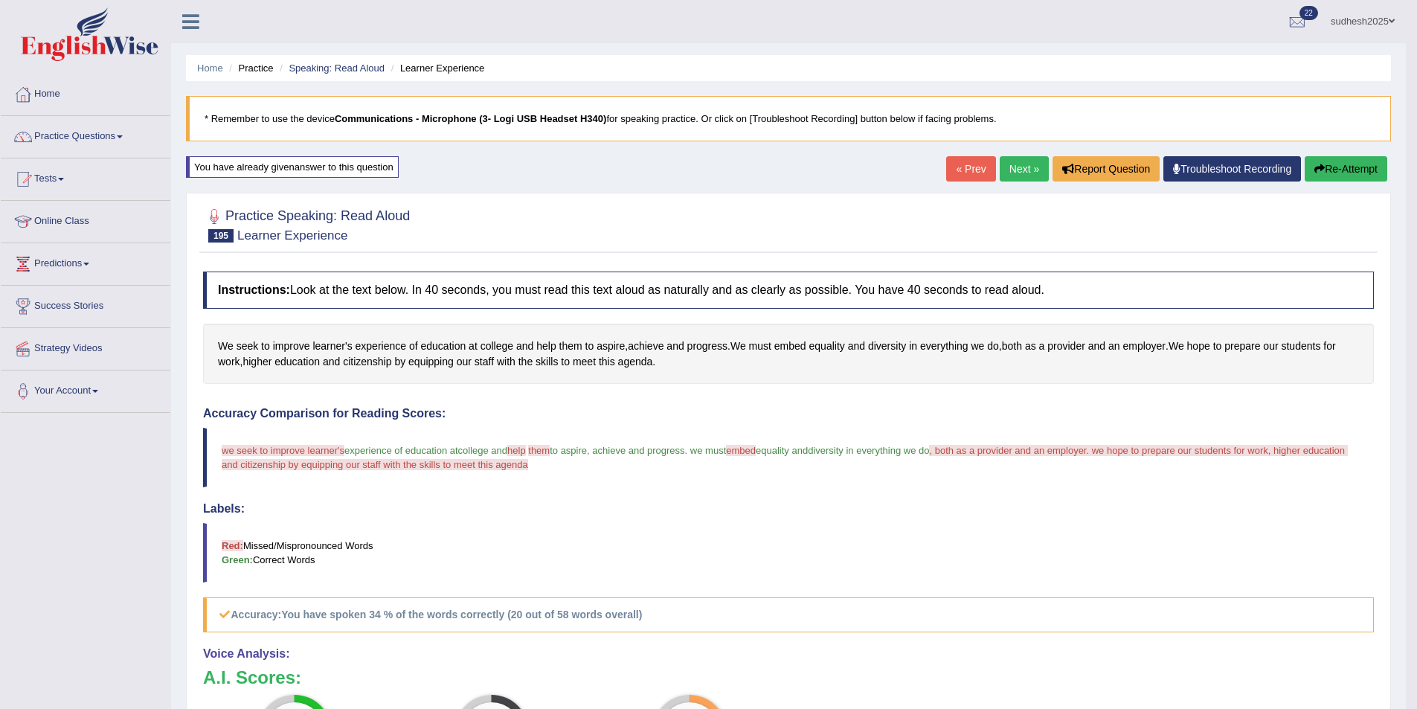
click at [1333, 168] on button "Re-Attempt" at bounding box center [1346, 168] width 83 height 25
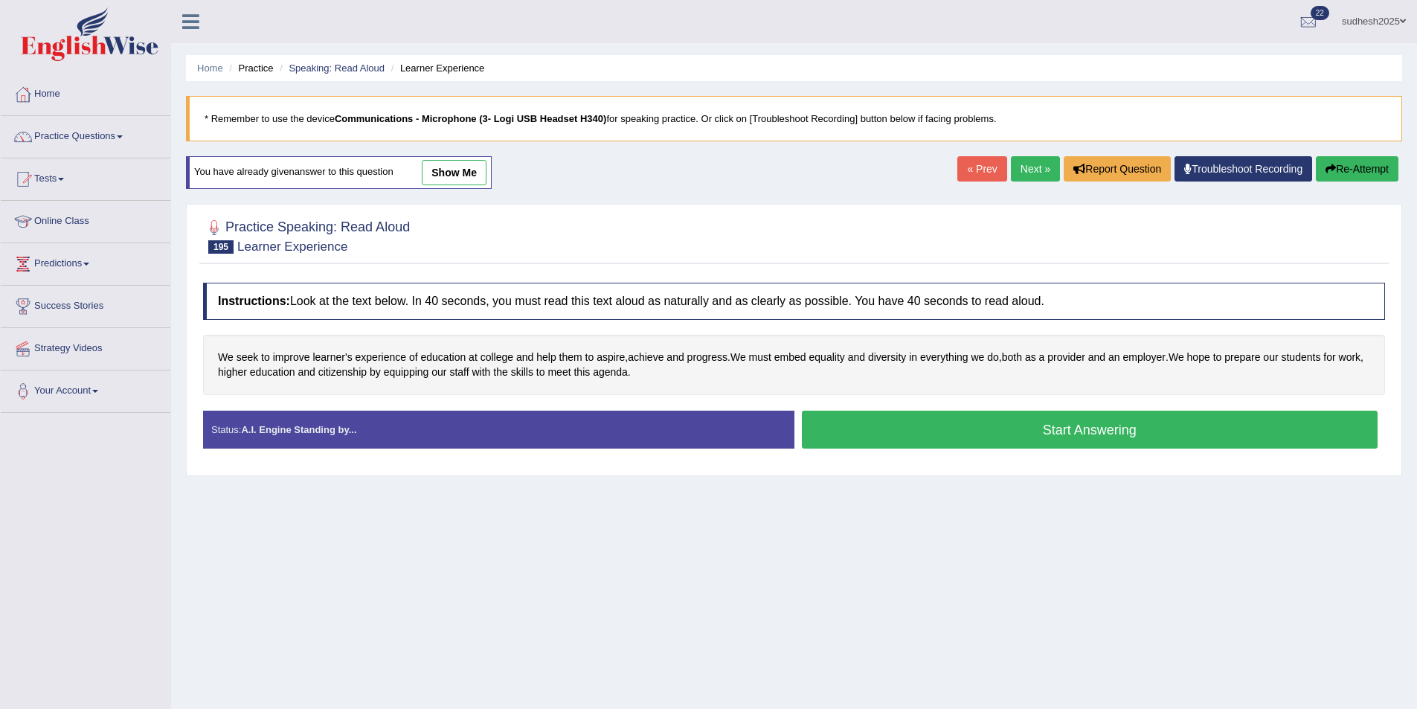
click at [911, 431] on button "Start Answering" at bounding box center [1090, 430] width 577 height 38
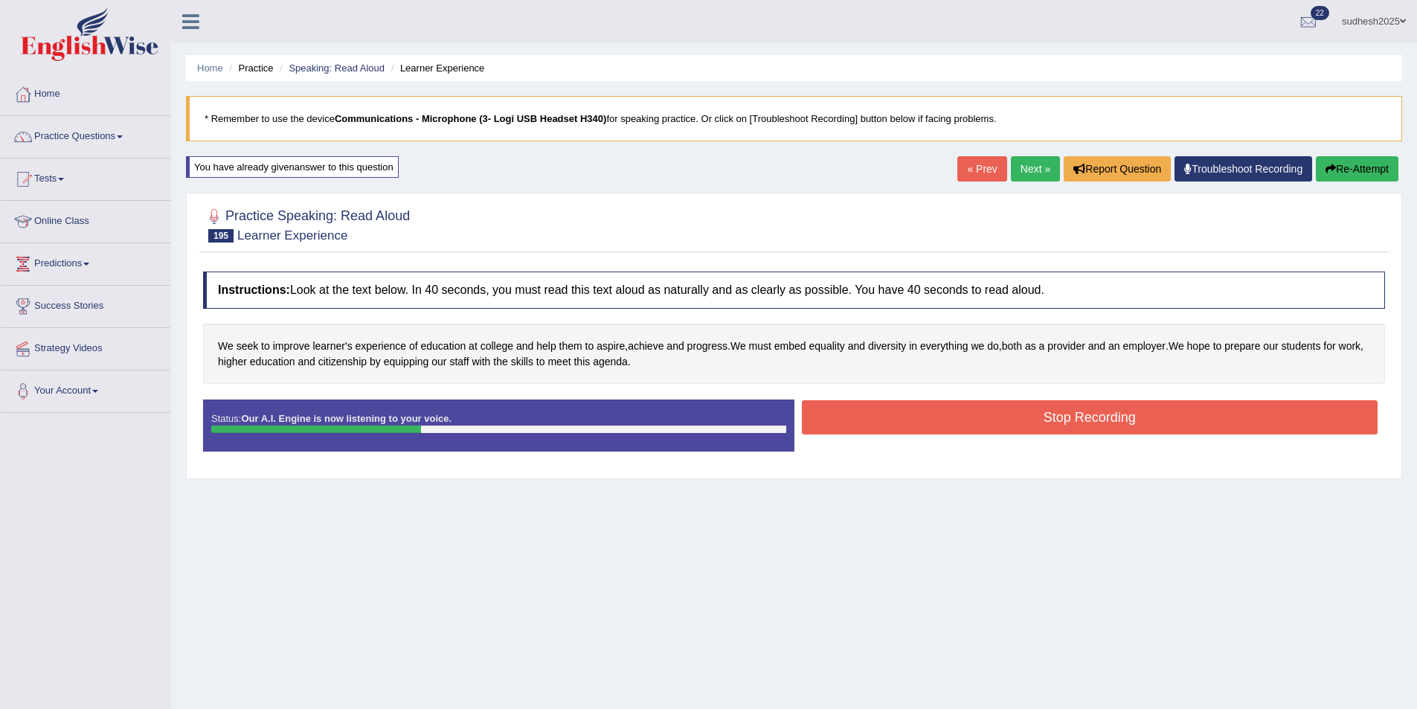
click at [884, 423] on button "Stop Recording" at bounding box center [1090, 417] width 577 height 34
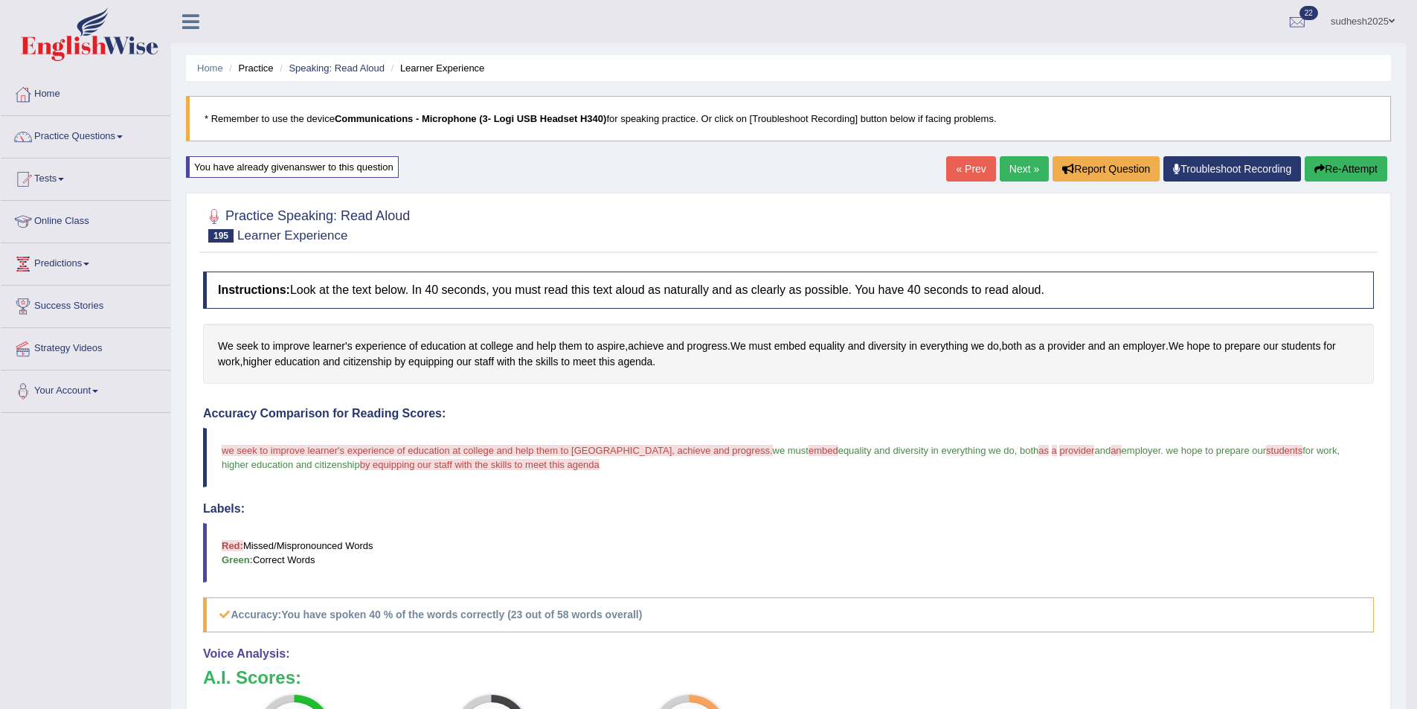
click at [1018, 170] on link "Next »" at bounding box center [1024, 168] width 49 height 25
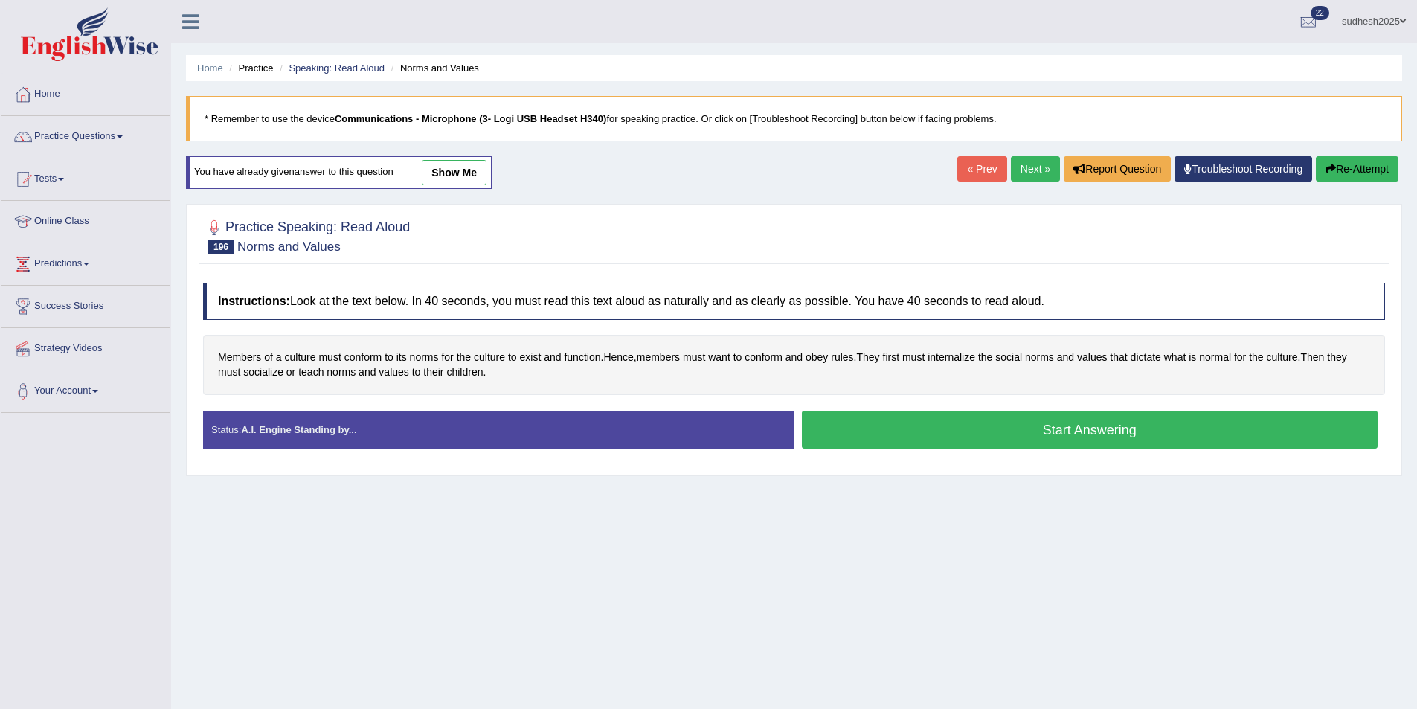
click at [923, 420] on button "Start Answering" at bounding box center [1090, 430] width 577 height 38
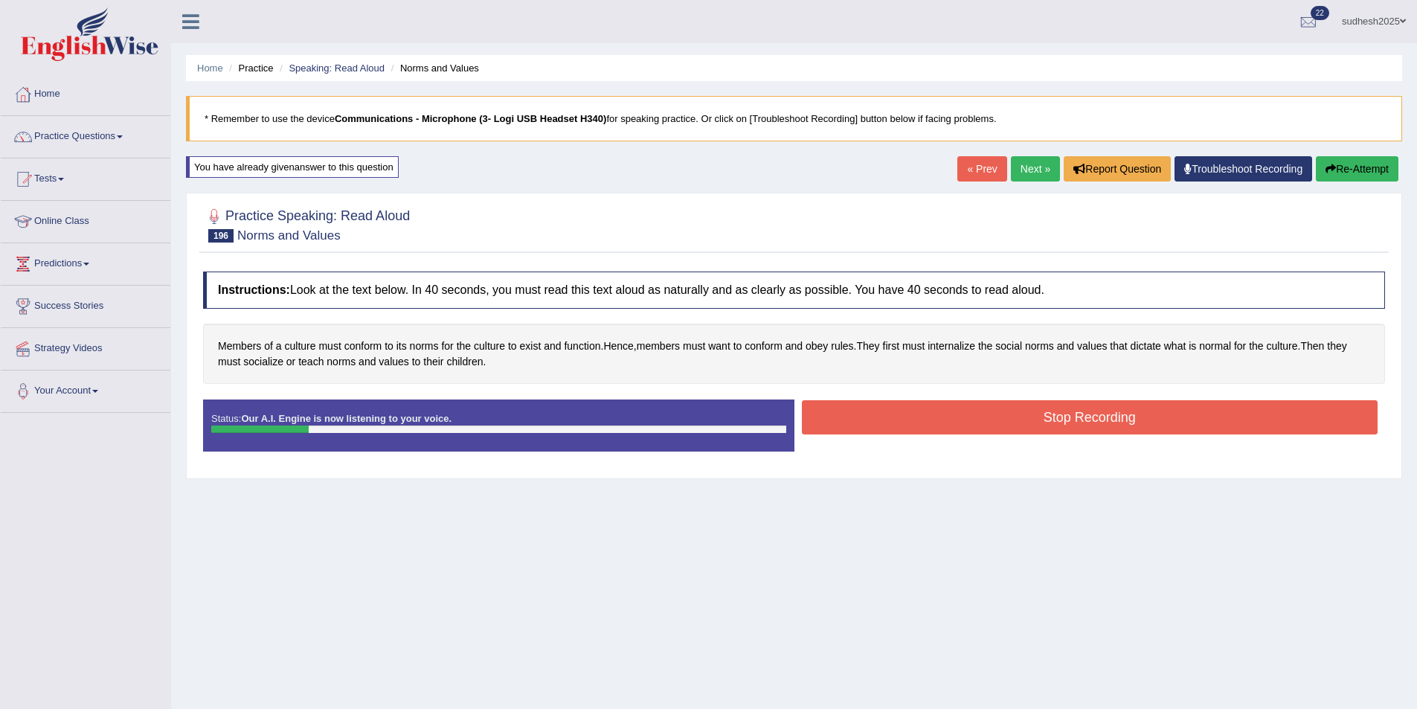
click at [906, 423] on button "Stop Recording" at bounding box center [1090, 417] width 577 height 34
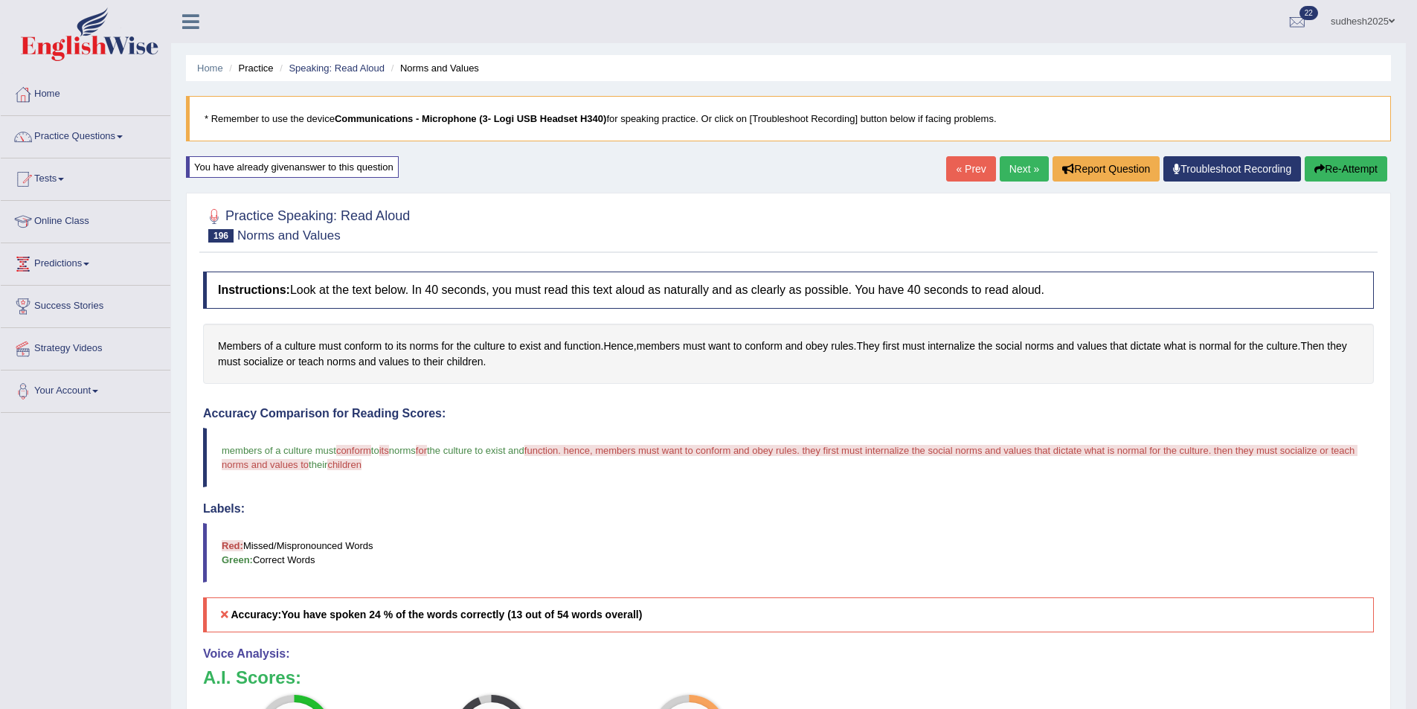
click at [1010, 165] on link "Next »" at bounding box center [1024, 168] width 49 height 25
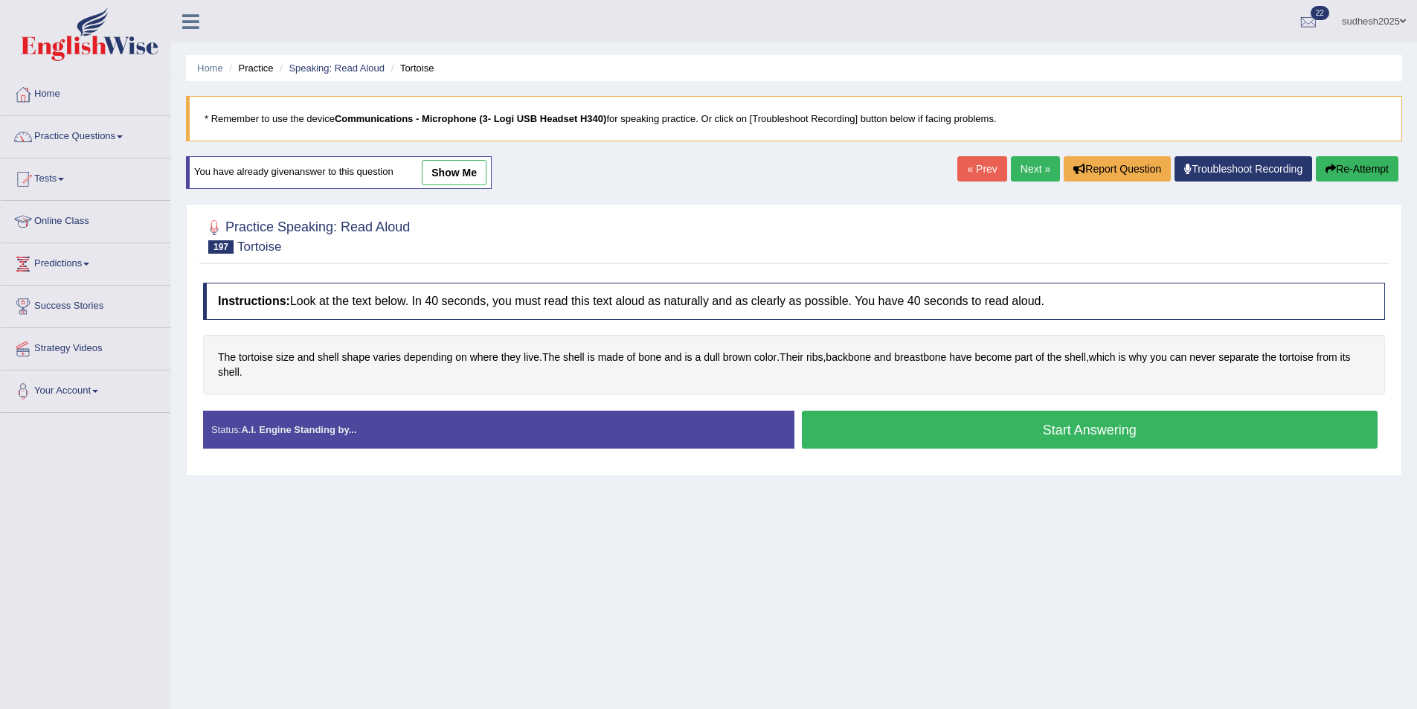
click at [863, 438] on button "Start Answering" at bounding box center [1090, 430] width 577 height 38
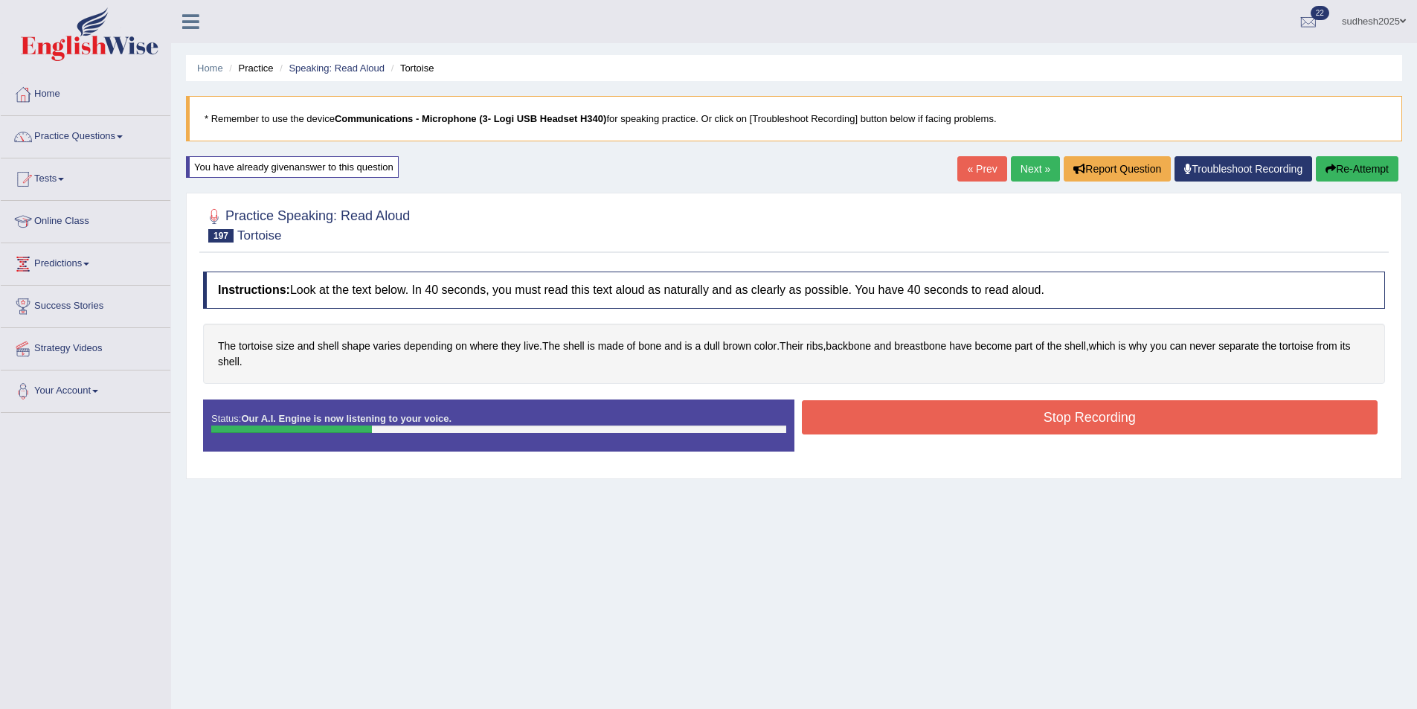
click at [1017, 409] on button "Stop Recording" at bounding box center [1090, 417] width 577 height 34
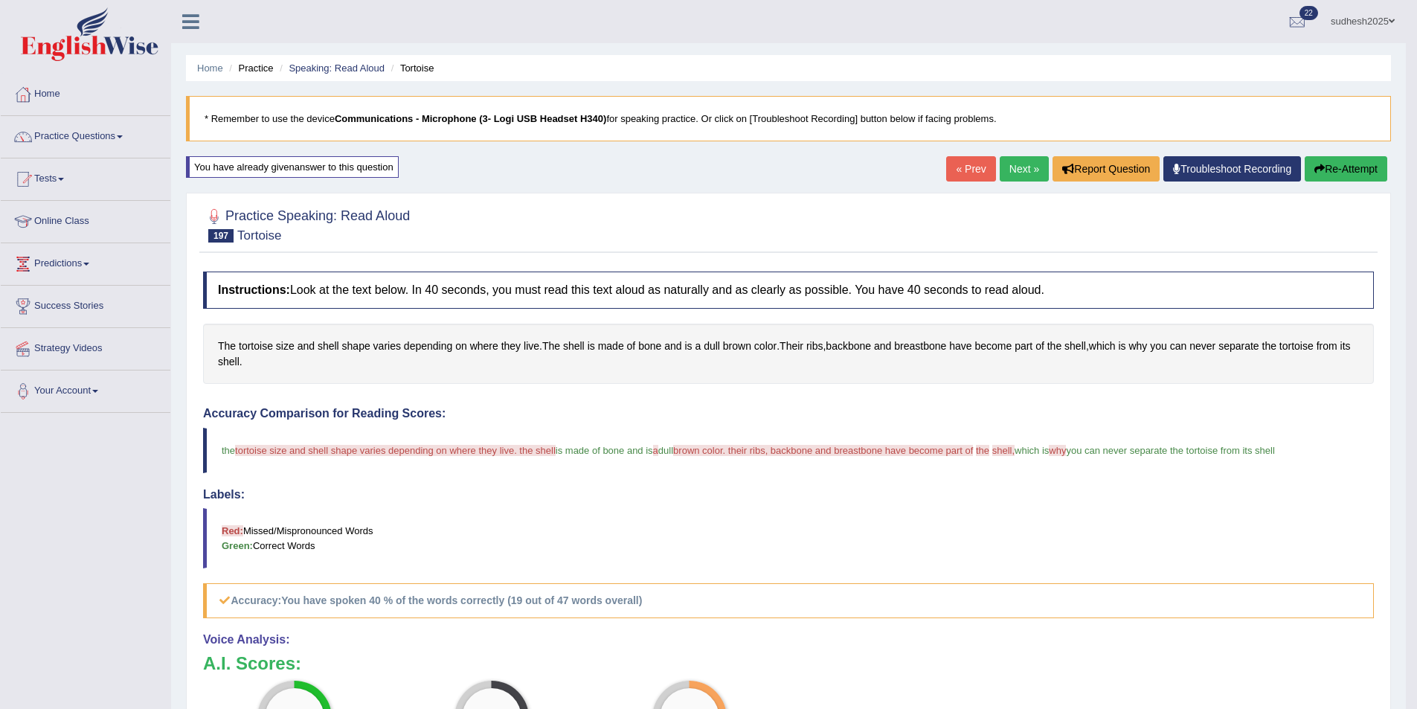
click at [1022, 170] on link "Next »" at bounding box center [1024, 168] width 49 height 25
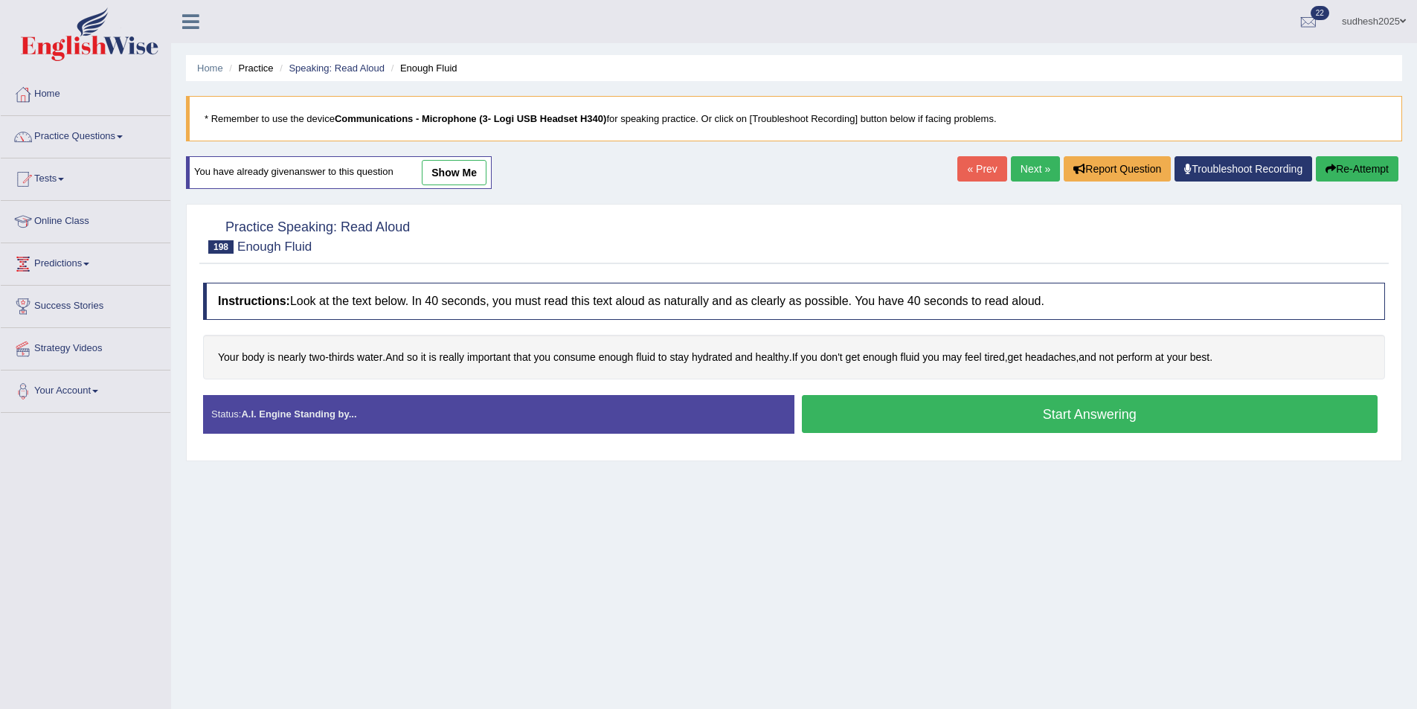
click at [957, 407] on button "Start Answering" at bounding box center [1090, 414] width 577 height 38
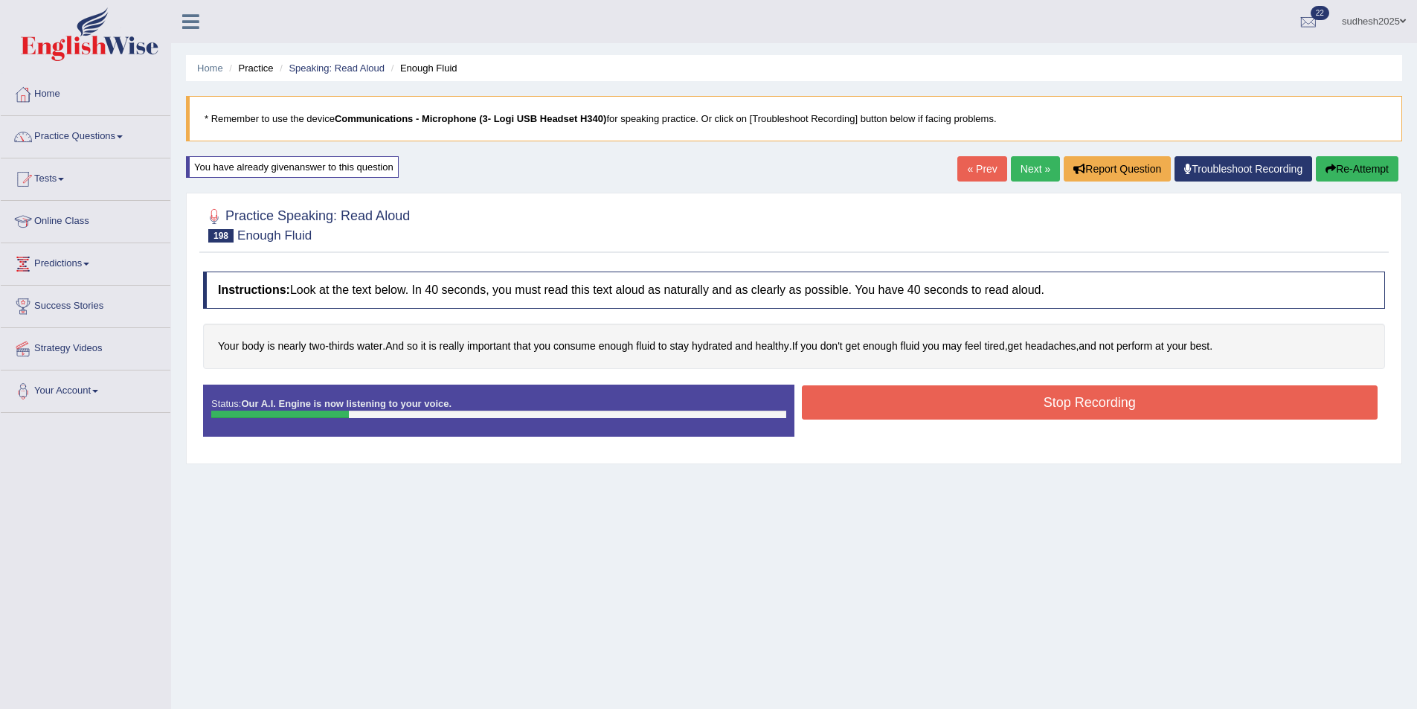
click at [867, 406] on button "Stop Recording" at bounding box center [1090, 402] width 577 height 34
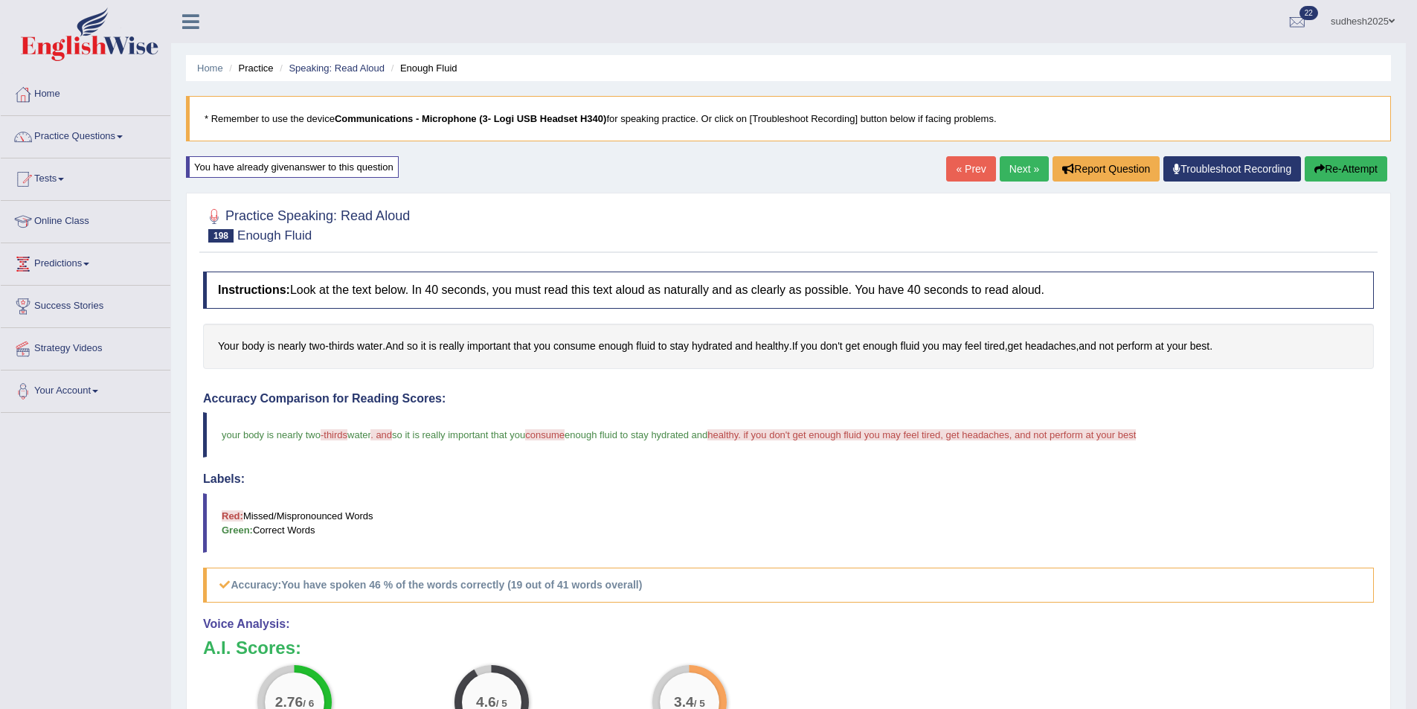
click at [1367, 164] on button "Re-Attempt" at bounding box center [1346, 168] width 83 height 25
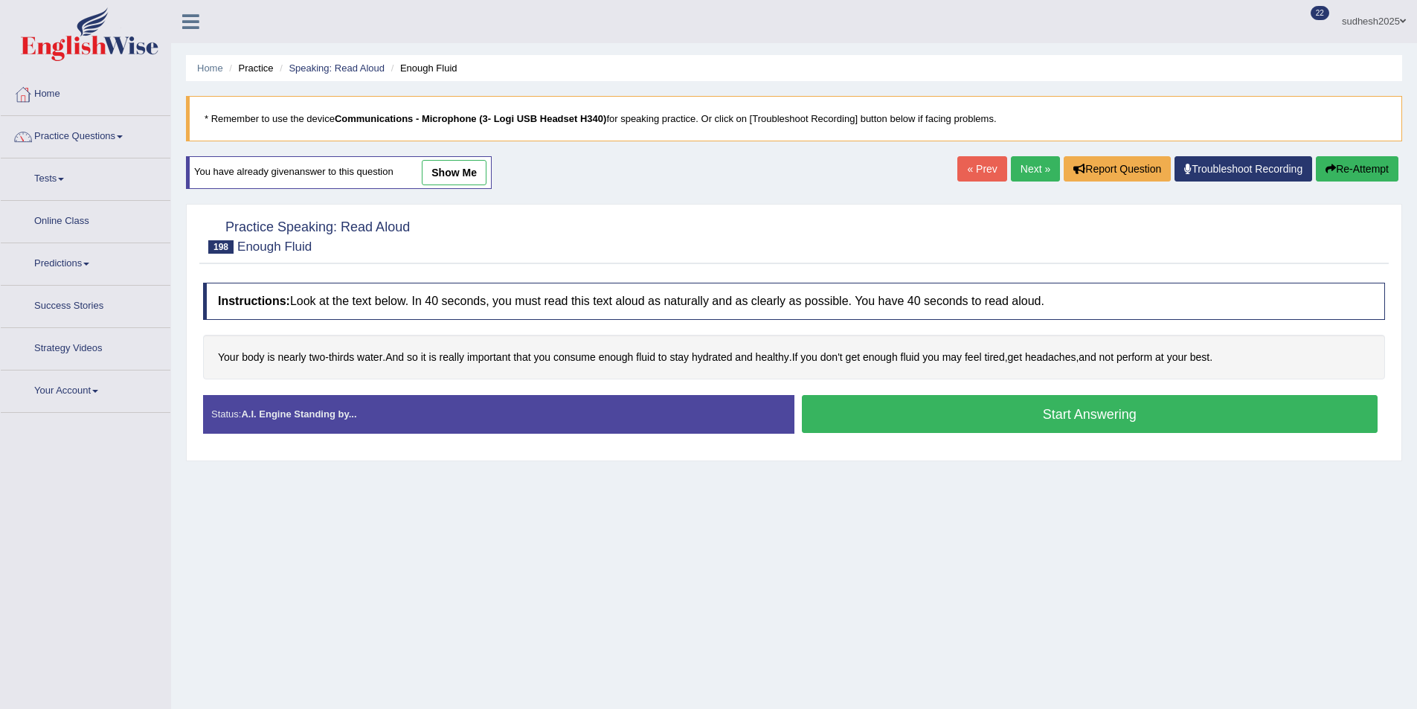
click at [842, 406] on button "Start Answering" at bounding box center [1090, 414] width 577 height 38
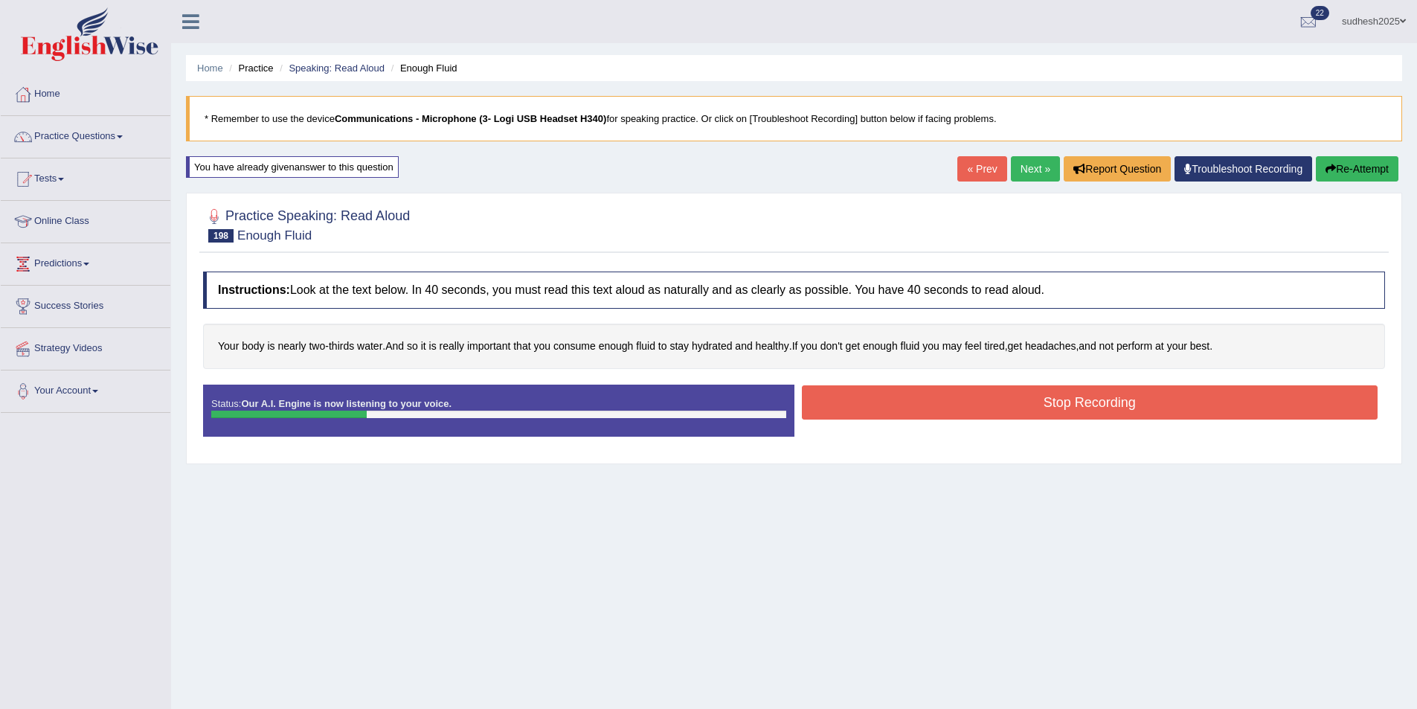
click at [837, 406] on button "Stop Recording" at bounding box center [1090, 402] width 577 height 34
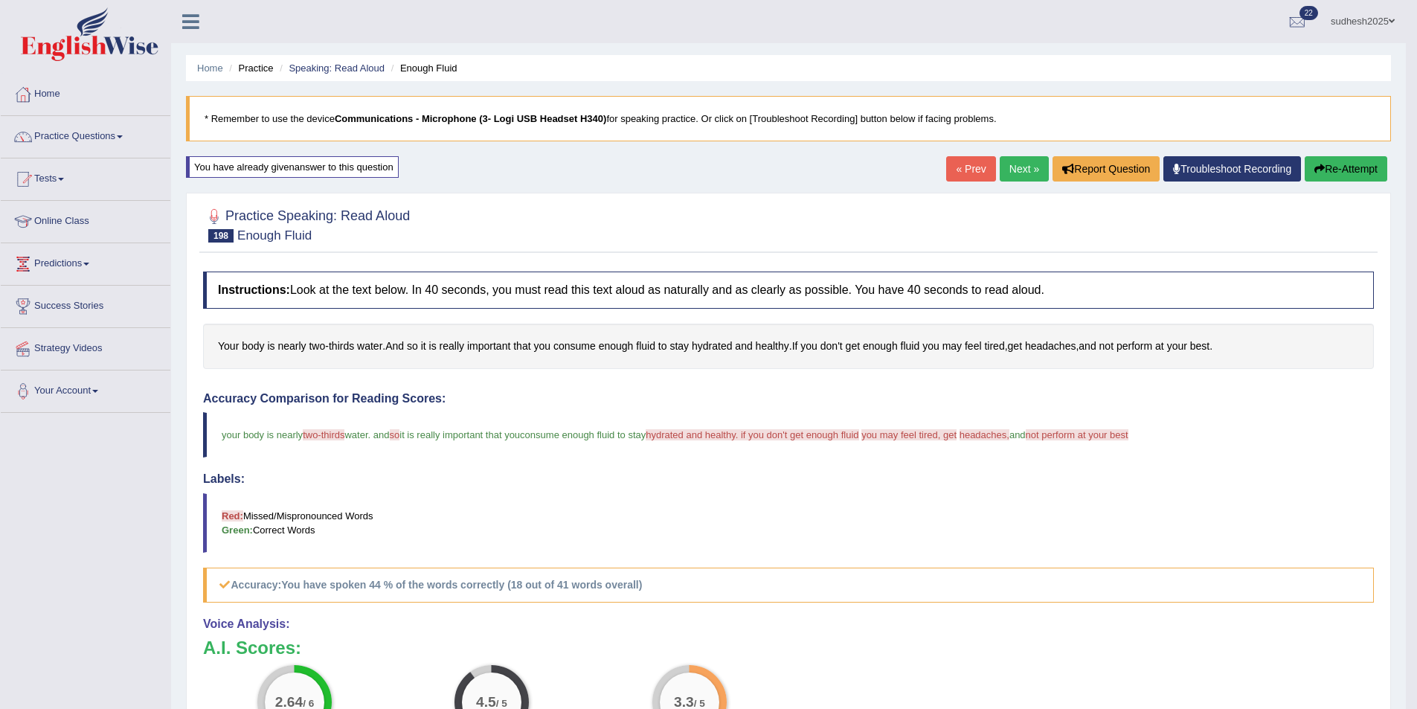
click at [1353, 169] on button "Re-Attempt" at bounding box center [1346, 168] width 83 height 25
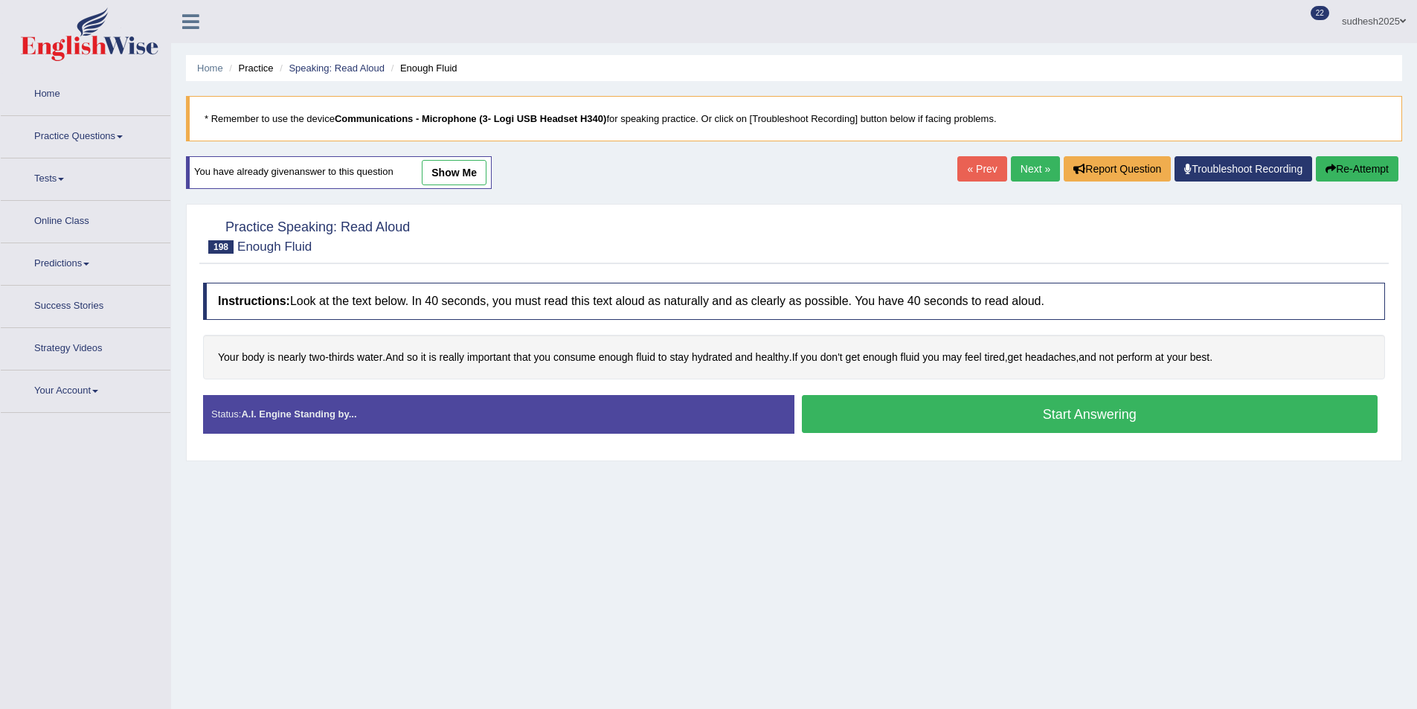
click at [865, 415] on button "Start Answering" at bounding box center [1090, 414] width 577 height 38
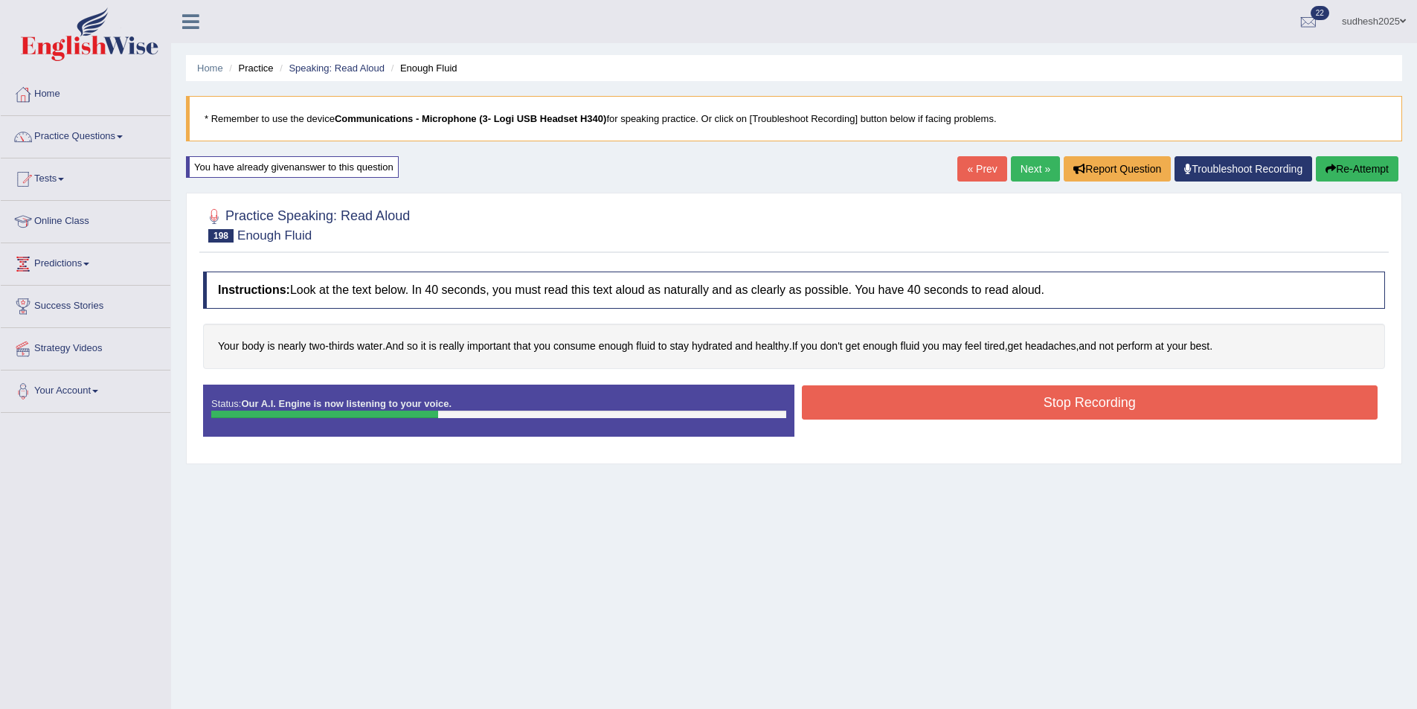
click at [902, 409] on button "Stop Recording" at bounding box center [1090, 402] width 577 height 34
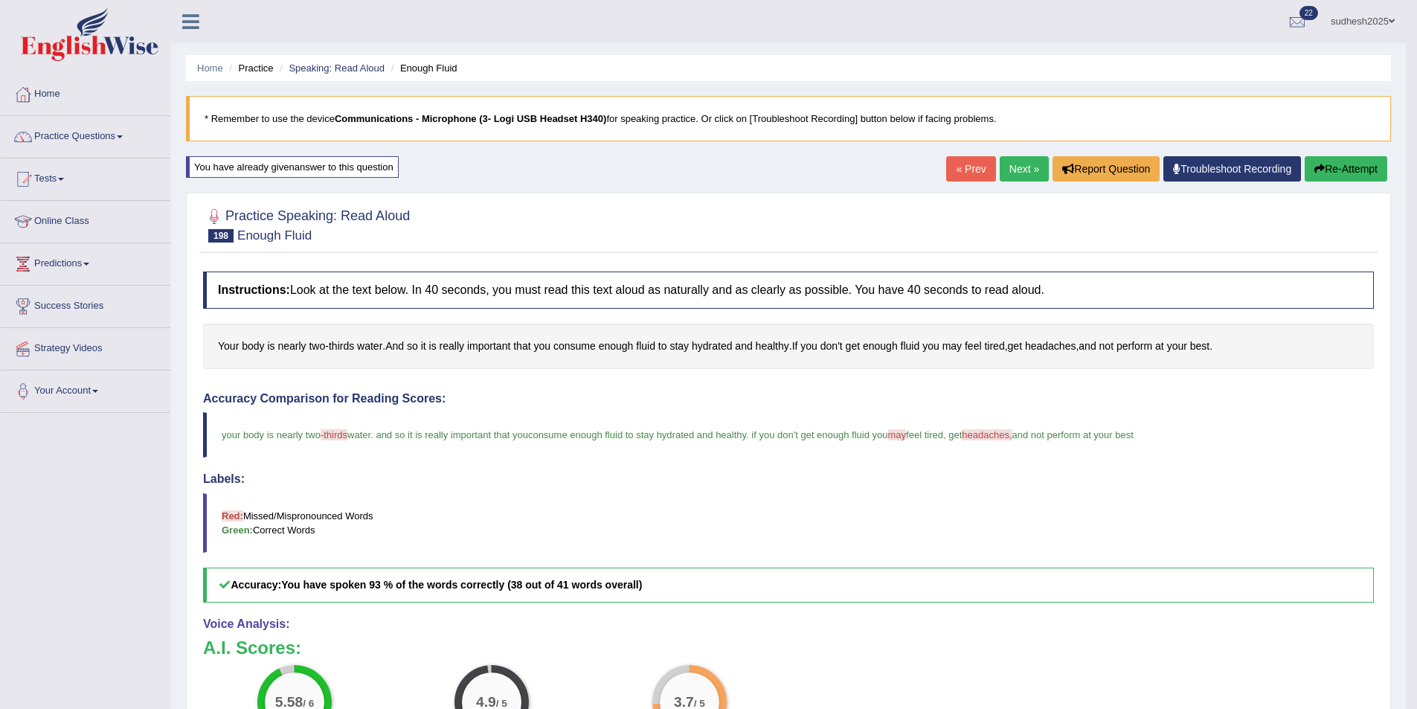
click at [1019, 170] on link "Next »" at bounding box center [1024, 168] width 49 height 25
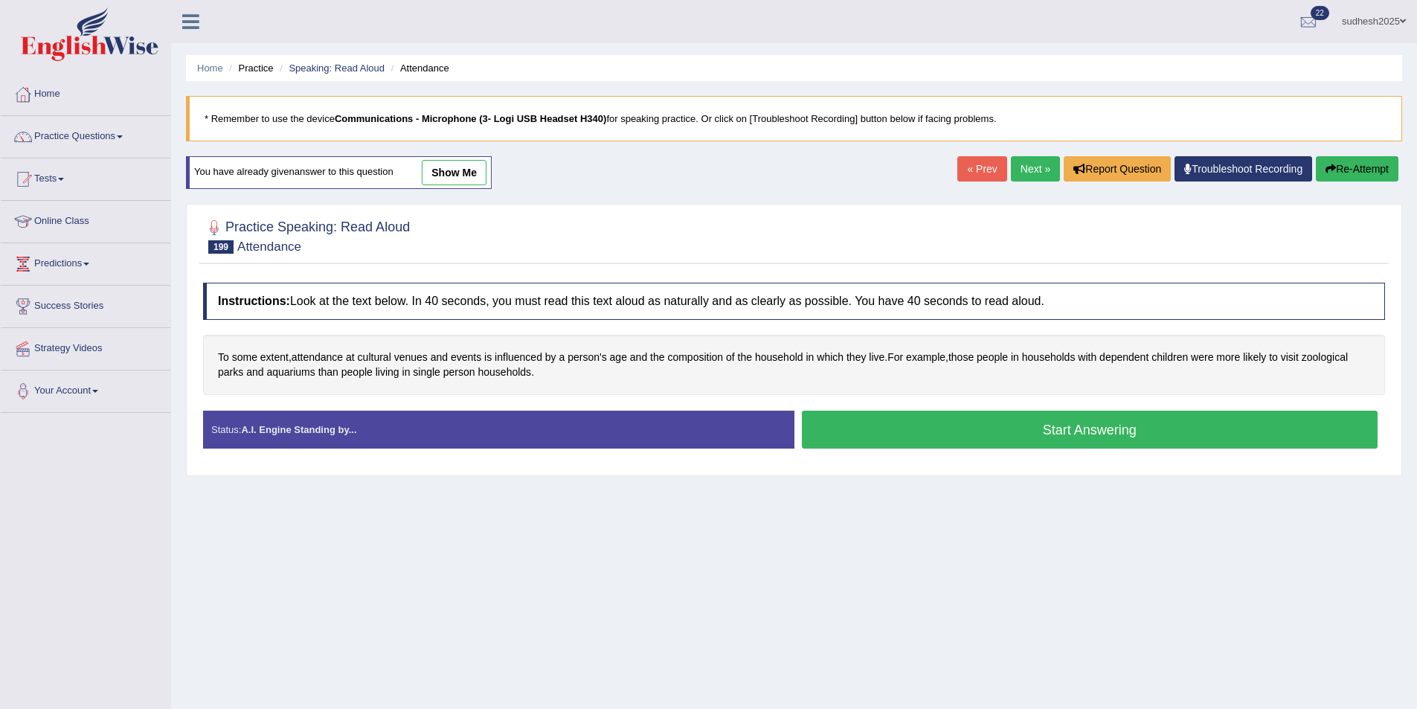
click at [895, 425] on button "Start Answering" at bounding box center [1090, 430] width 577 height 38
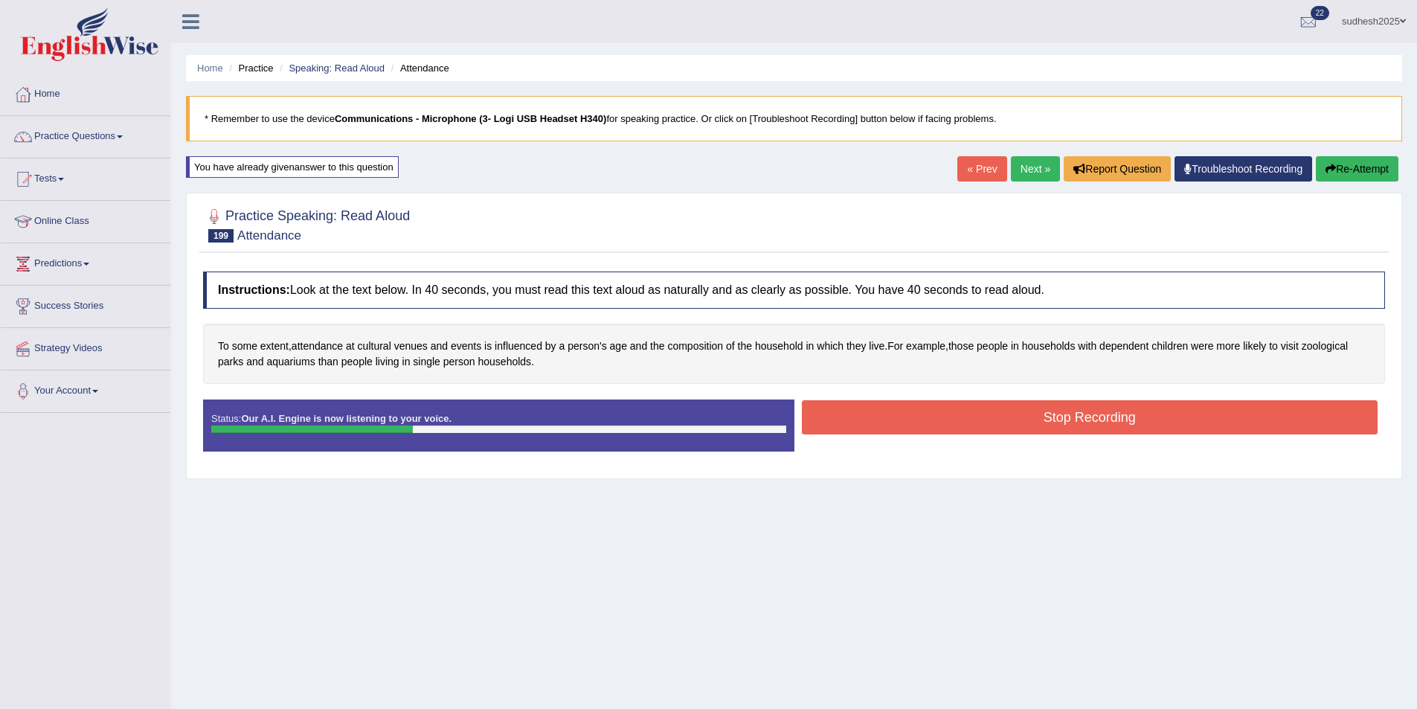
click at [904, 418] on button "Stop Recording" at bounding box center [1090, 417] width 577 height 34
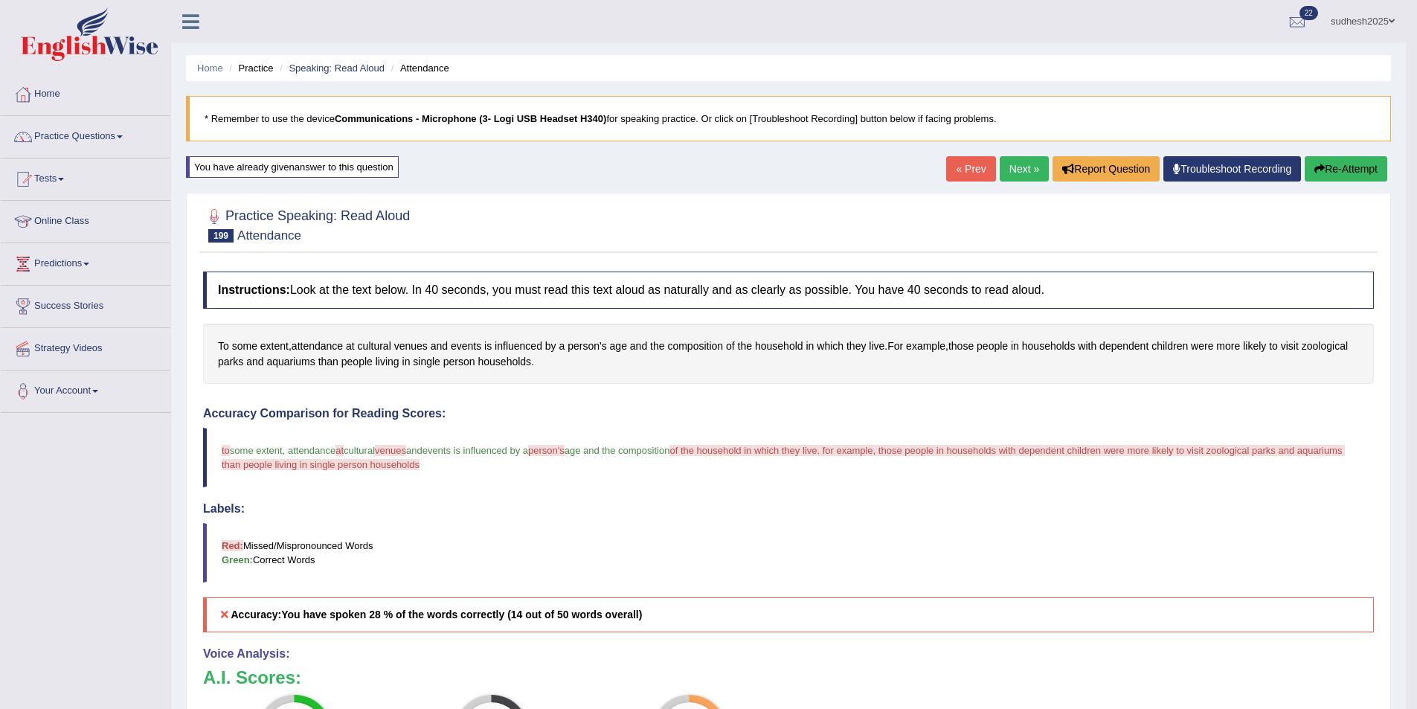
click at [1330, 170] on button "Re-Attempt" at bounding box center [1346, 168] width 83 height 25
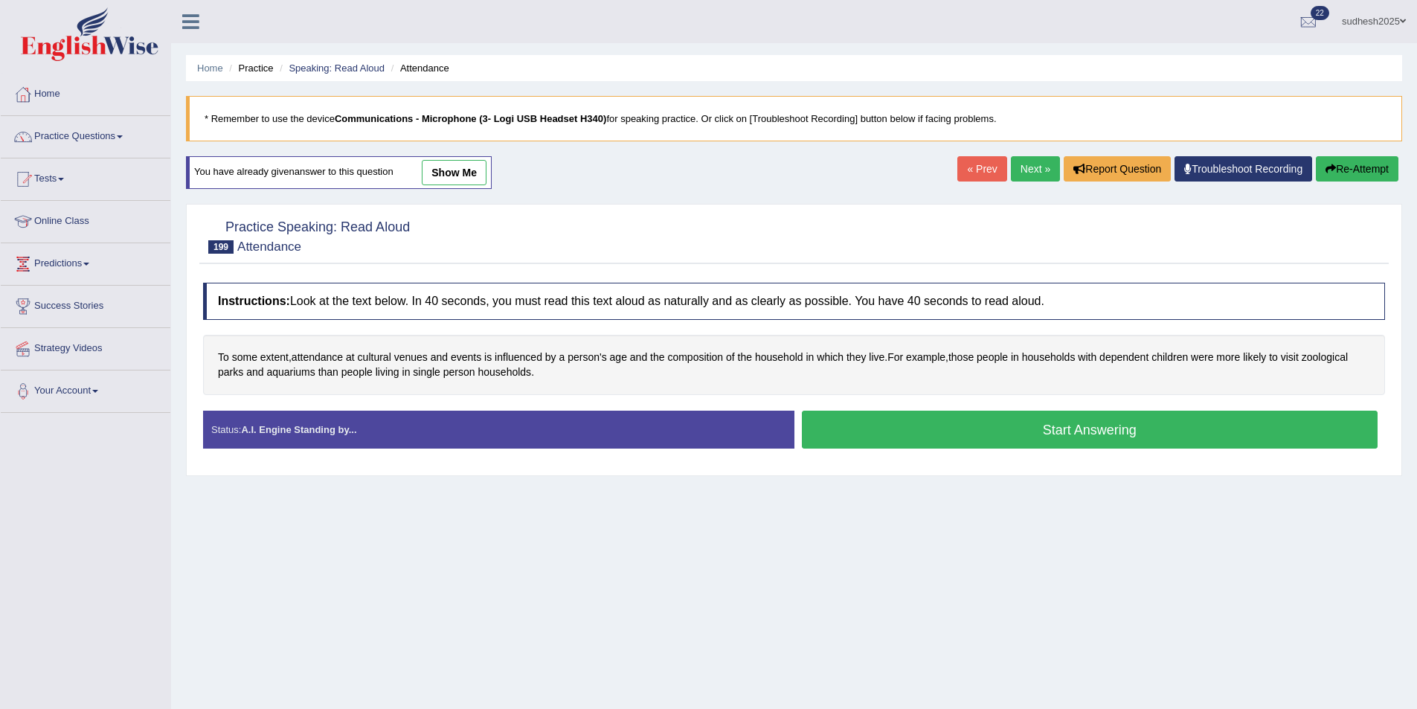
click at [871, 431] on button "Start Answering" at bounding box center [1090, 430] width 577 height 38
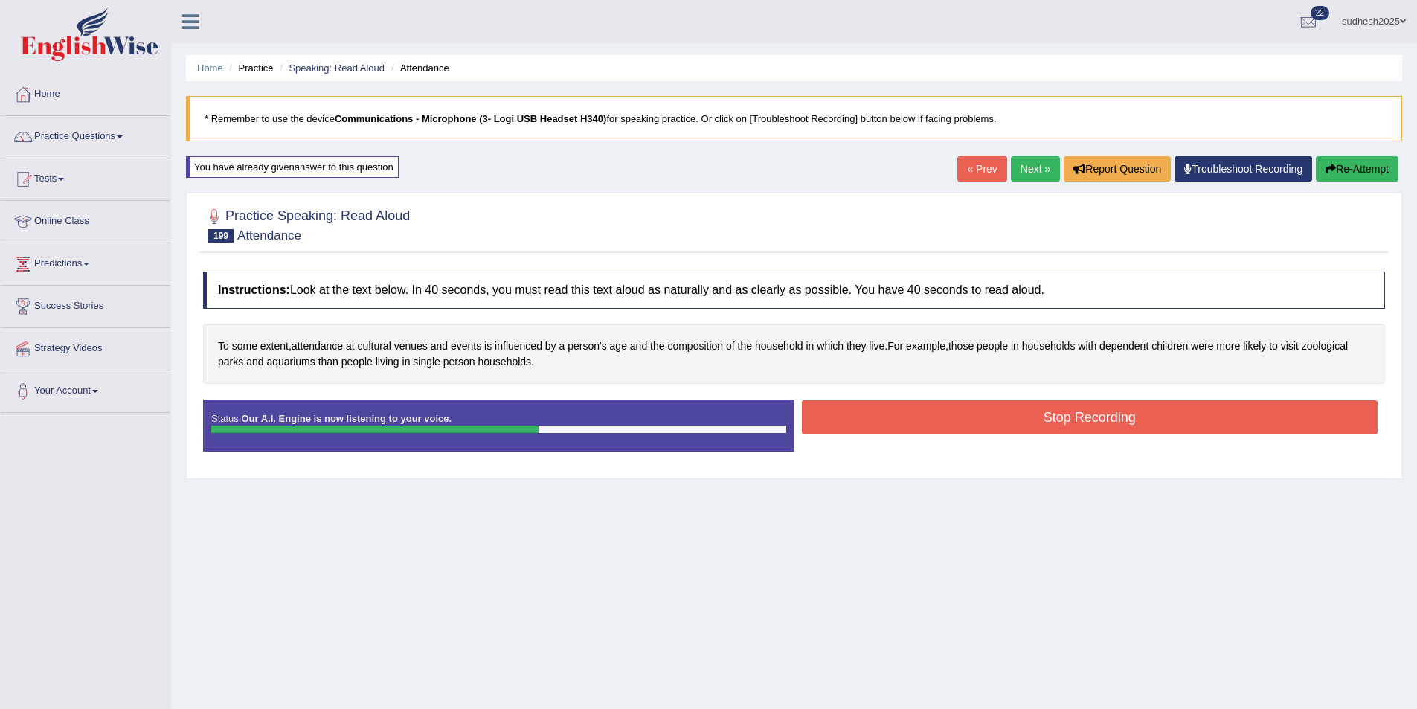
click at [885, 415] on button "Stop Recording" at bounding box center [1090, 417] width 577 height 34
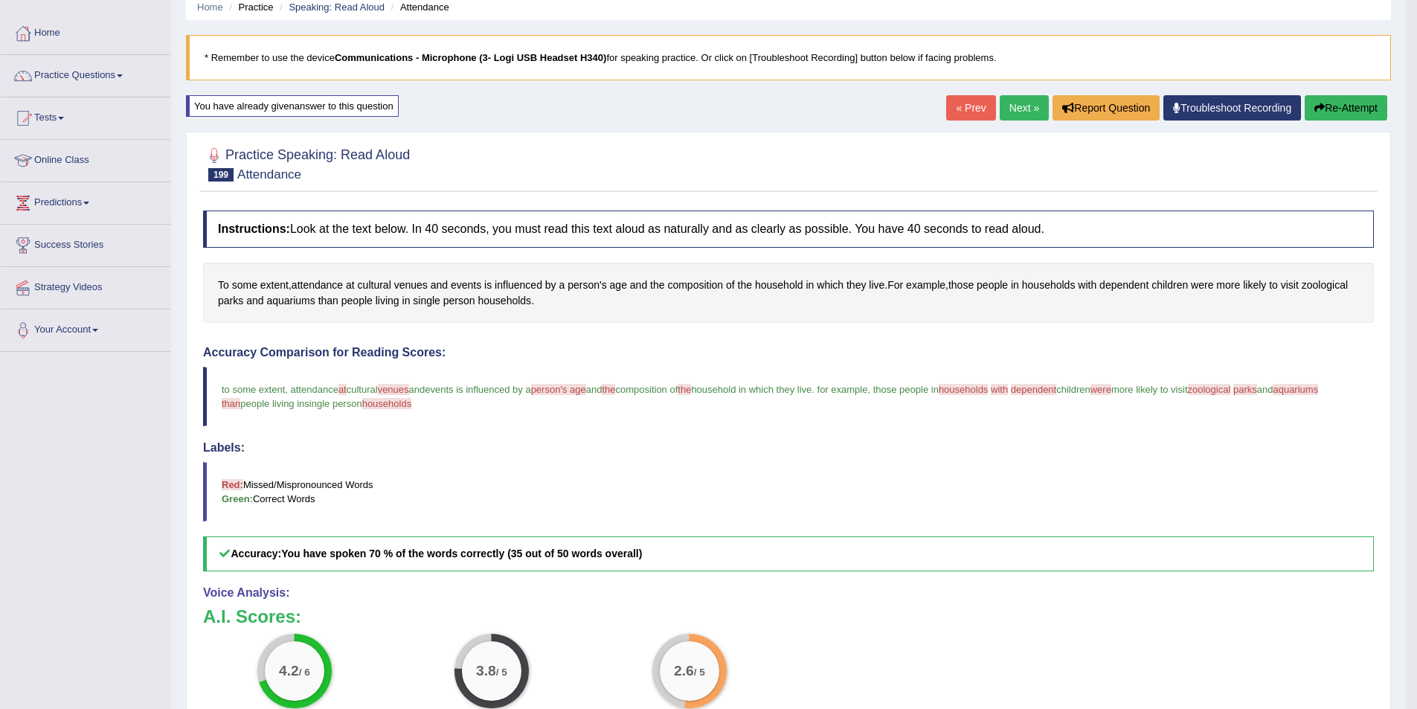
scroll to position [48, 0]
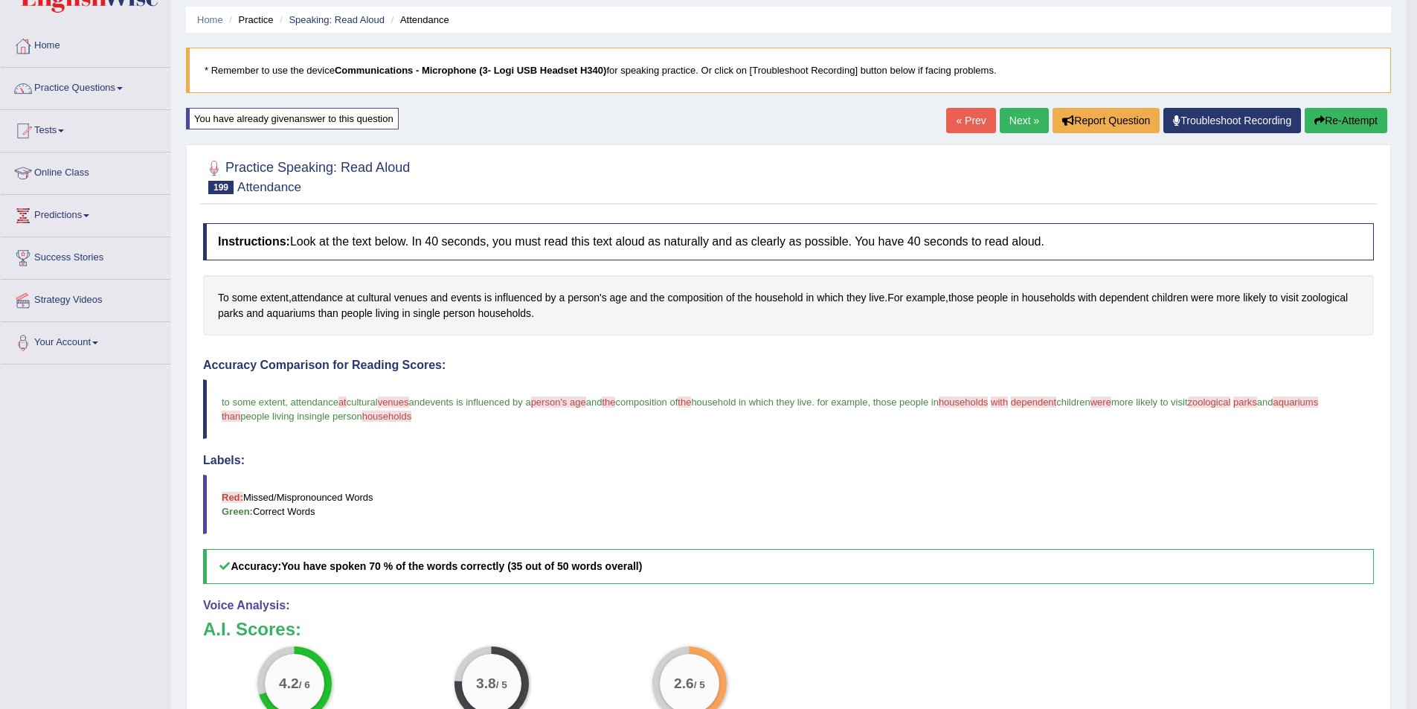
click at [1019, 124] on link "Next »" at bounding box center [1024, 120] width 49 height 25
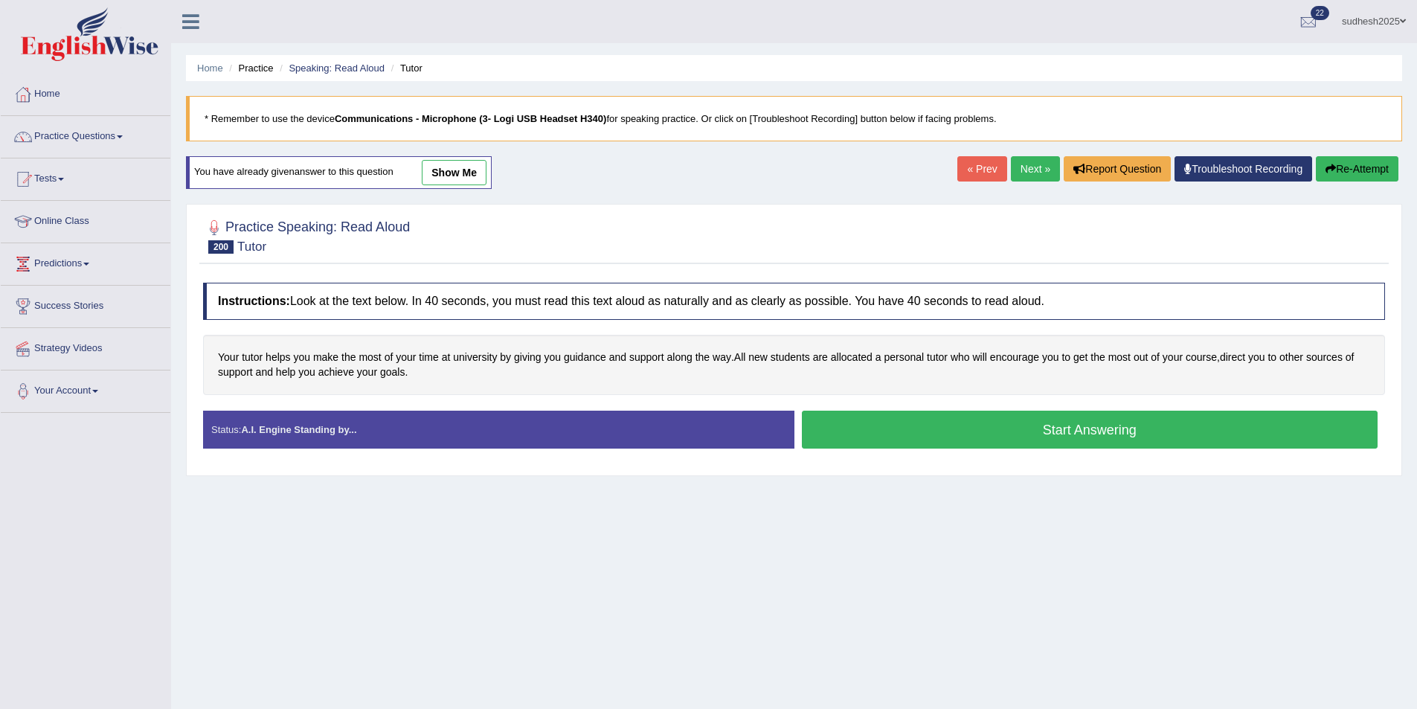
click at [981, 428] on button "Start Answering" at bounding box center [1090, 430] width 577 height 38
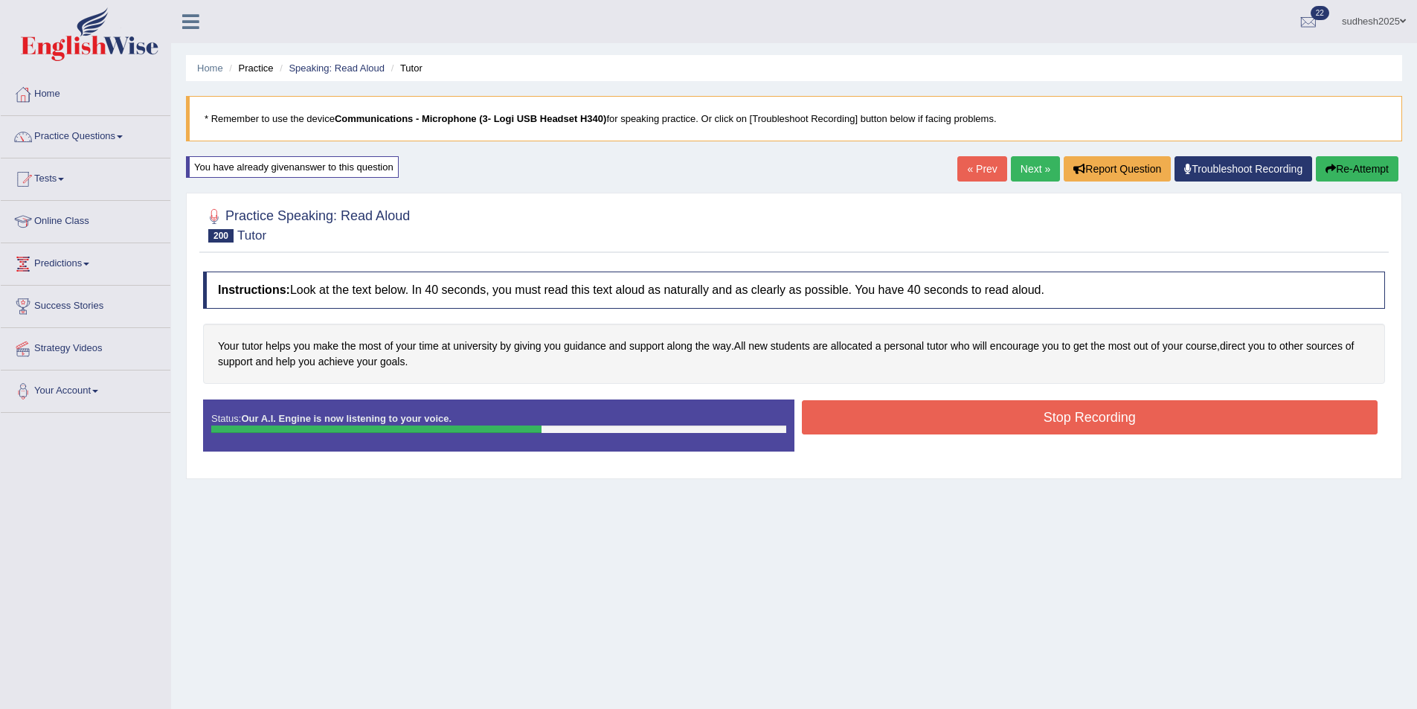
click at [872, 413] on button "Stop Recording" at bounding box center [1090, 417] width 577 height 34
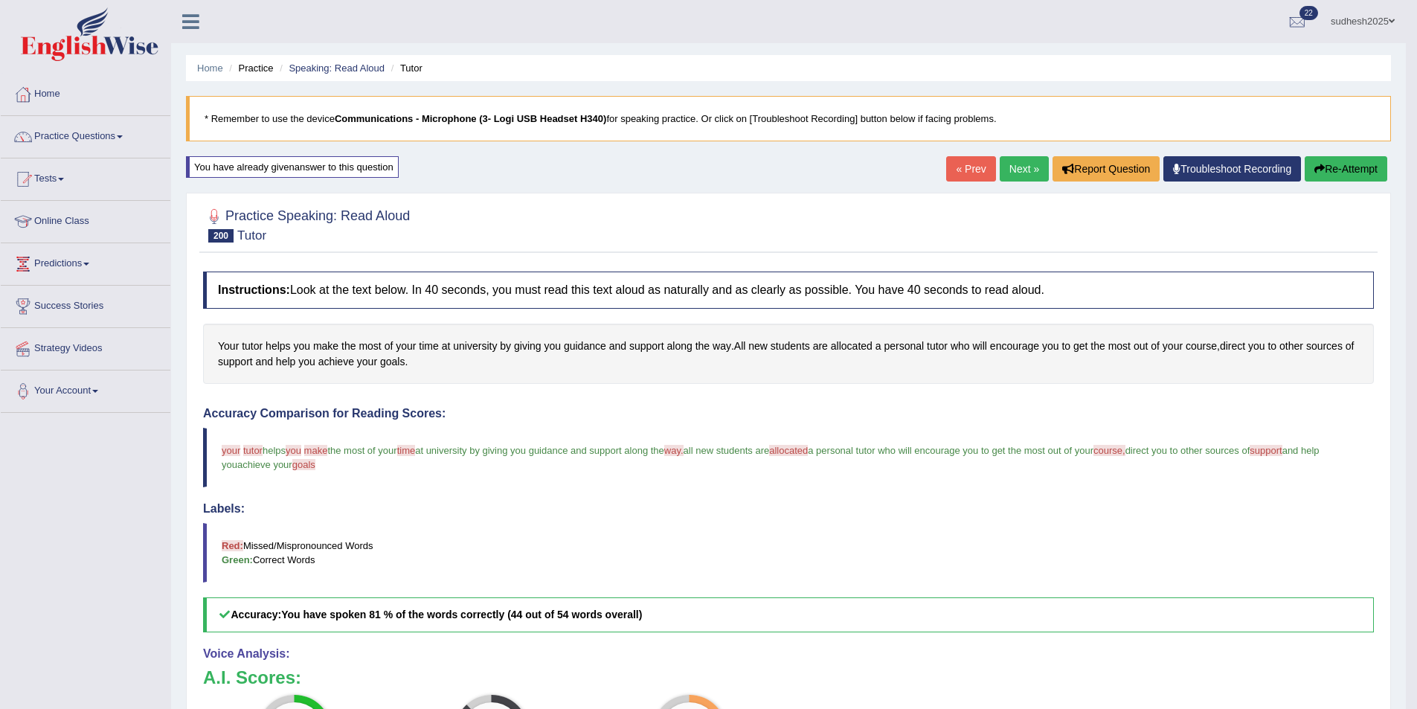
click at [1019, 169] on link "Next »" at bounding box center [1024, 168] width 49 height 25
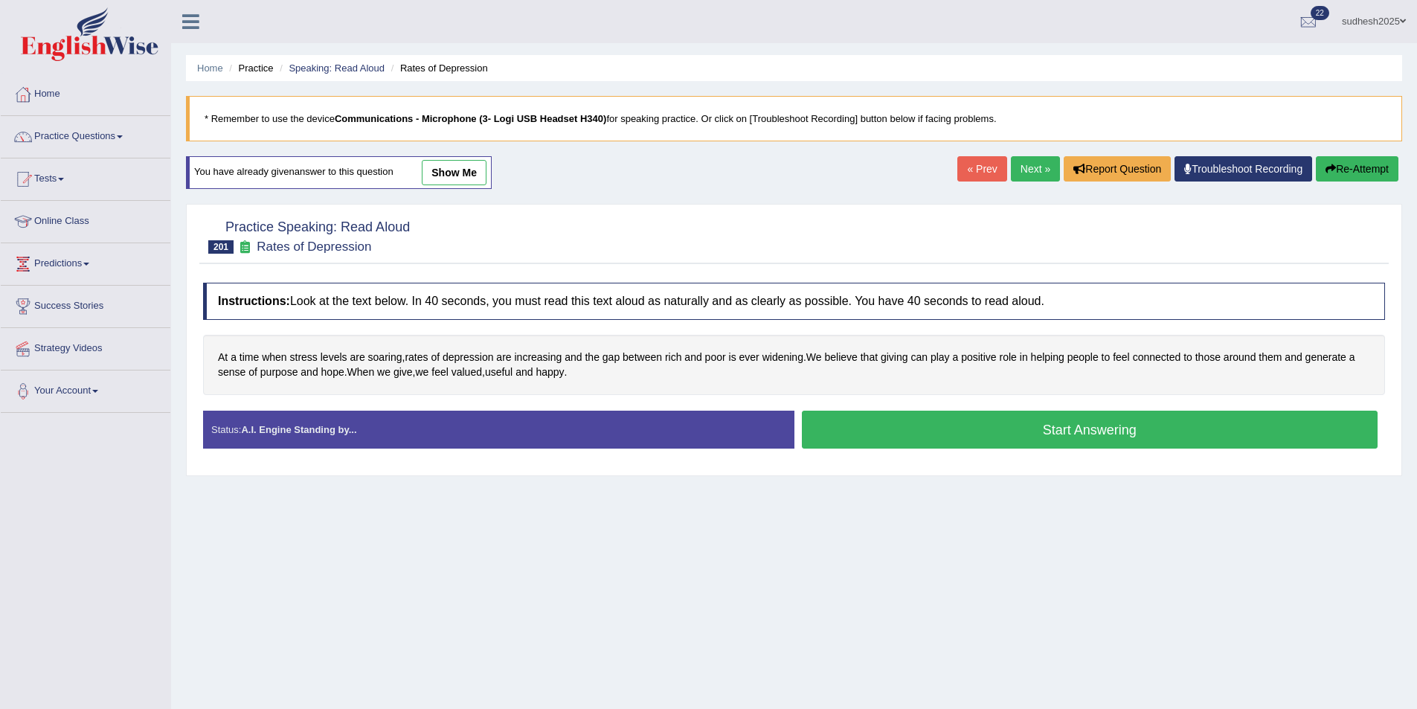
click at [1073, 434] on button "Start Answering" at bounding box center [1090, 430] width 577 height 38
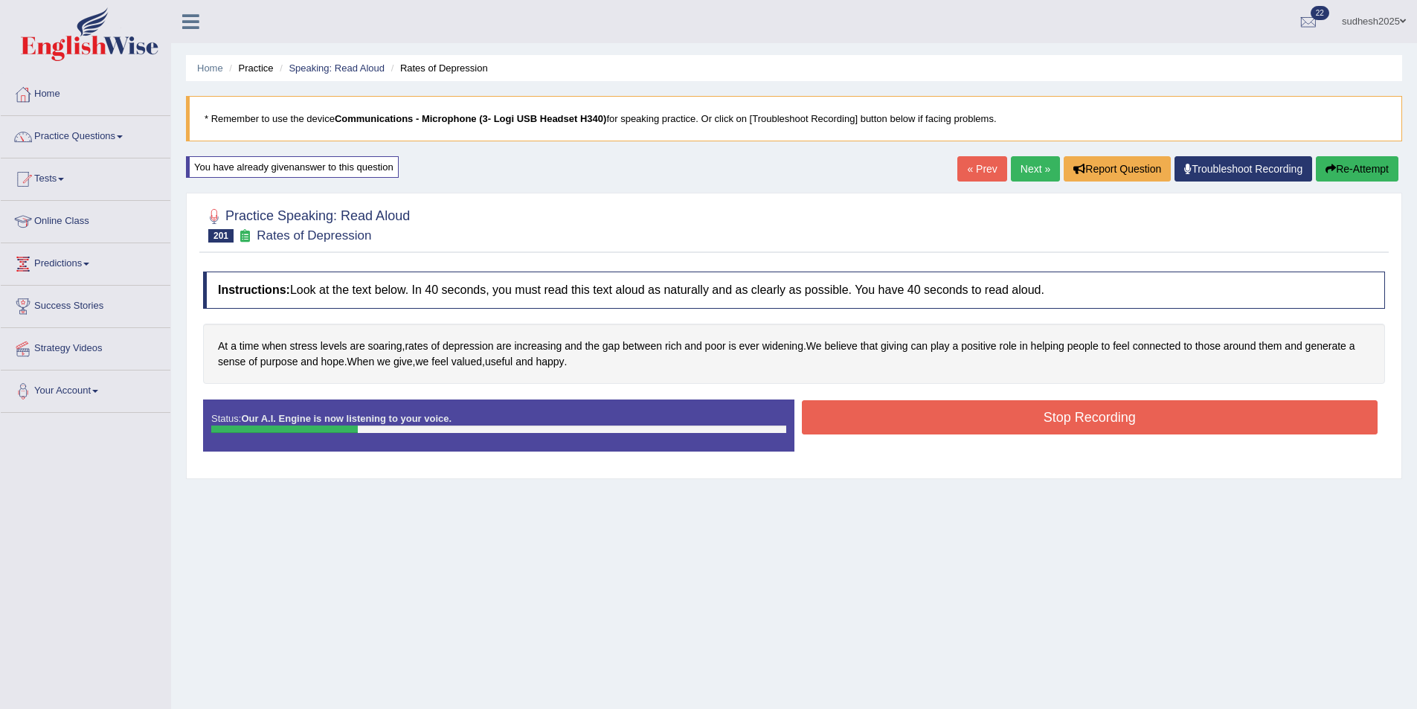
click at [951, 410] on button "Stop Recording" at bounding box center [1090, 417] width 577 height 34
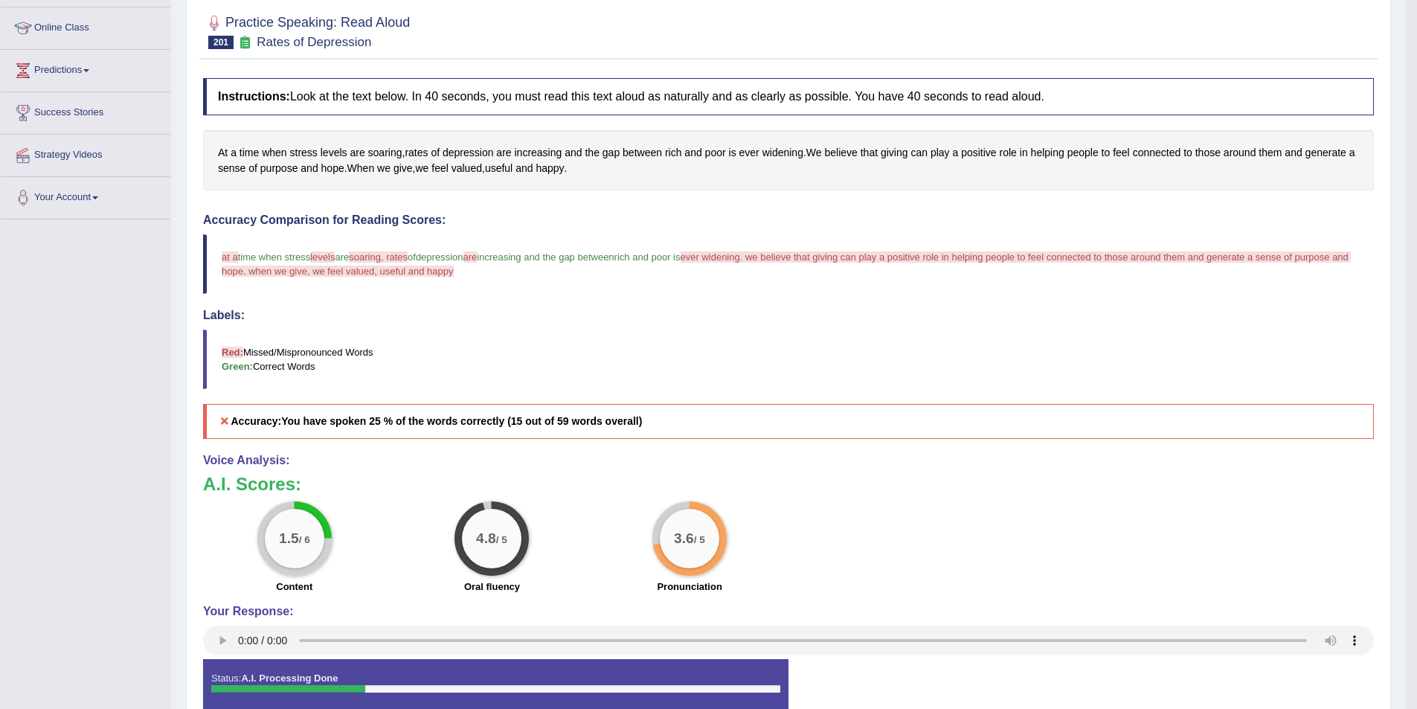
scroll to position [48, 0]
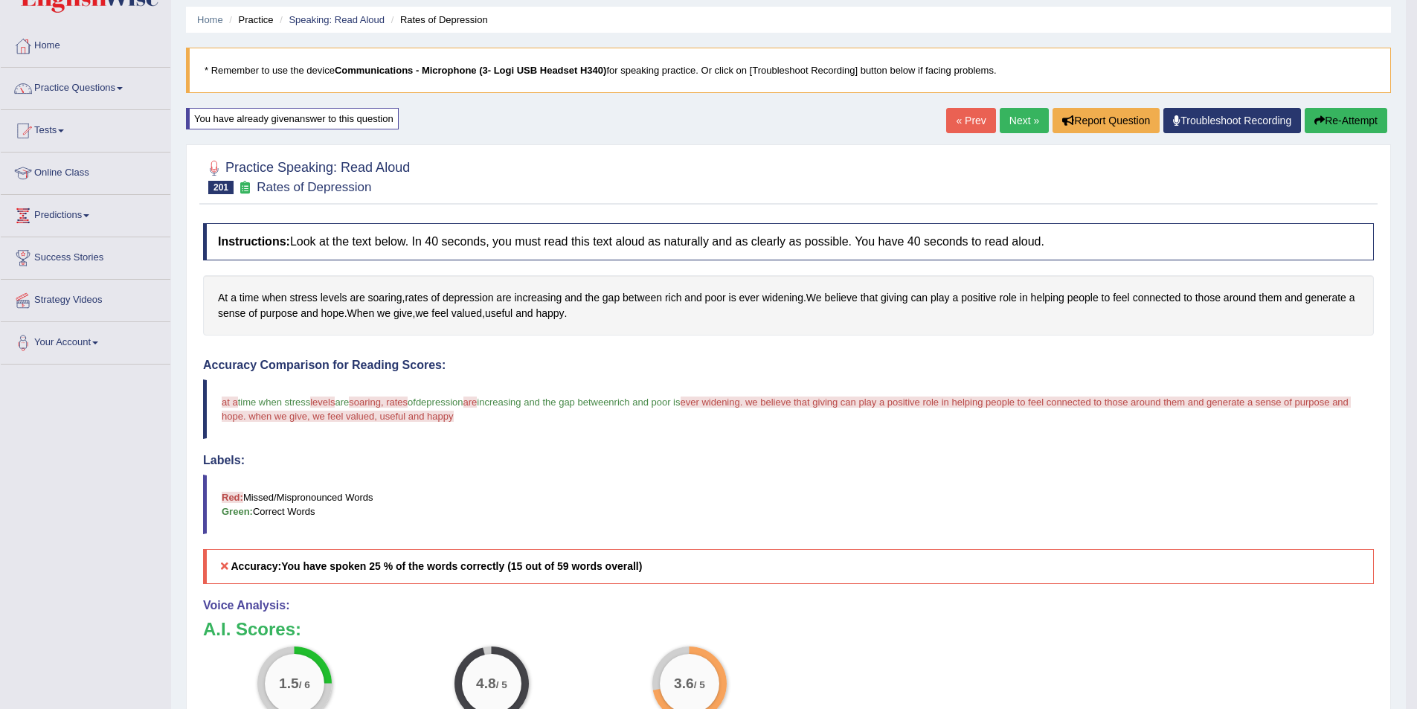
click at [1339, 117] on button "Re-Attempt" at bounding box center [1346, 120] width 83 height 25
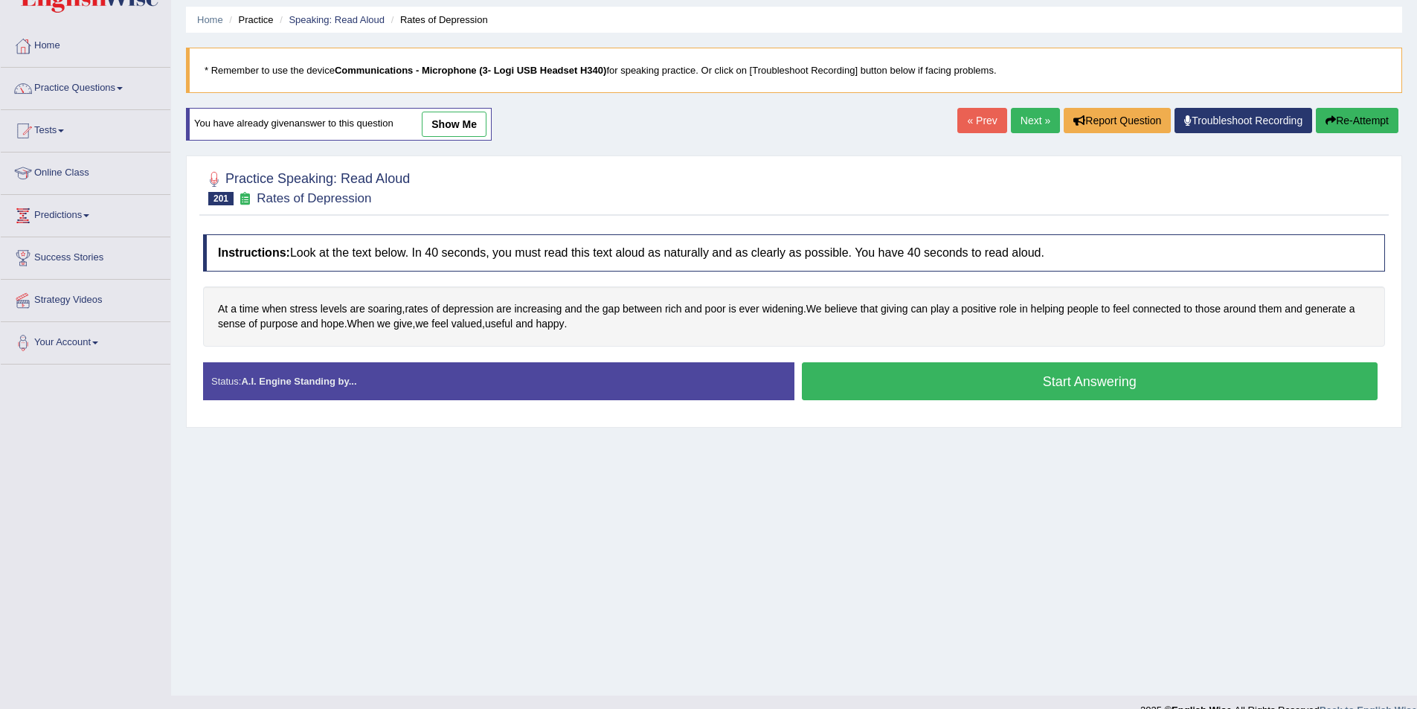
click at [874, 378] on button "Start Answering" at bounding box center [1090, 381] width 577 height 38
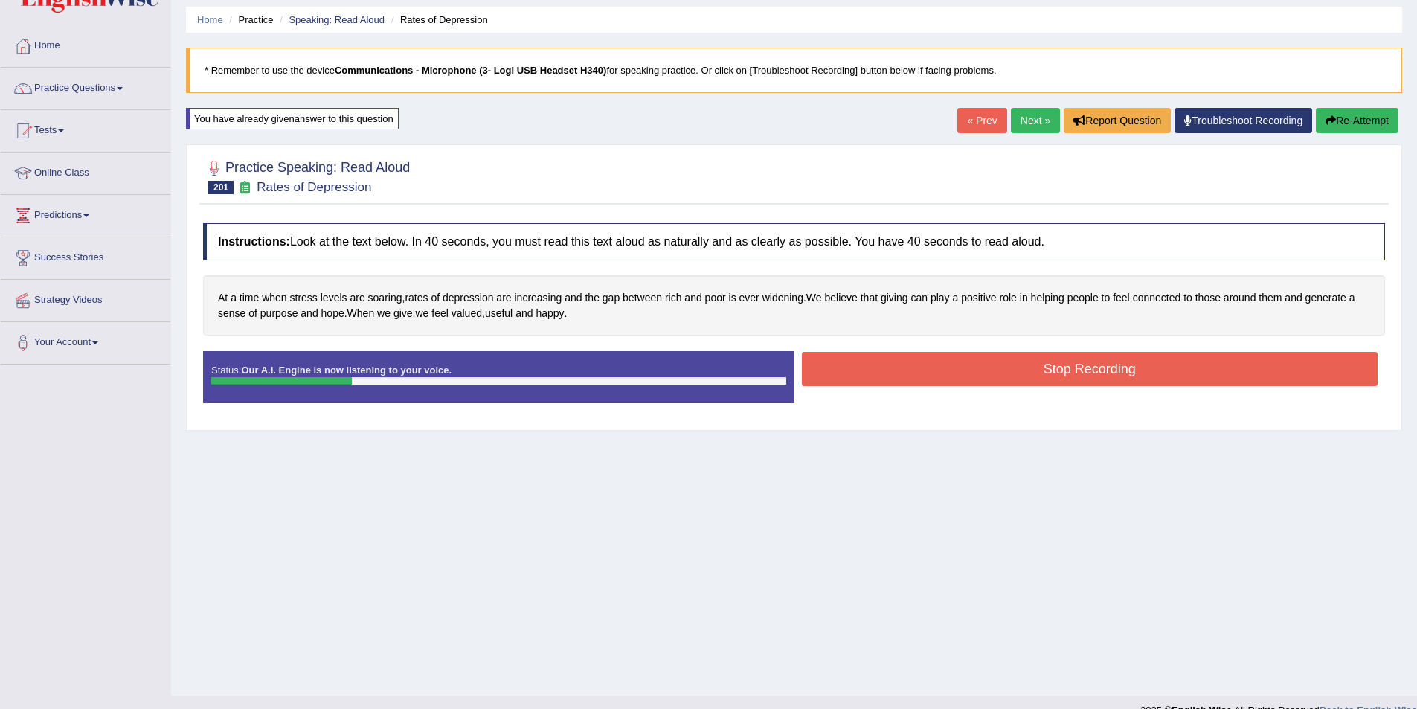
click at [876, 378] on button "Stop Recording" at bounding box center [1090, 369] width 577 height 34
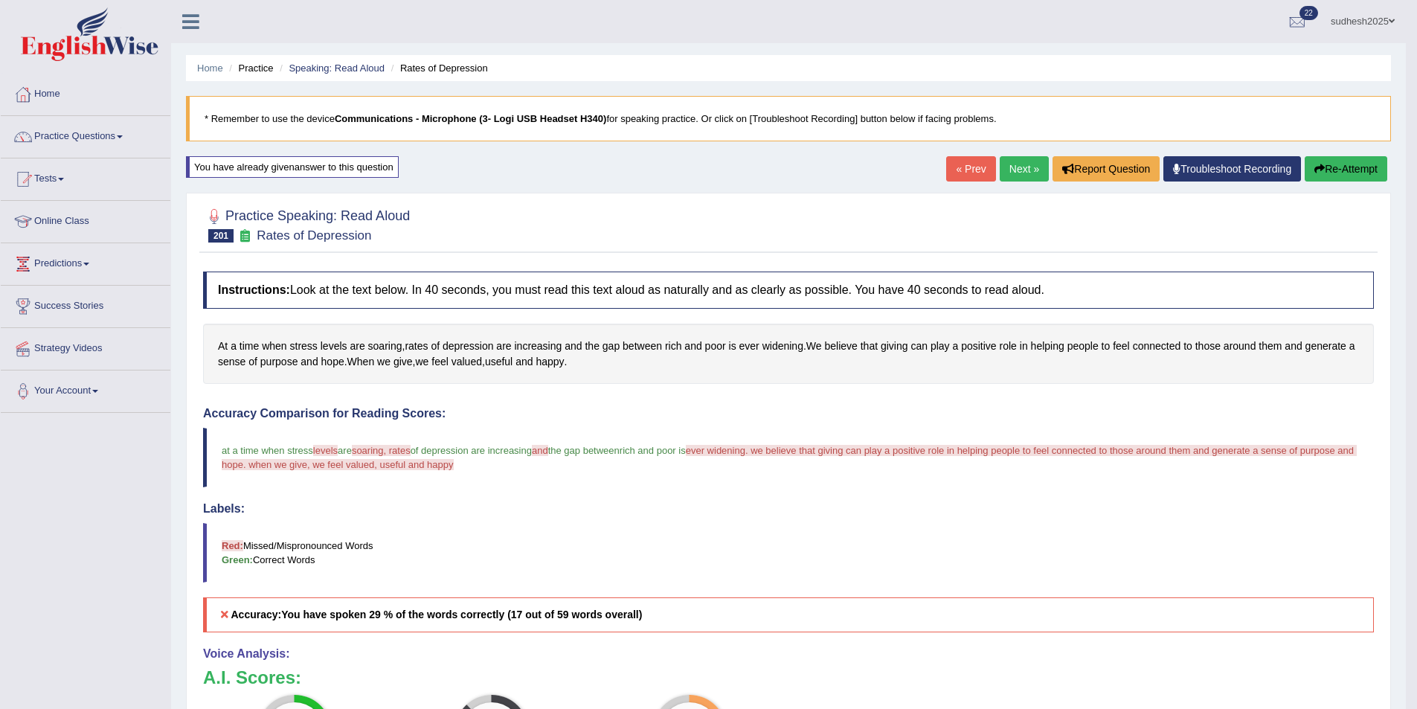
click at [1334, 167] on button "Re-Attempt" at bounding box center [1346, 168] width 83 height 25
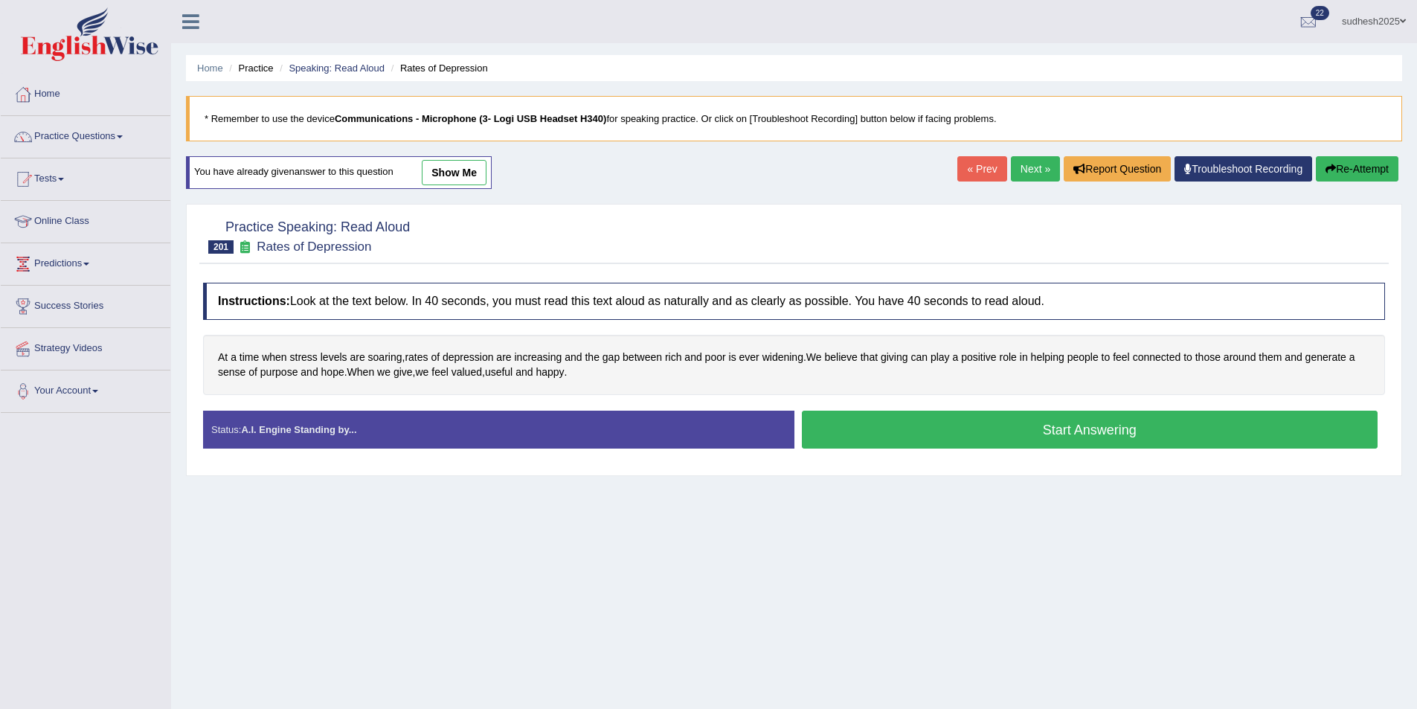
click at [940, 426] on button "Start Answering" at bounding box center [1090, 430] width 577 height 38
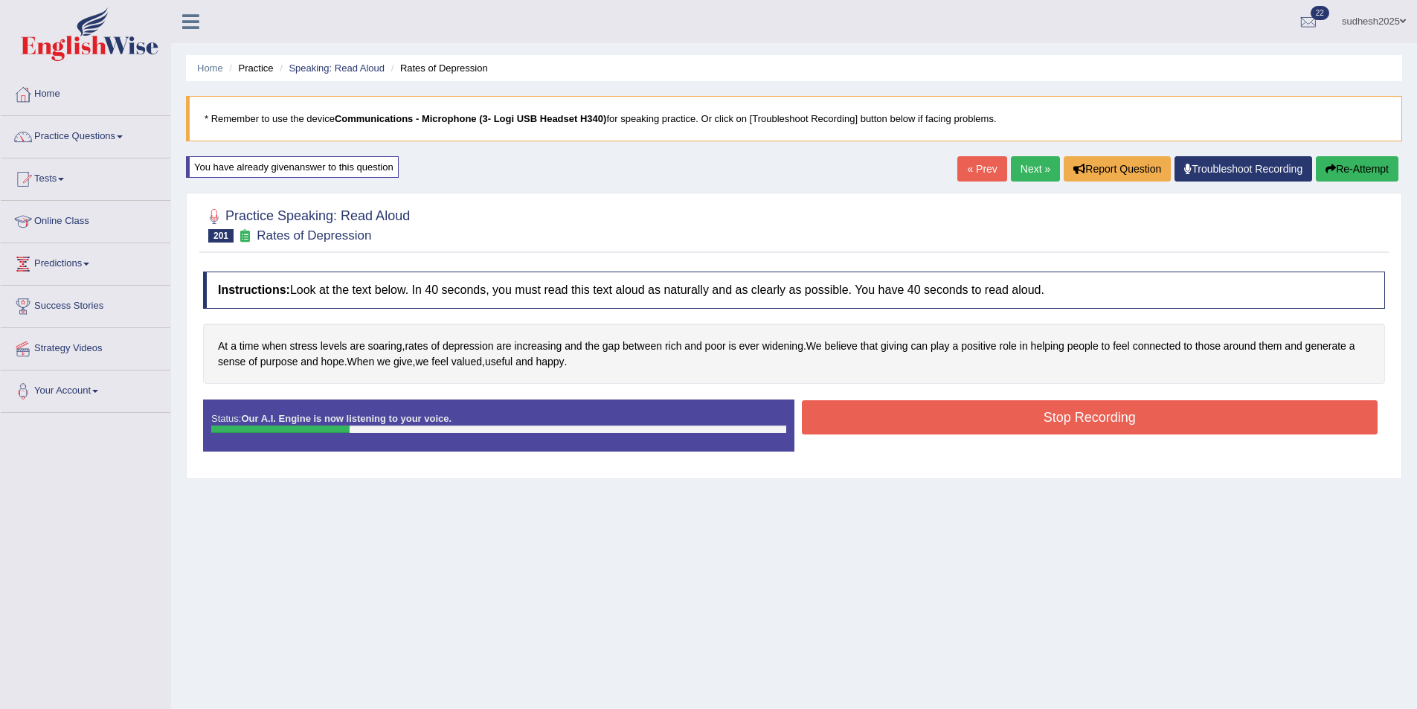
click at [940, 423] on button "Stop Recording" at bounding box center [1090, 417] width 577 height 34
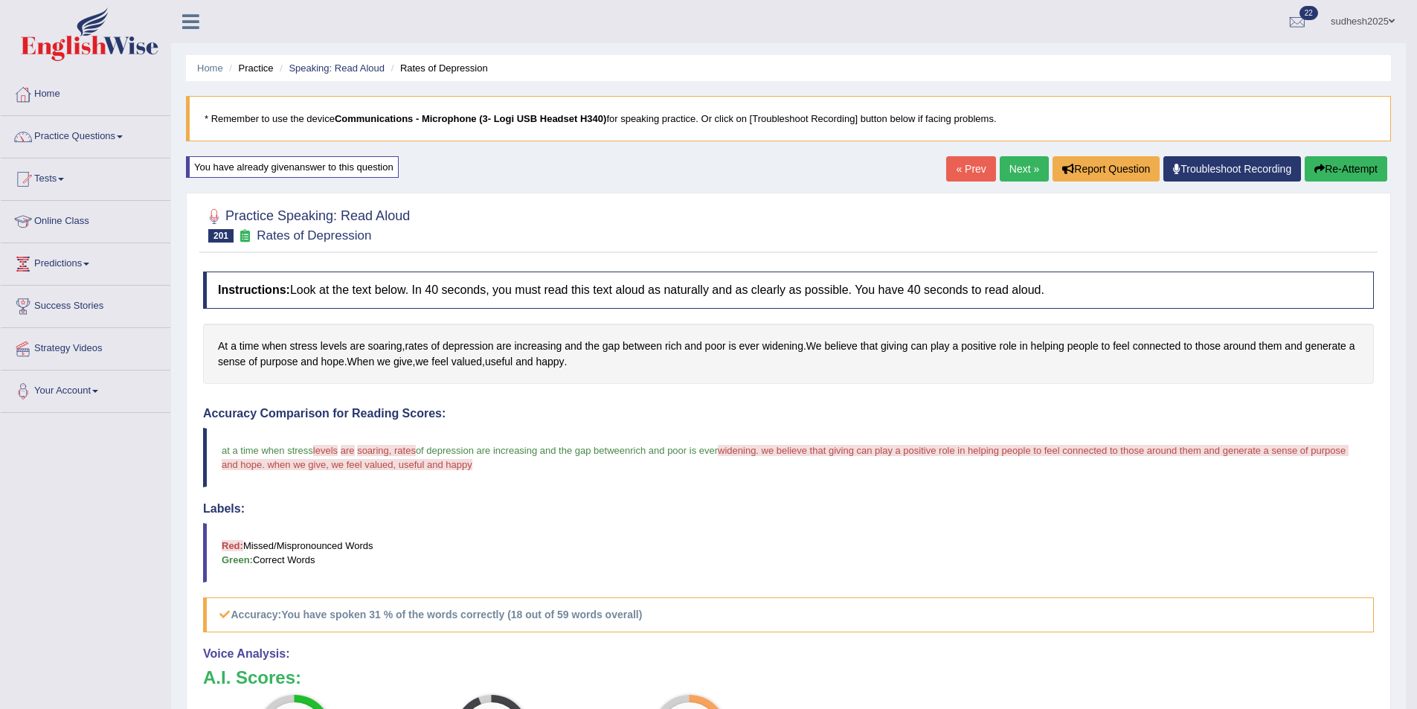
click at [1326, 170] on button "Re-Attempt" at bounding box center [1346, 168] width 83 height 25
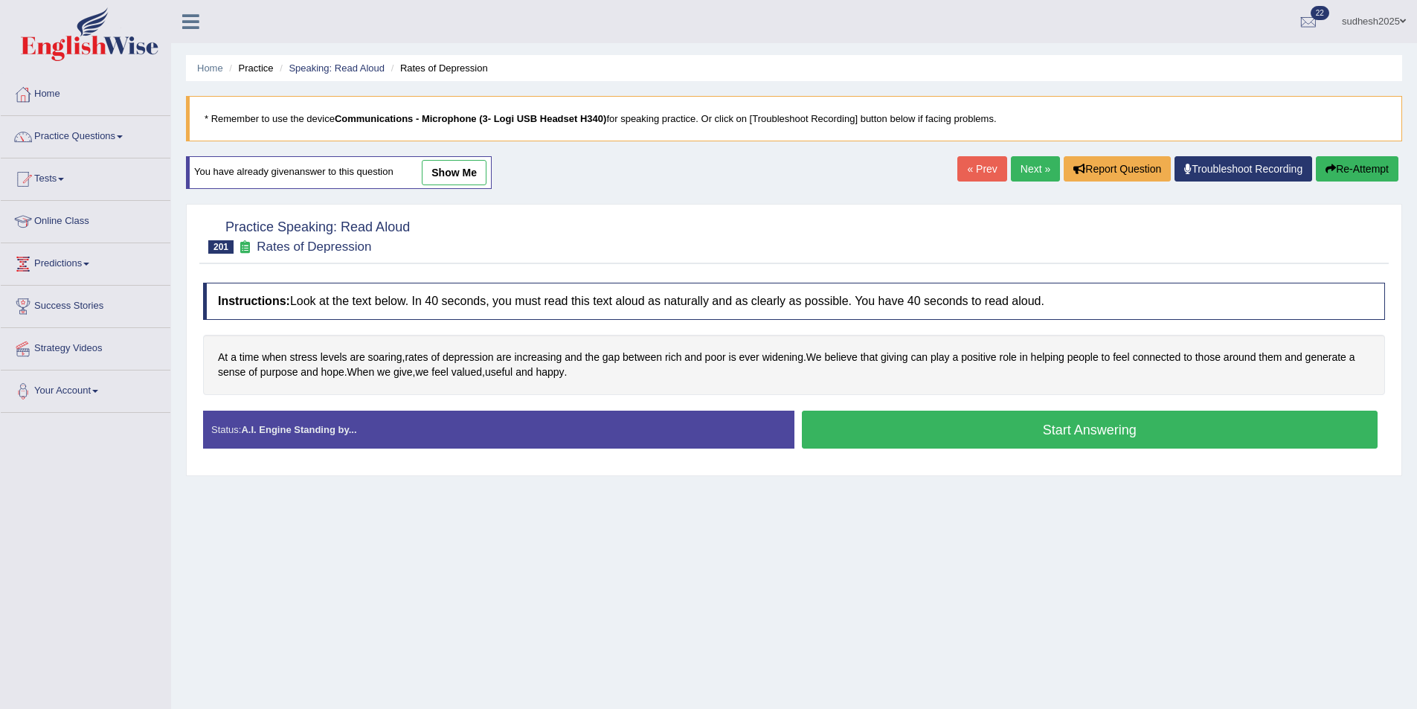
click at [917, 439] on button "Start Answering" at bounding box center [1090, 430] width 577 height 38
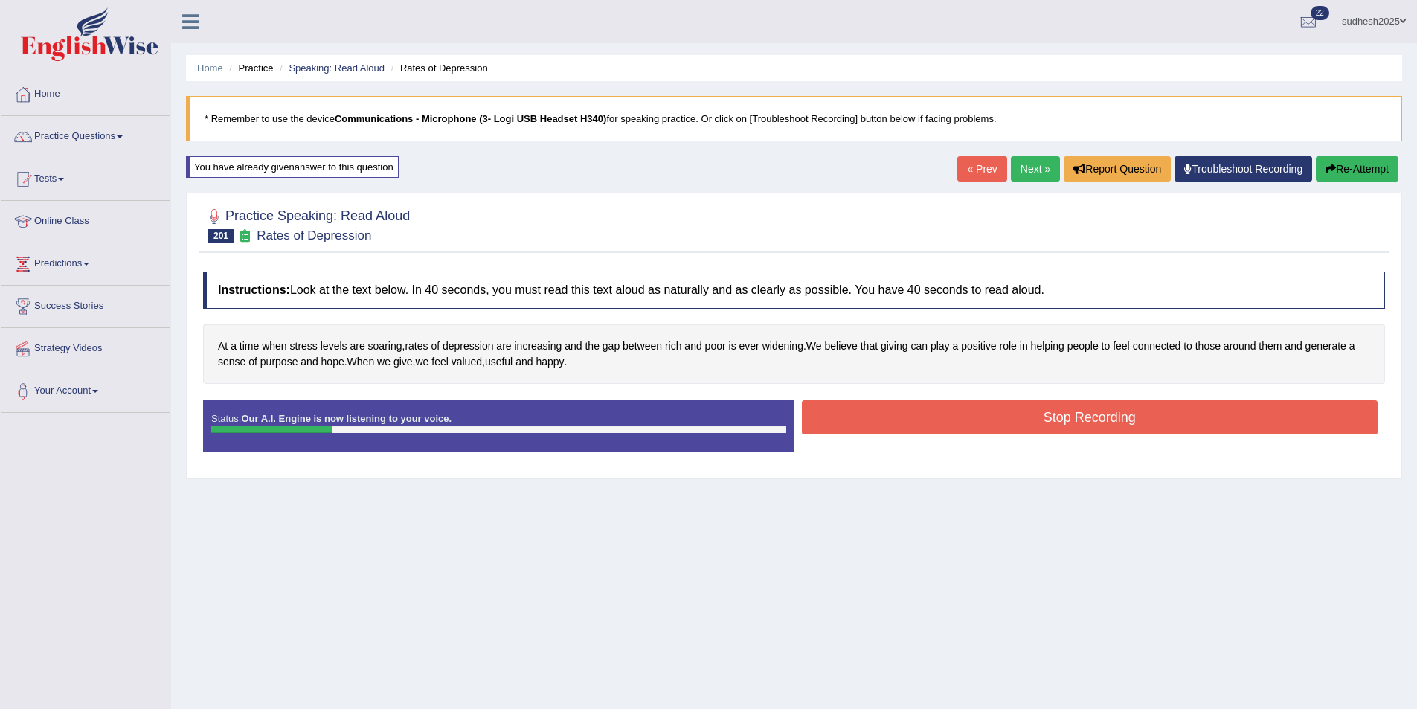
click at [931, 422] on button "Stop Recording" at bounding box center [1090, 417] width 577 height 34
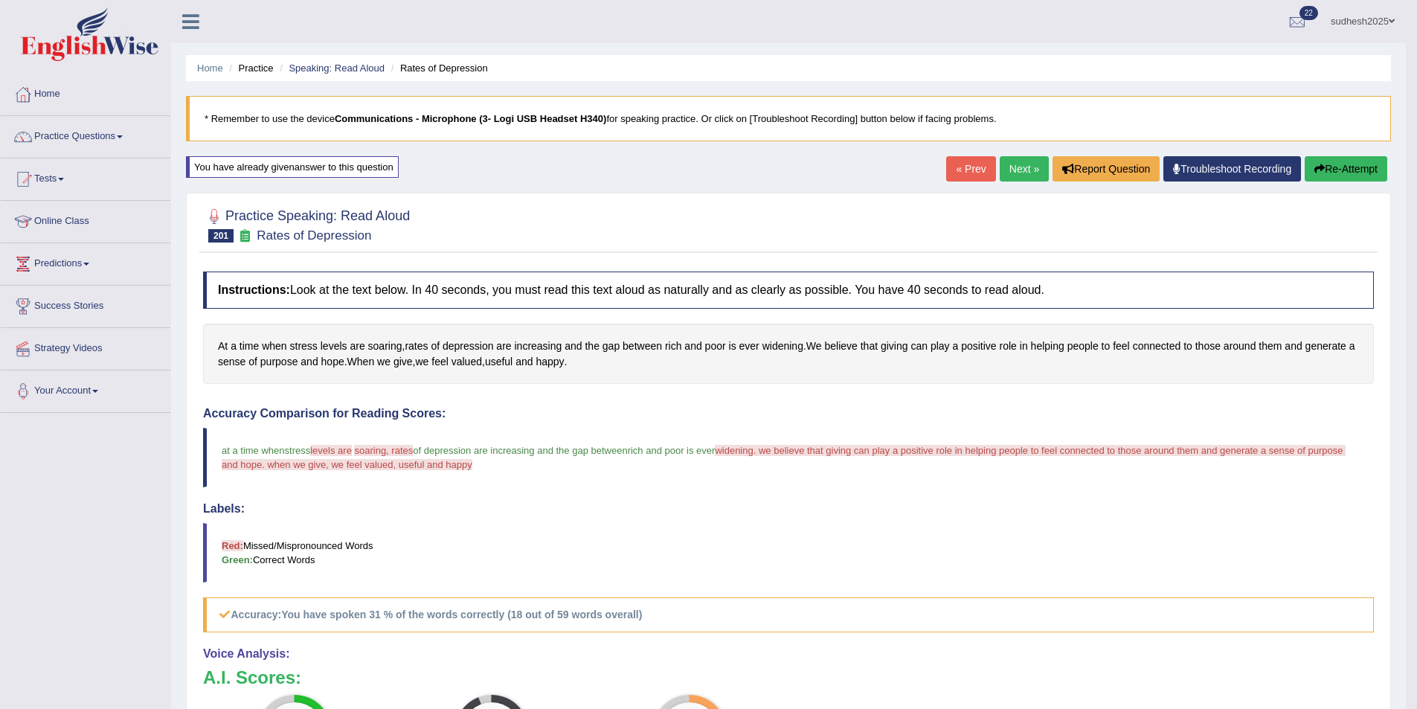
click at [1027, 175] on link "Next »" at bounding box center [1024, 168] width 49 height 25
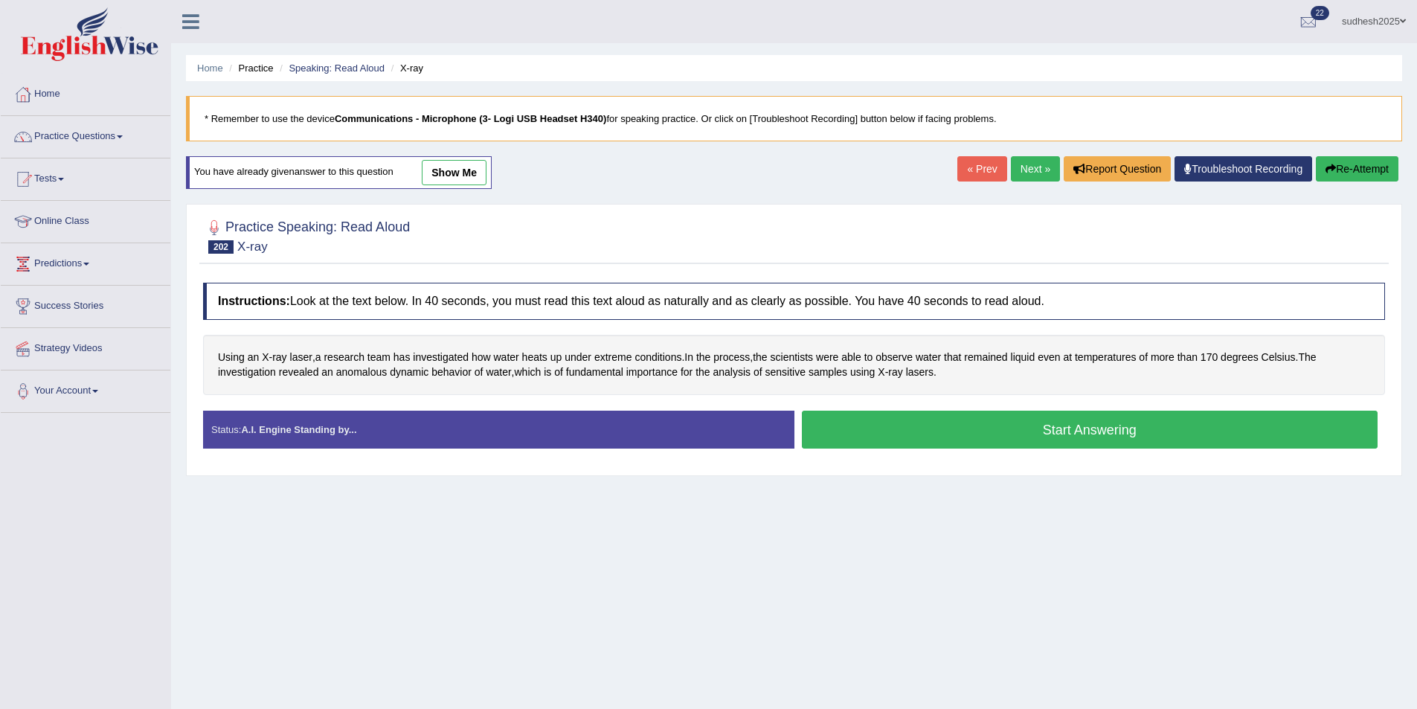
click at [939, 438] on button "Start Answering" at bounding box center [1090, 430] width 577 height 38
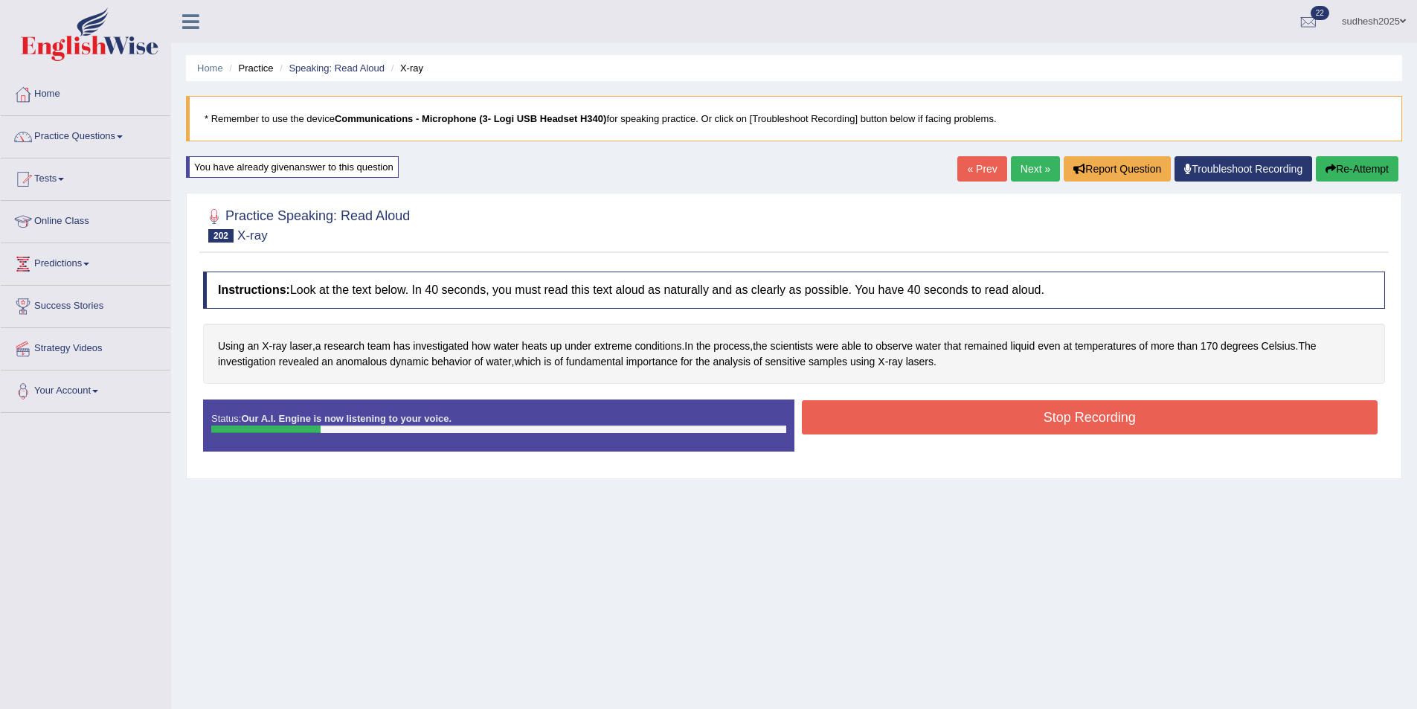
click at [935, 417] on button "Stop Recording" at bounding box center [1090, 417] width 577 height 34
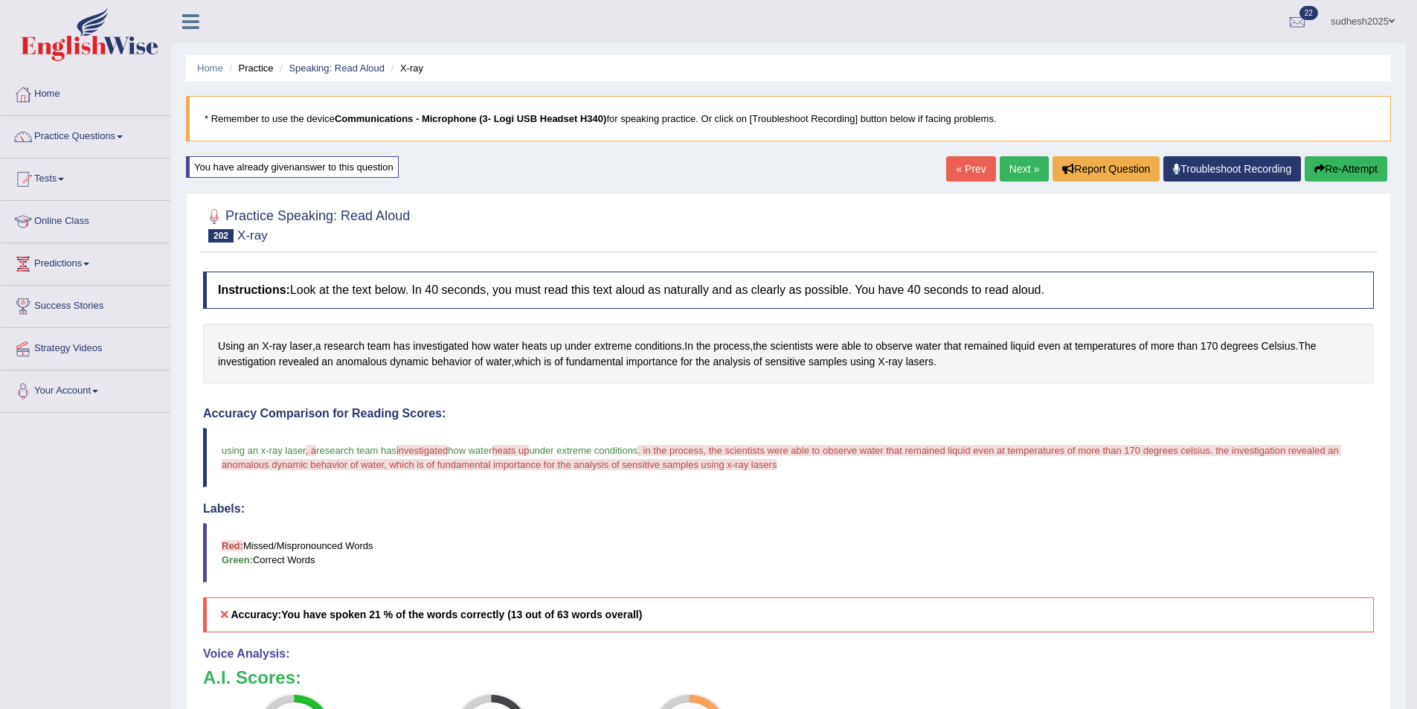
click at [1020, 173] on link "Next »" at bounding box center [1024, 168] width 49 height 25
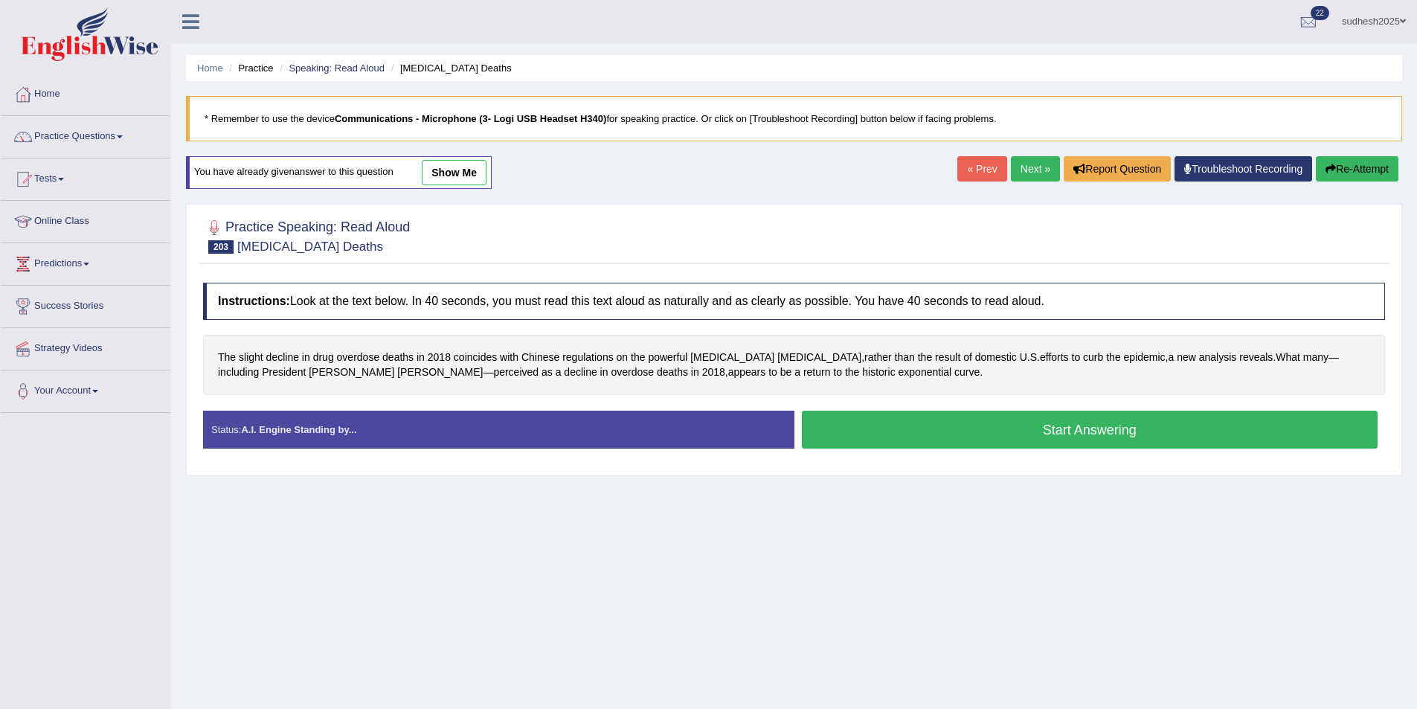
click at [1063, 424] on button "Start Answering" at bounding box center [1090, 430] width 577 height 38
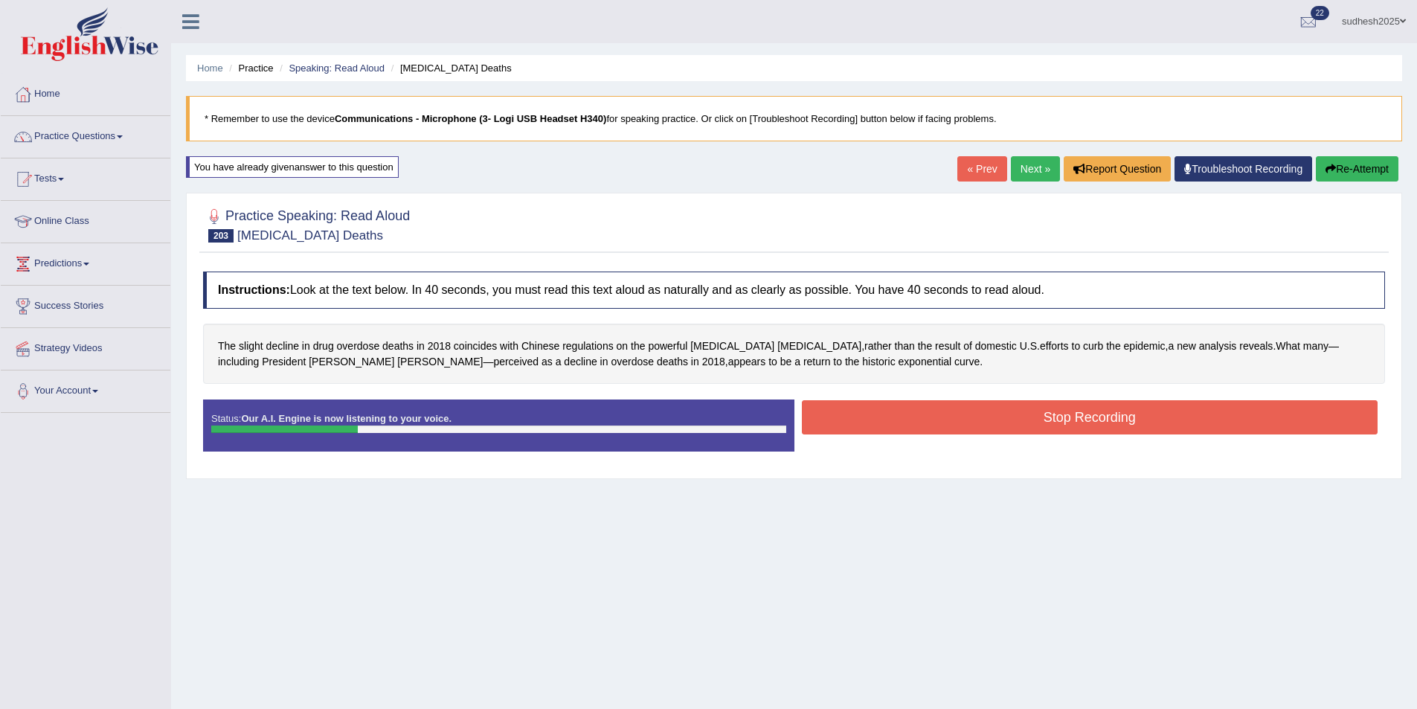
click at [857, 411] on button "Stop Recording" at bounding box center [1090, 417] width 577 height 34
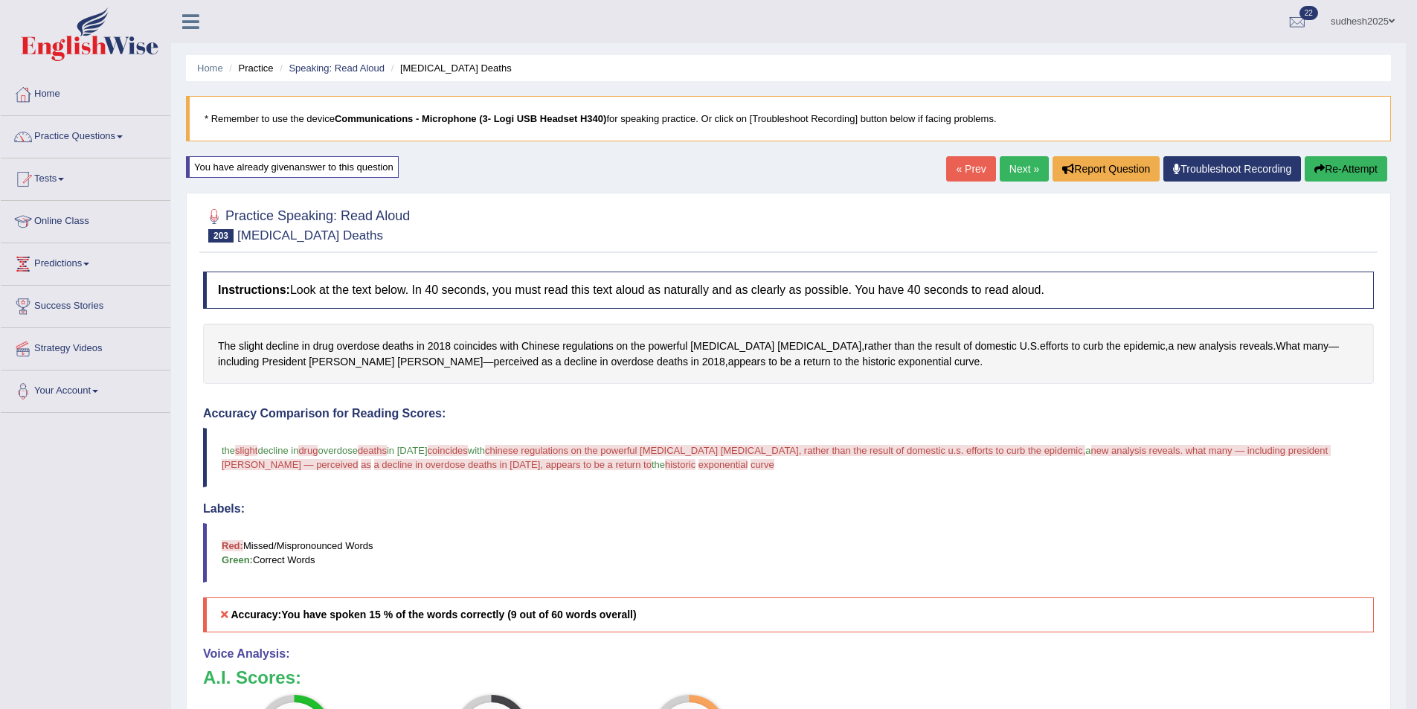
click at [1346, 168] on button "Re-Attempt" at bounding box center [1346, 168] width 83 height 25
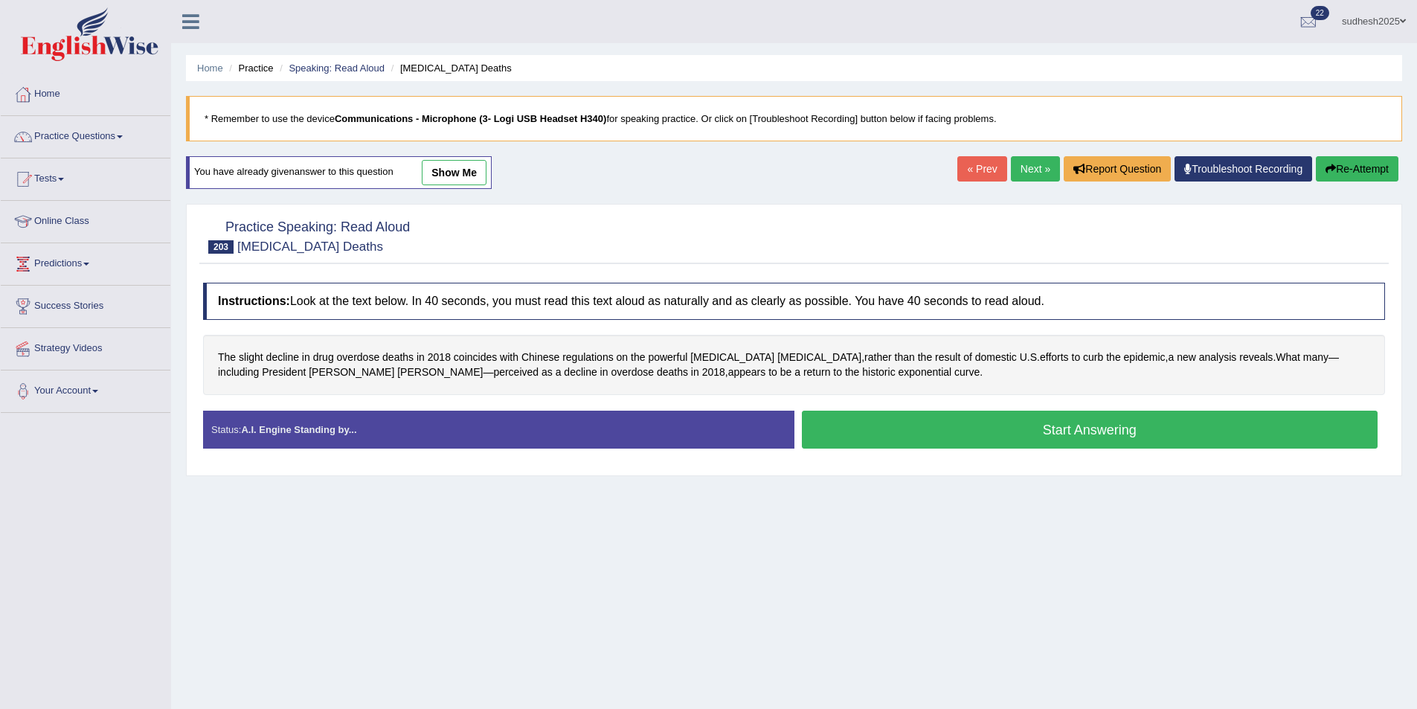
click at [894, 416] on button "Start Answering" at bounding box center [1090, 430] width 577 height 38
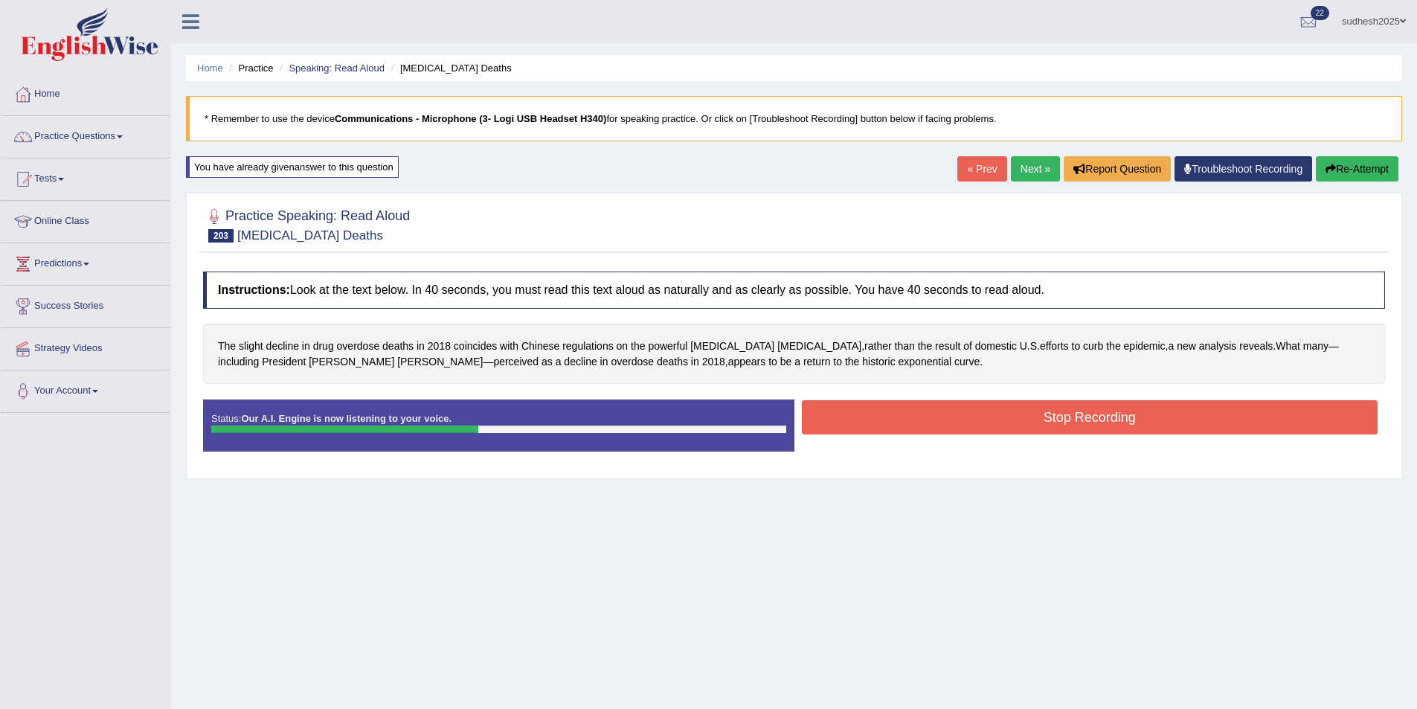
click at [923, 406] on button "Stop Recording" at bounding box center [1090, 417] width 577 height 34
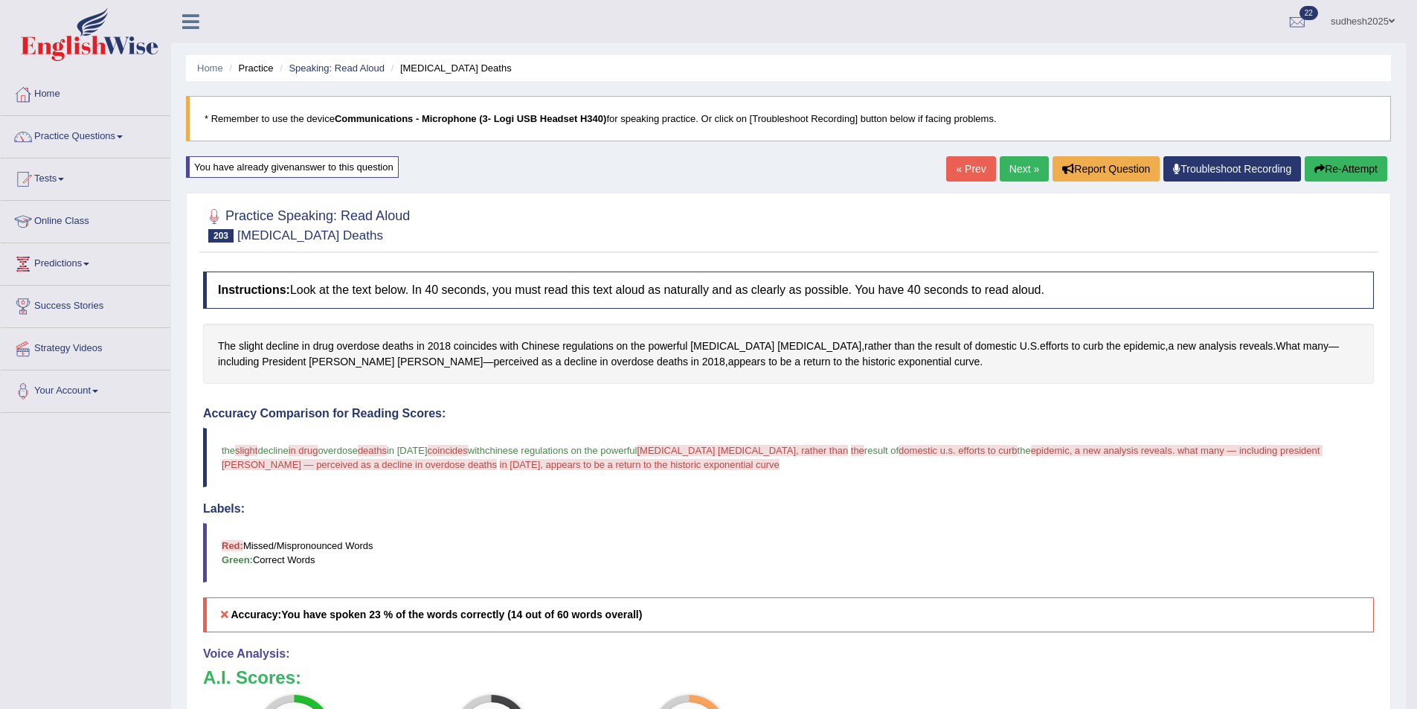
click at [1333, 170] on button "Re-Attempt" at bounding box center [1346, 168] width 83 height 25
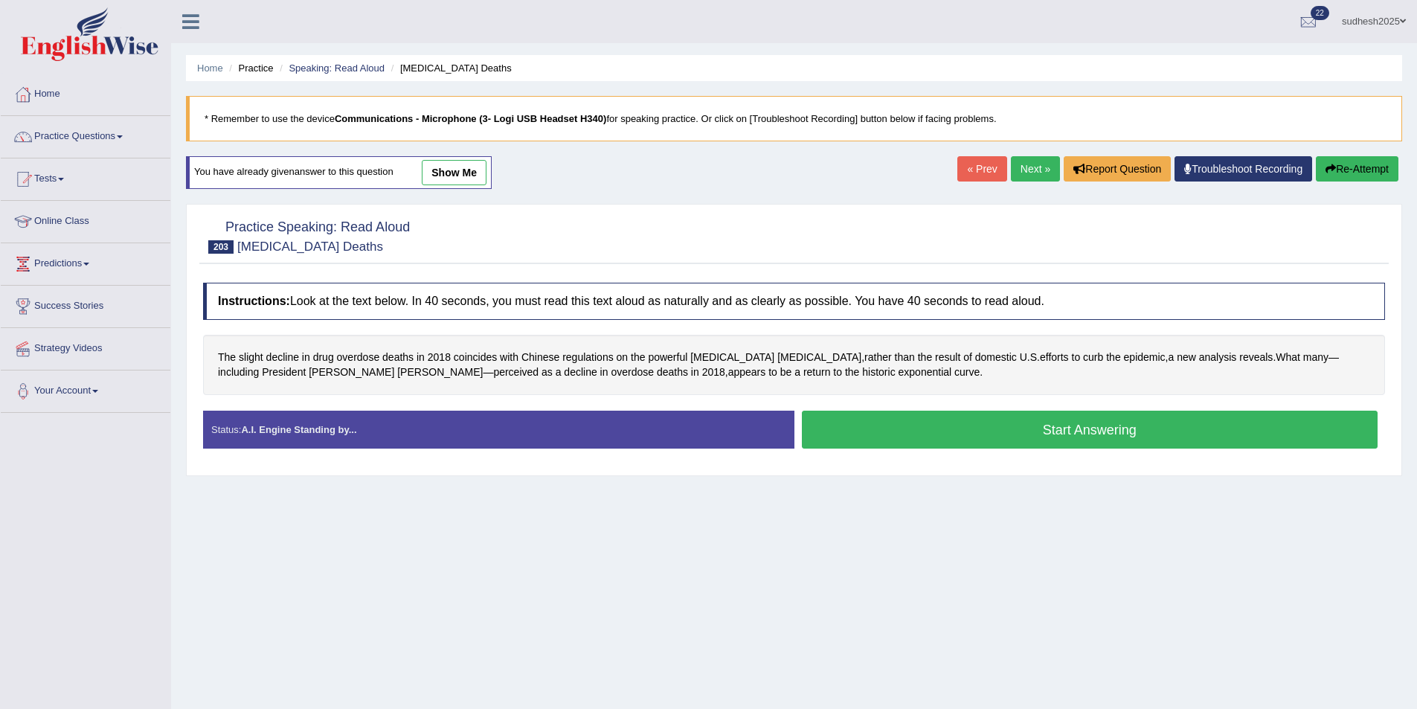
click at [931, 420] on button "Start Answering" at bounding box center [1090, 430] width 577 height 38
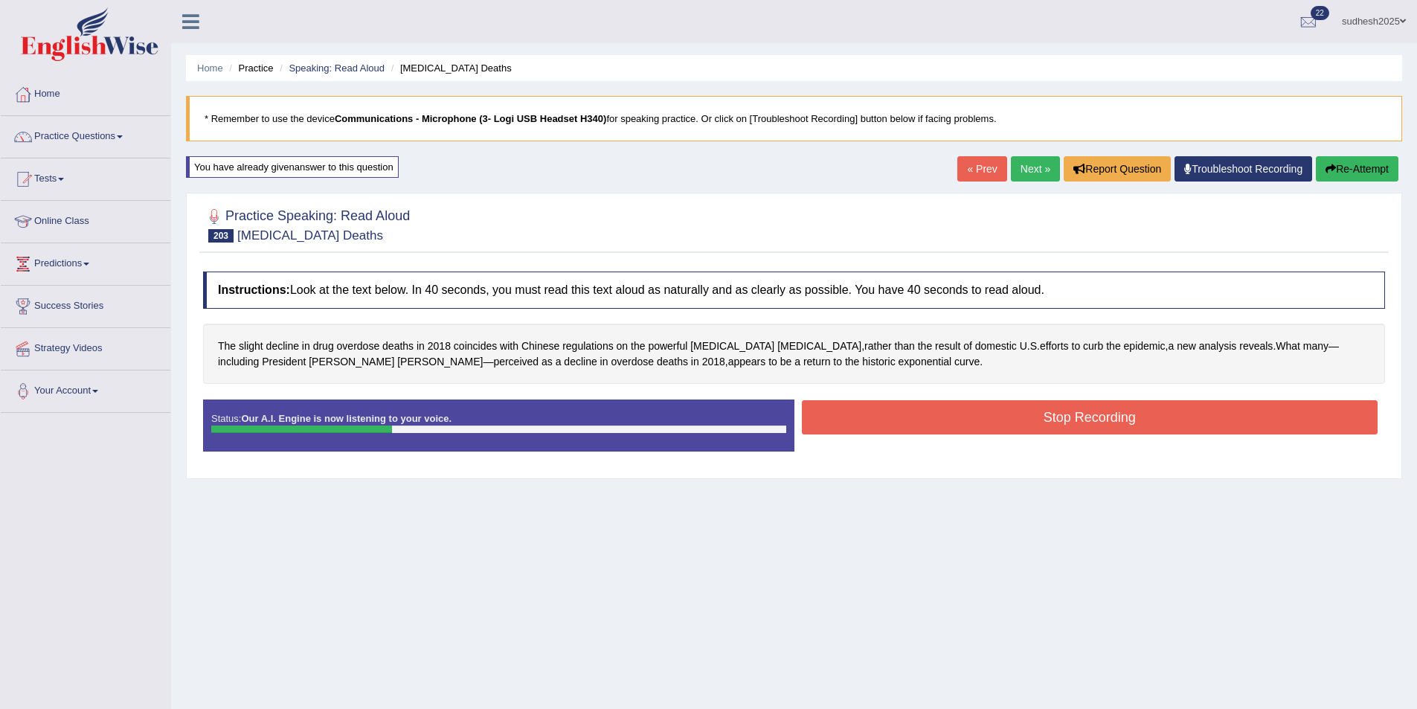
click at [923, 418] on button "Stop Recording" at bounding box center [1090, 417] width 577 height 34
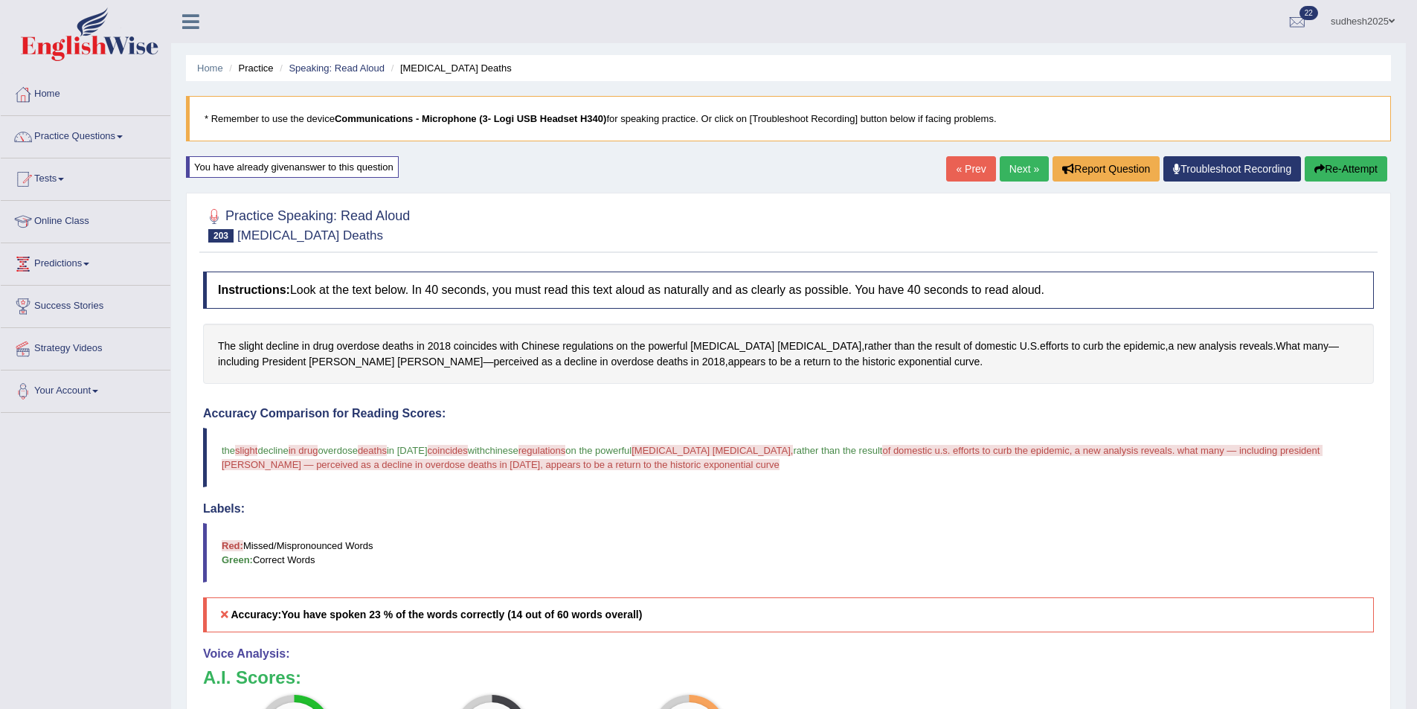
click at [1025, 174] on link "Next »" at bounding box center [1024, 168] width 49 height 25
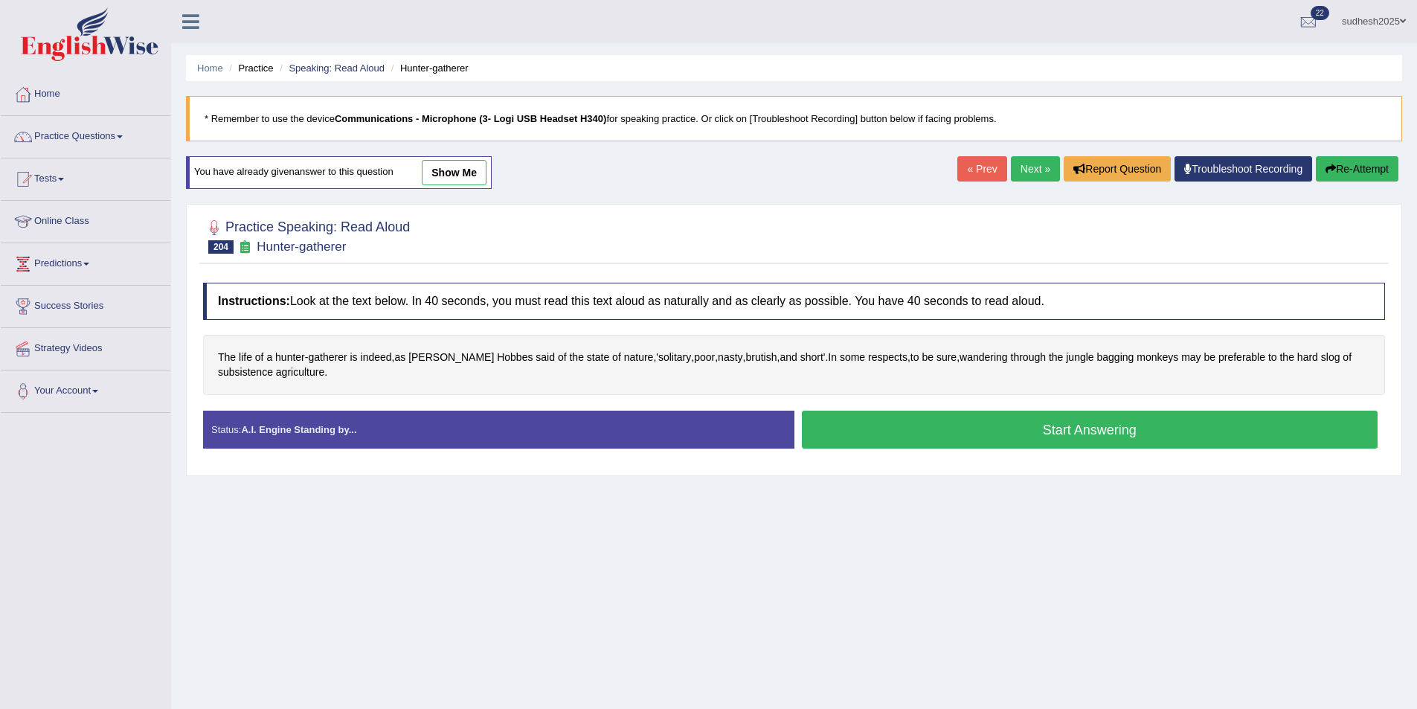
click at [981, 423] on button "Start Answering" at bounding box center [1090, 430] width 577 height 38
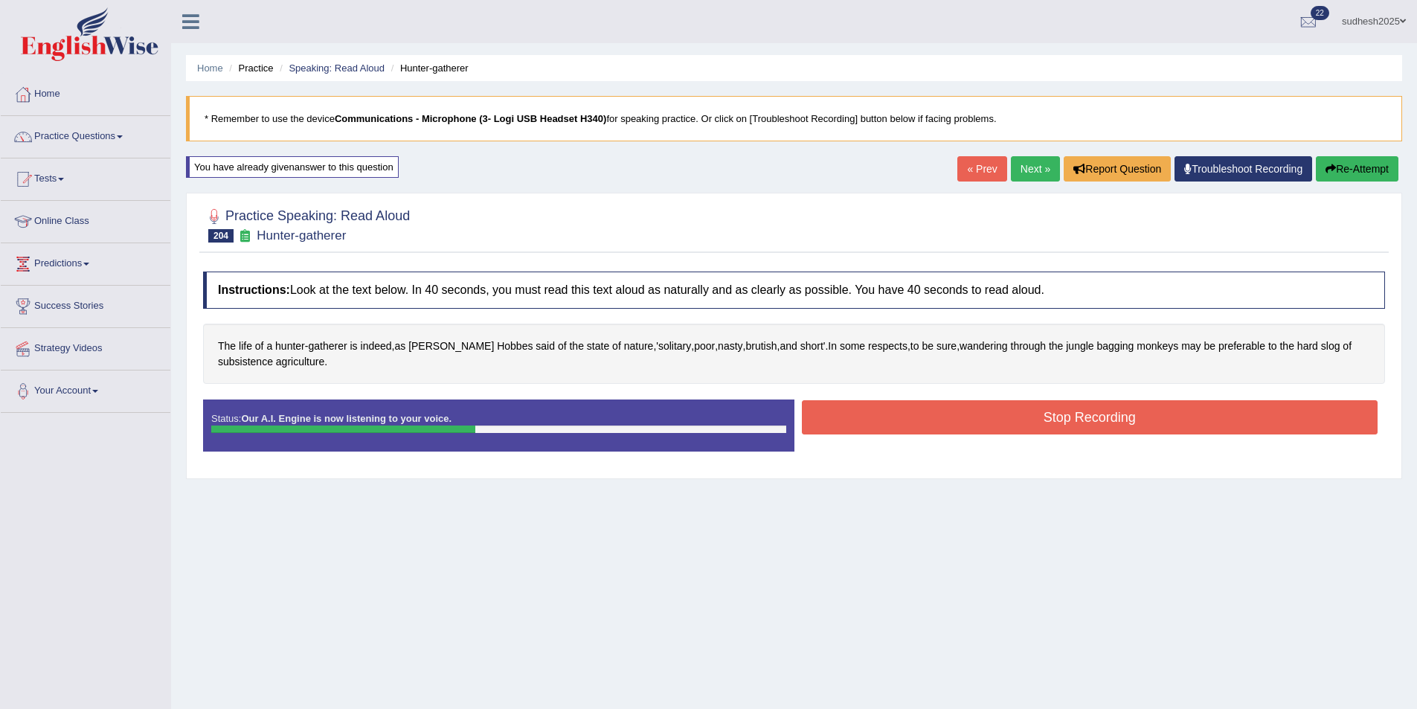
click at [933, 417] on button "Stop Recording" at bounding box center [1090, 417] width 577 height 34
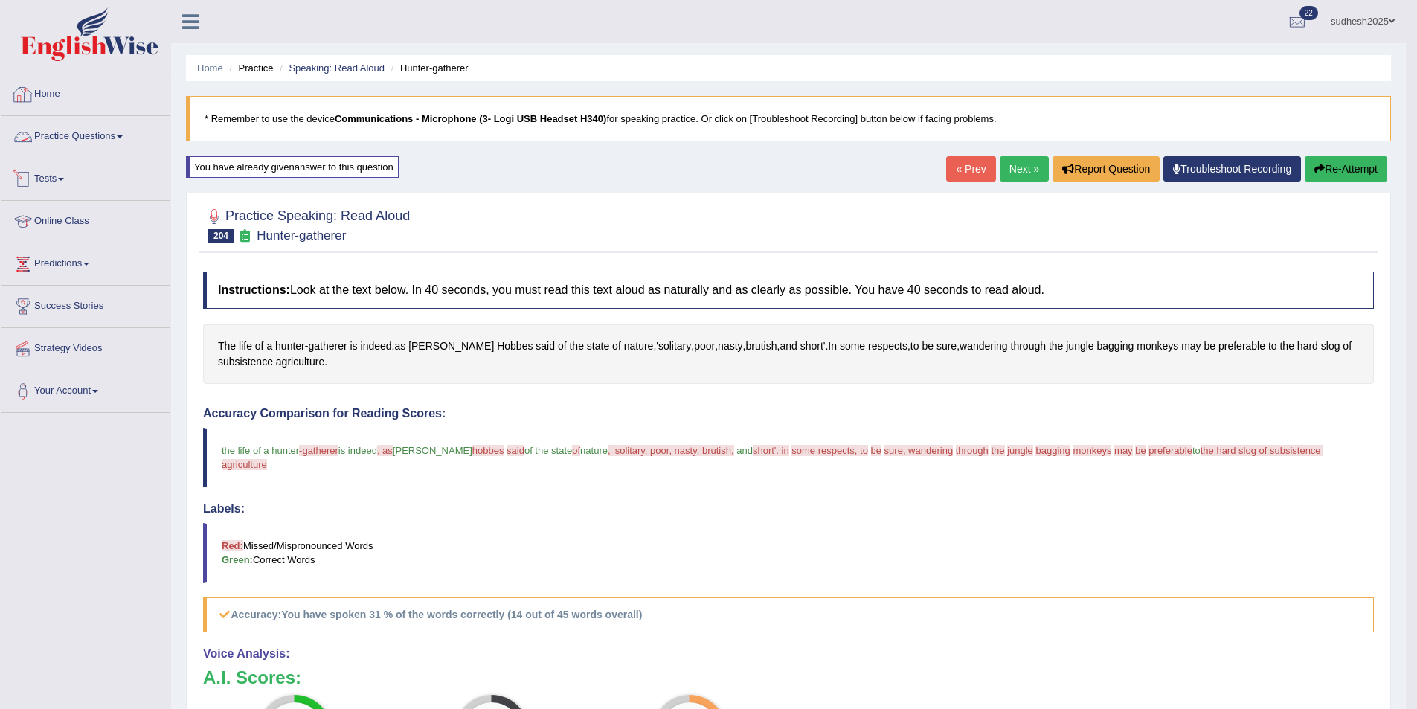
click at [94, 140] on link "Practice Questions" at bounding box center [86, 134] width 170 height 37
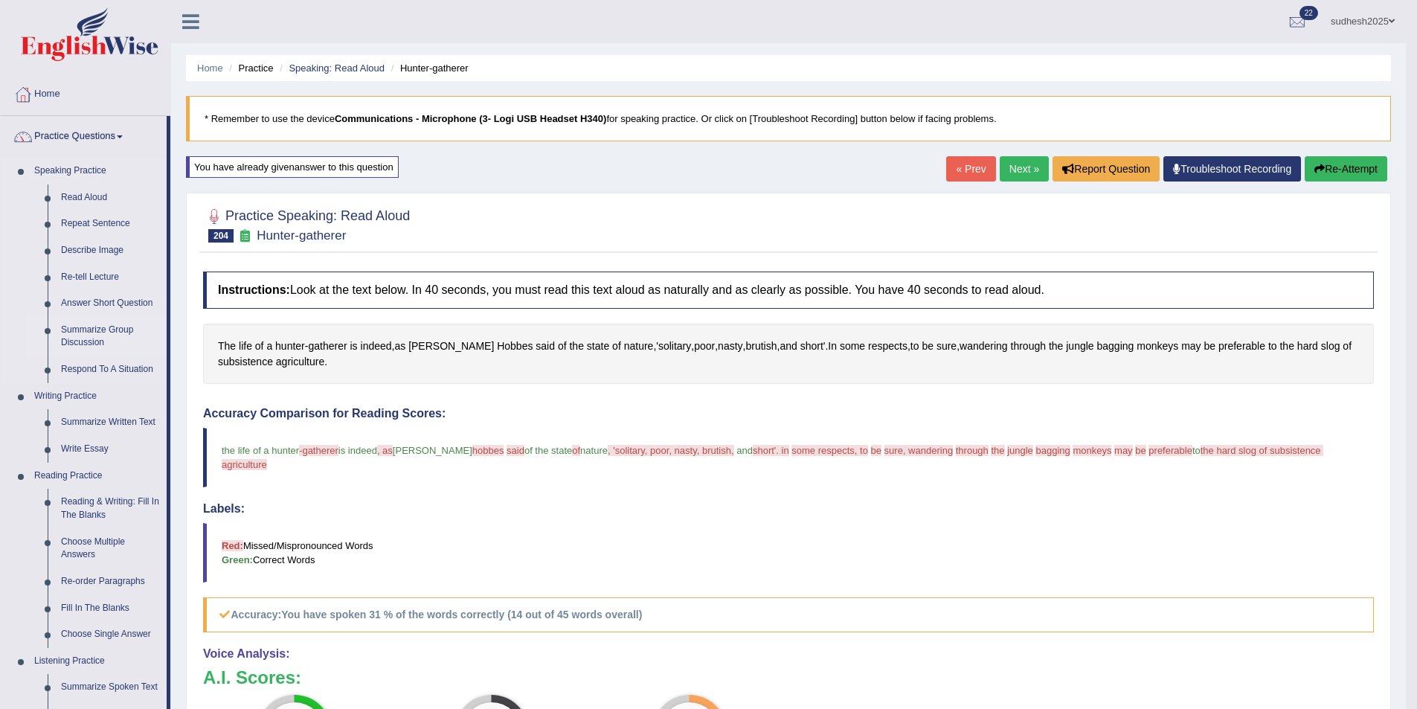
click at [106, 333] on link "Summarize Group Discussion" at bounding box center [110, 336] width 112 height 39
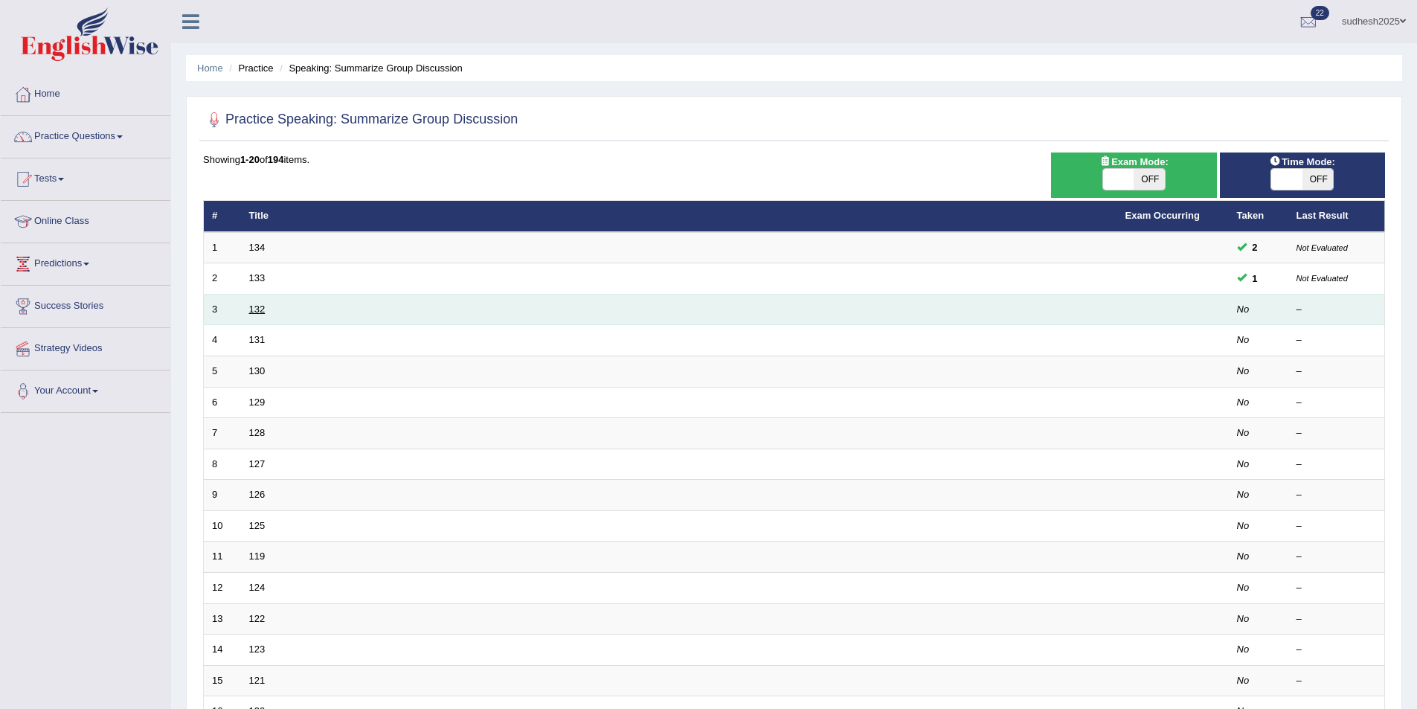
click at [254, 310] on link "132" at bounding box center [257, 309] width 16 height 11
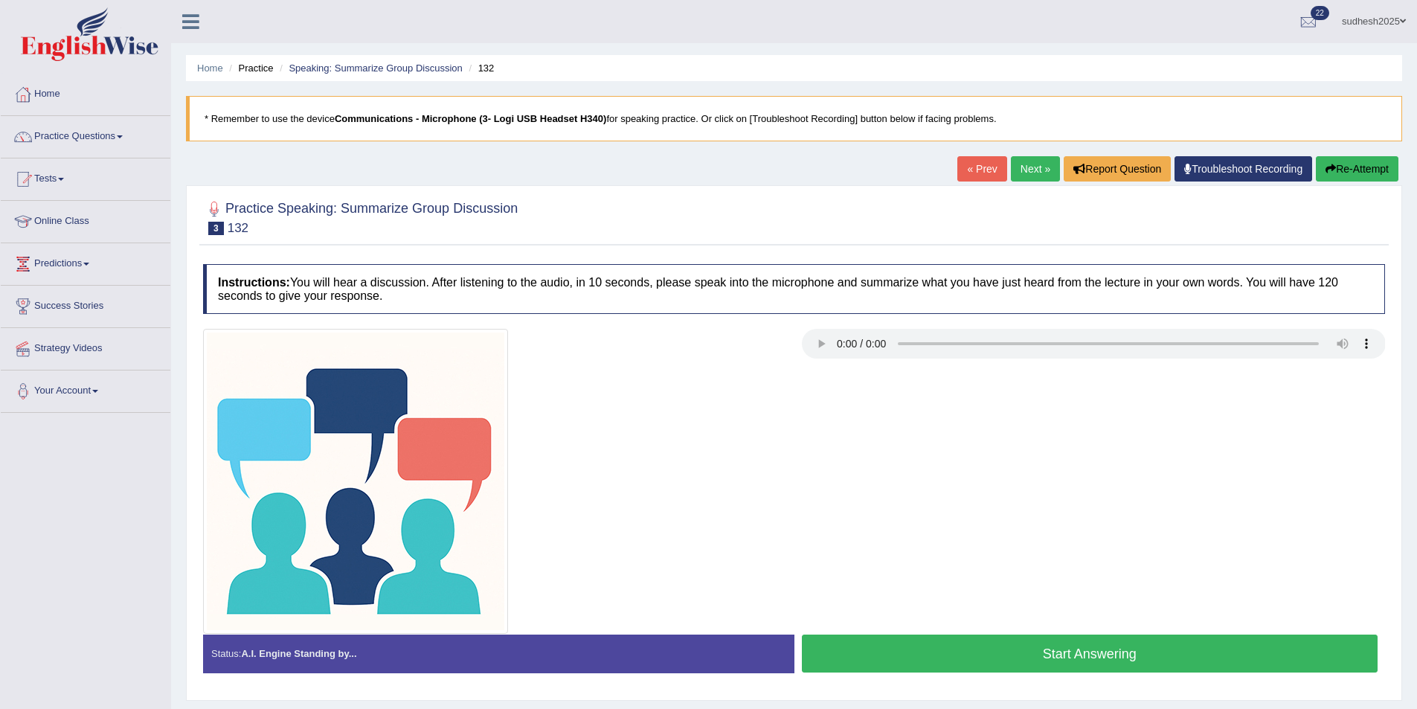
click at [1048, 655] on button "Start Answering" at bounding box center [1090, 654] width 577 height 38
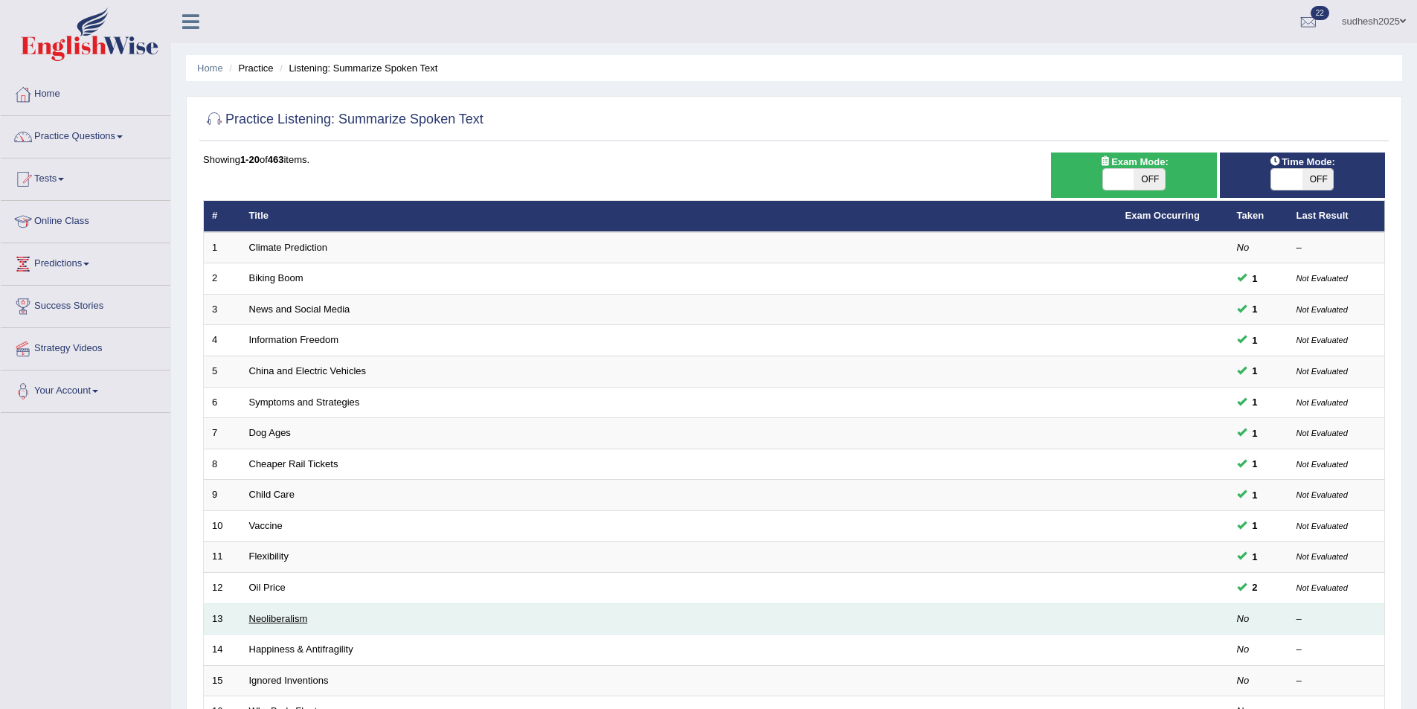
click at [266, 622] on link "Neoliberalism" at bounding box center [278, 618] width 59 height 11
